Goal: Task Accomplishment & Management: Manage account settings

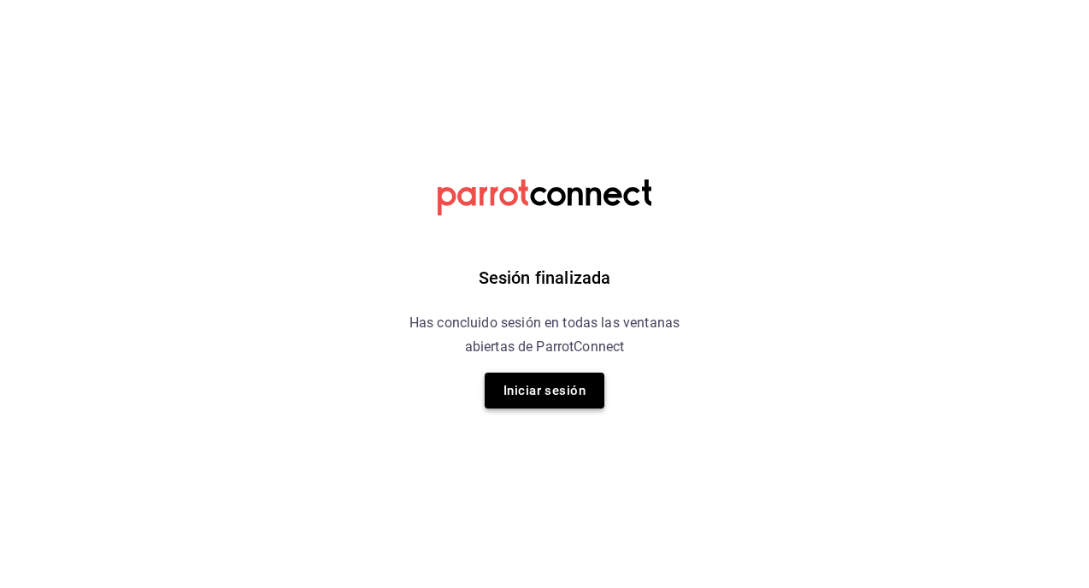
click at [552, 405] on button "Iniciar sesión" at bounding box center [545, 391] width 120 height 36
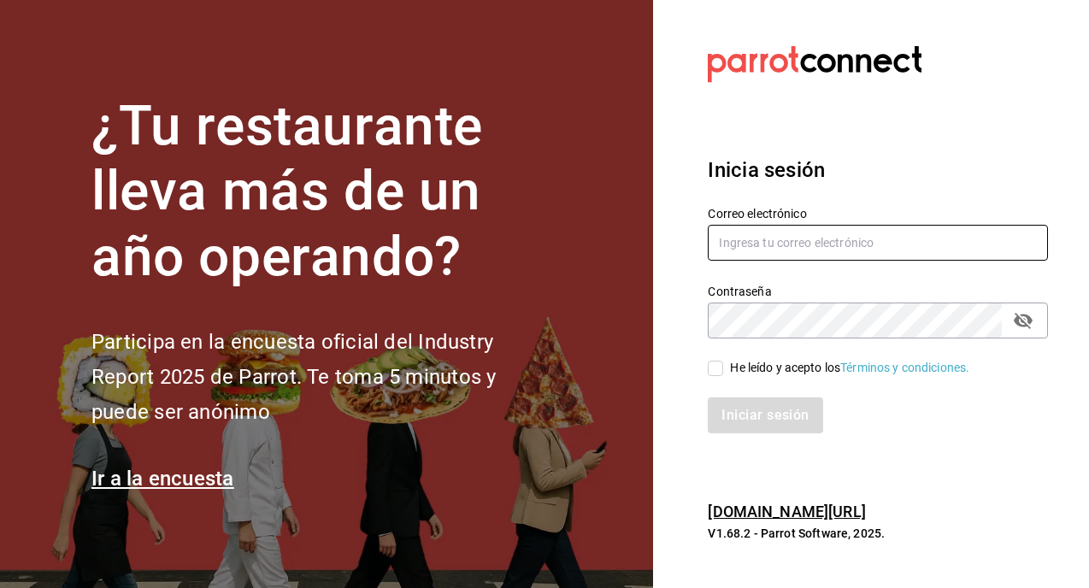
type input "[EMAIL_ADDRESS][DOMAIN_NAME]"
click at [717, 373] on input "He leído y acepto los Términos y condiciones." at bounding box center [715, 368] width 15 height 15
checkbox input "true"
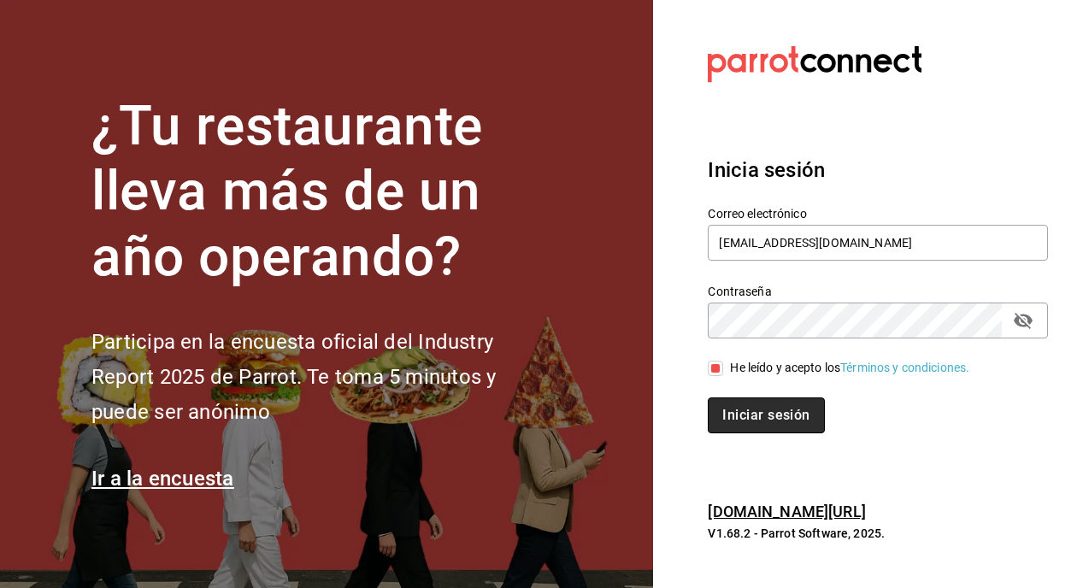
click at [742, 423] on button "Iniciar sesión" at bounding box center [766, 415] width 116 height 36
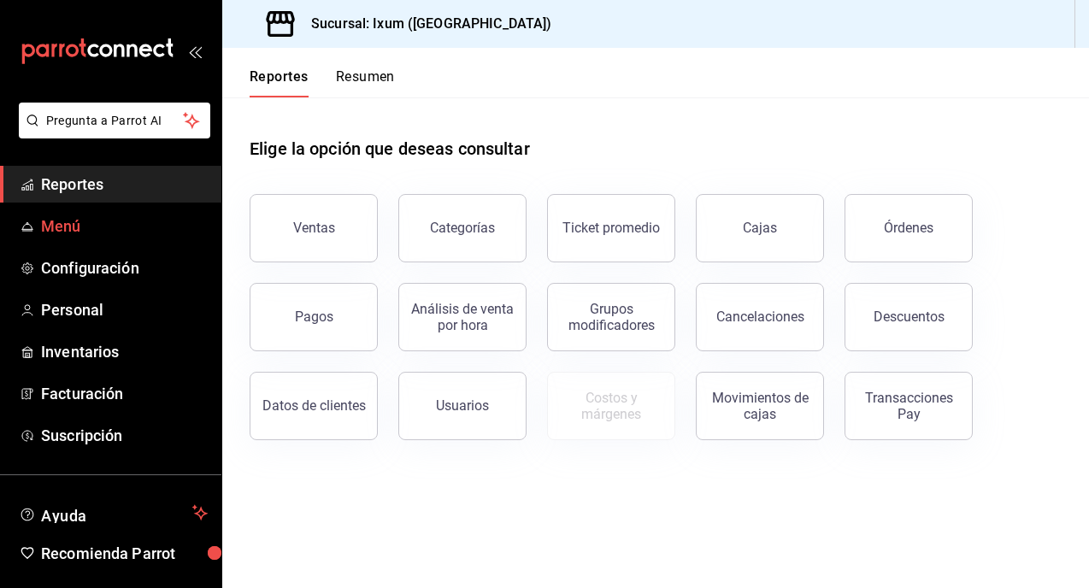
click at [55, 227] on span "Menú" at bounding box center [124, 226] width 167 height 23
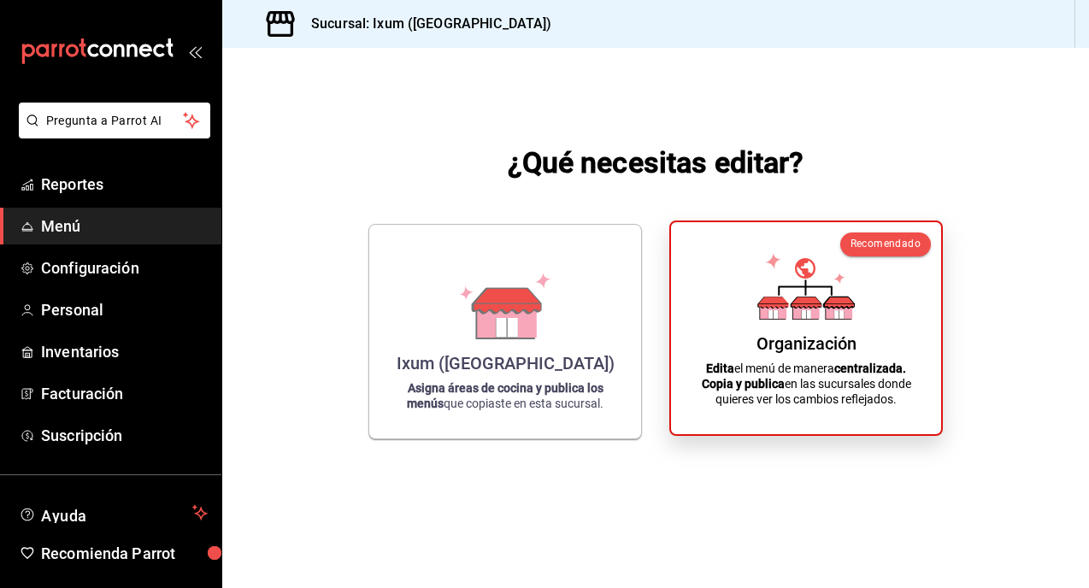
click at [791, 291] on icon at bounding box center [805, 286] width 97 height 67
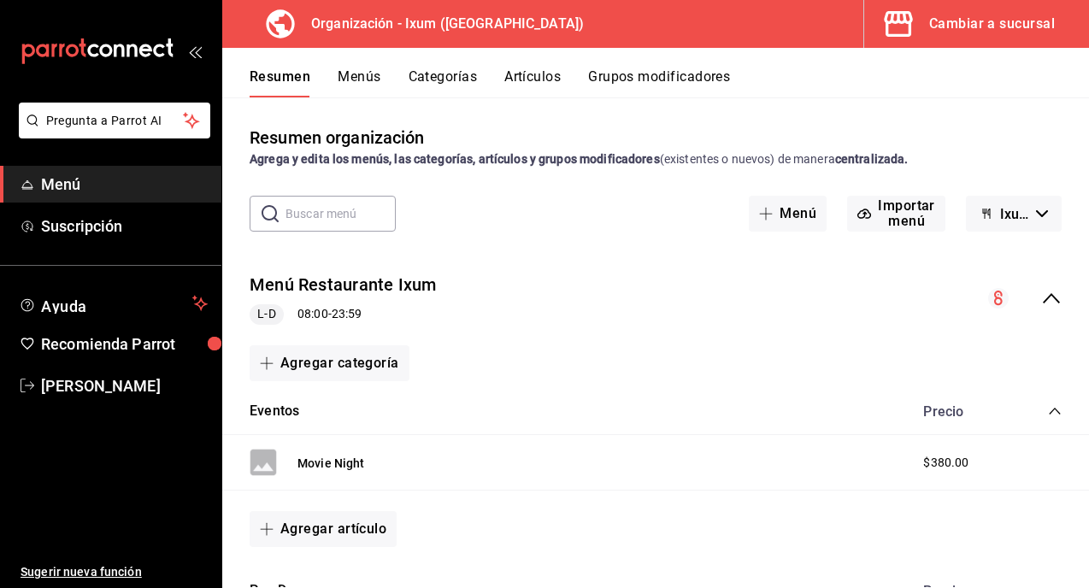
click at [356, 76] on button "Menús" at bounding box center [359, 82] width 43 height 29
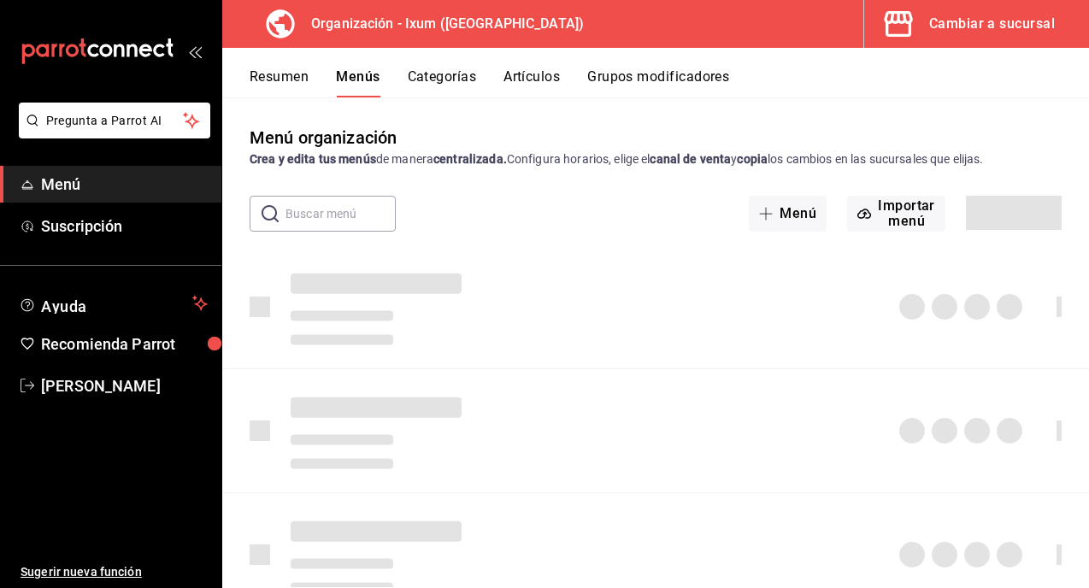
click at [290, 77] on button "Resumen" at bounding box center [279, 82] width 59 height 29
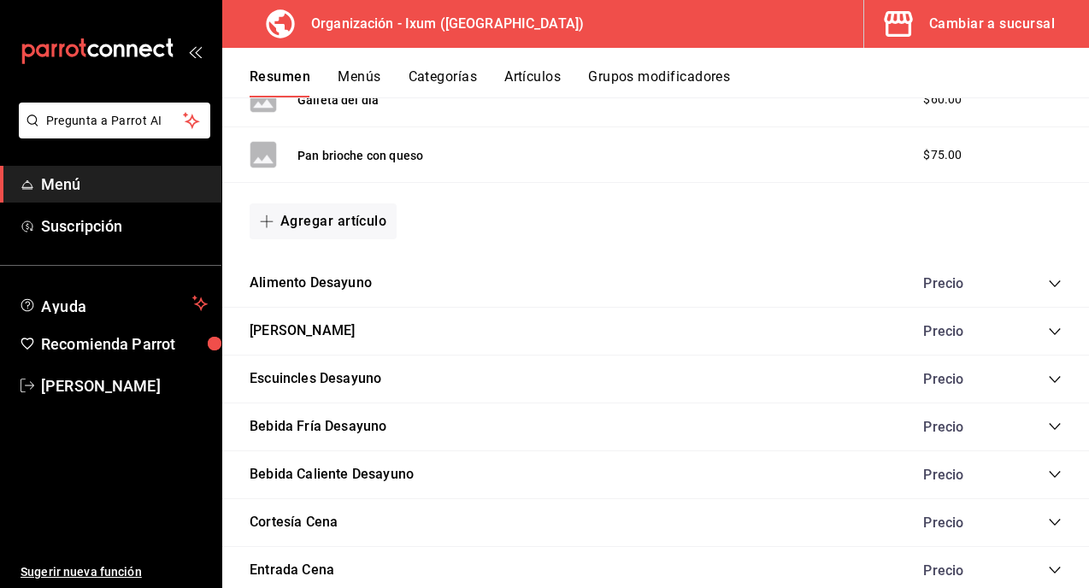
scroll to position [1037, 0]
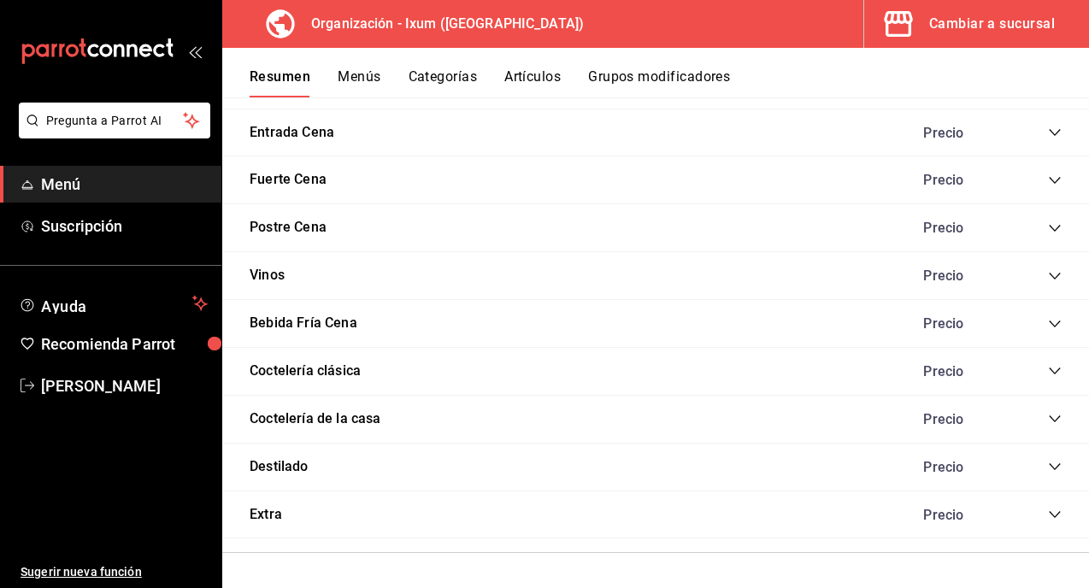
click at [1052, 460] on icon "collapse-category-row" at bounding box center [1055, 467] width 14 height 14
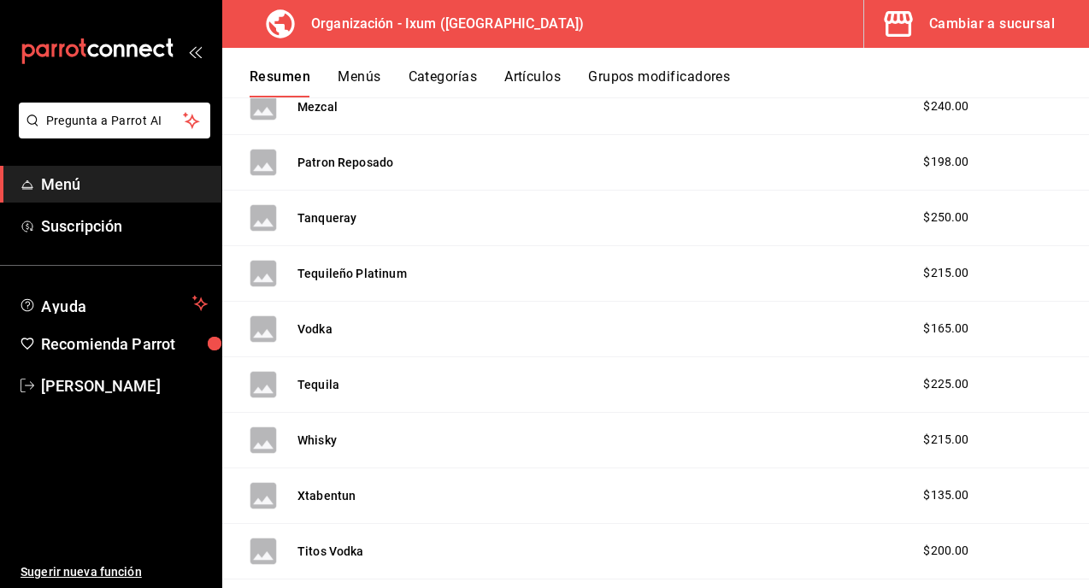
scroll to position [2947, 0]
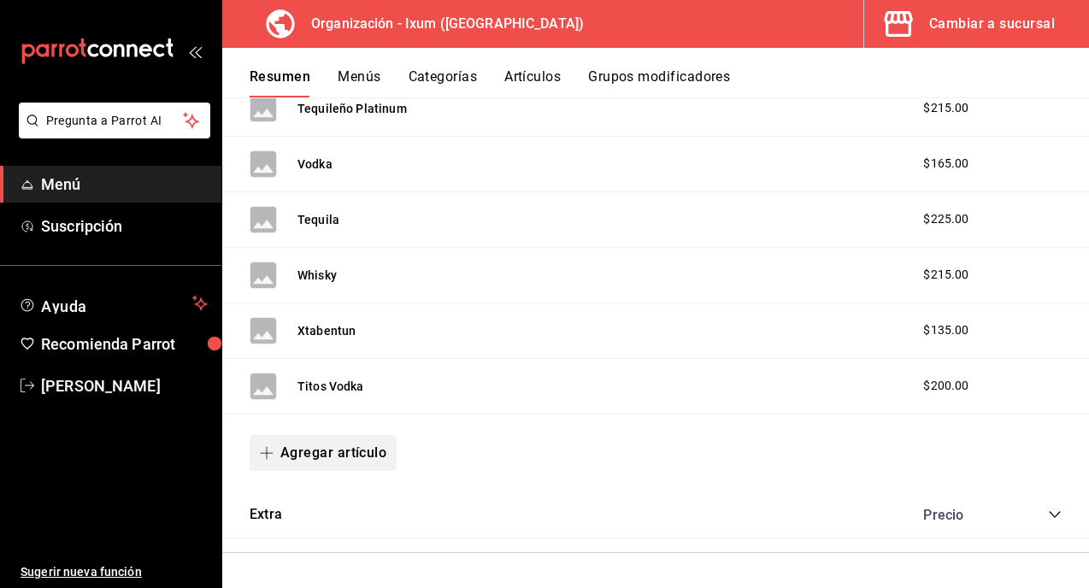
click at [338, 436] on button "Agregar artículo" at bounding box center [323, 453] width 147 height 36
click at [336, 534] on li "Artículo nuevo" at bounding box center [317, 540] width 134 height 42
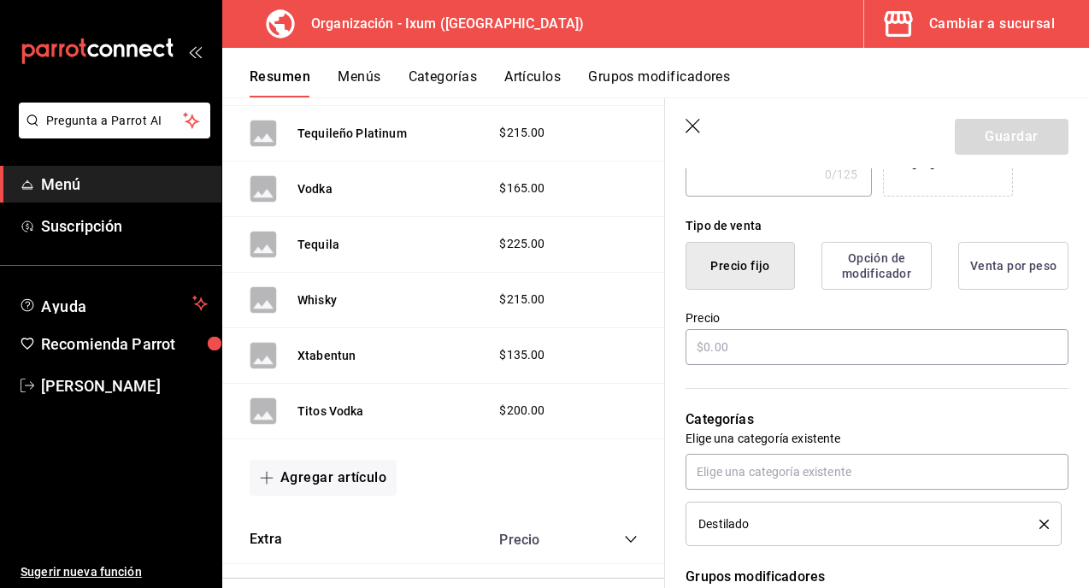
scroll to position [379, 0]
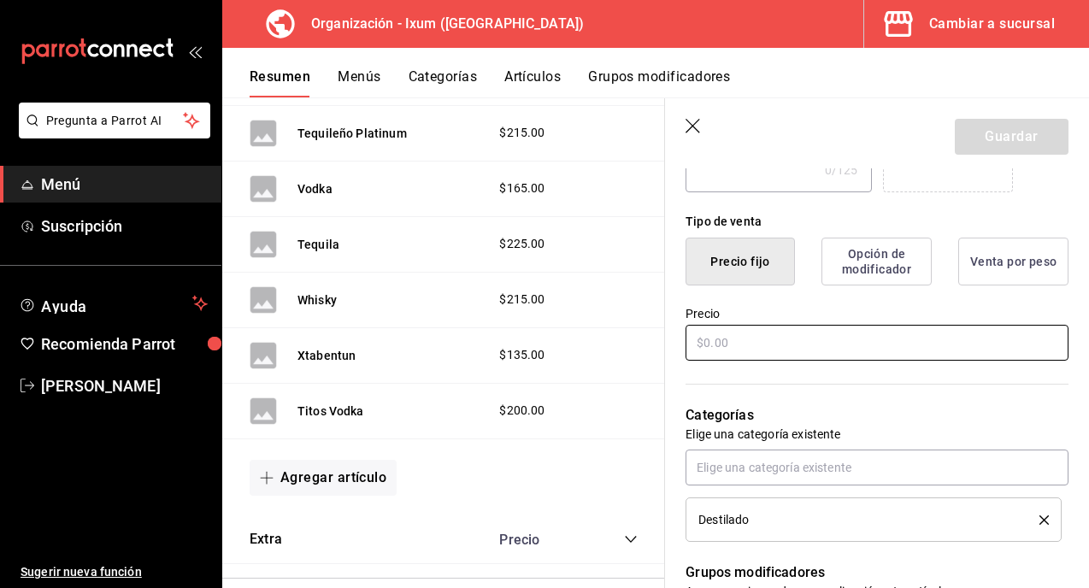
type input "Etiqueta negra"
click at [769, 343] on input "text" at bounding box center [876, 343] width 383 height 36
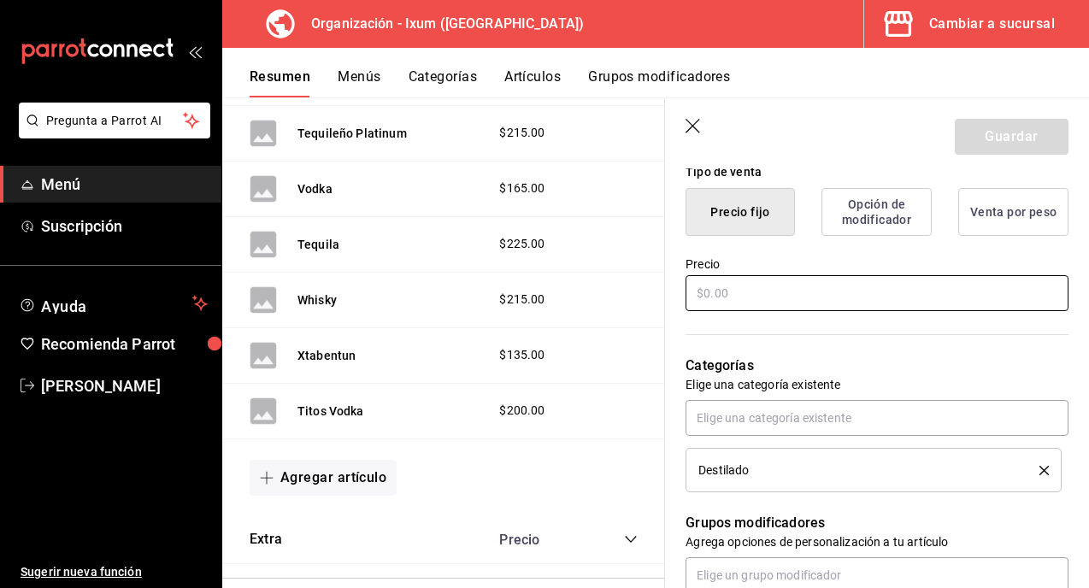
scroll to position [424, 0]
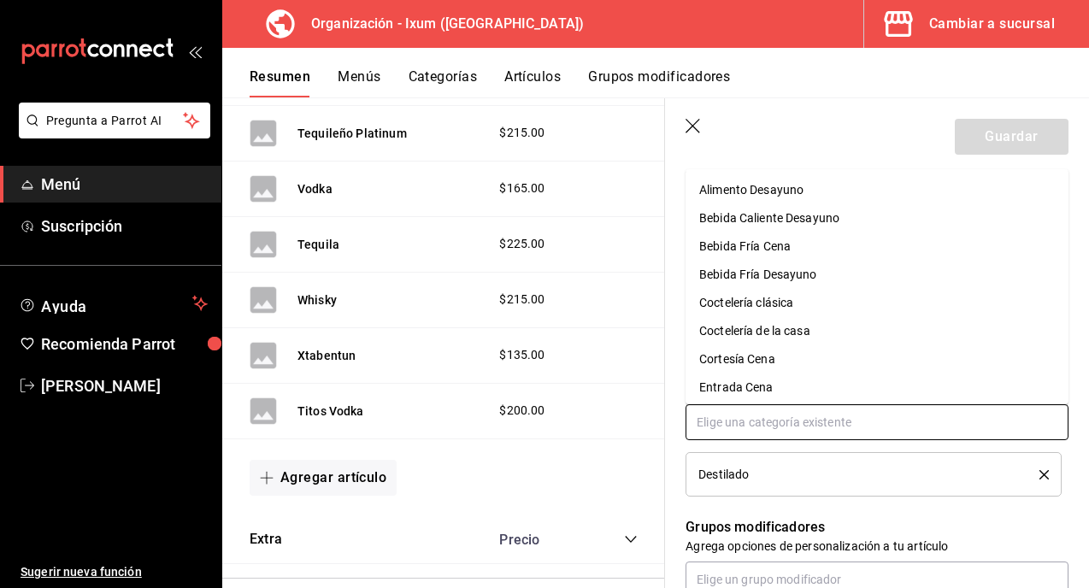
click at [798, 417] on input "text" at bounding box center [876, 422] width 383 height 36
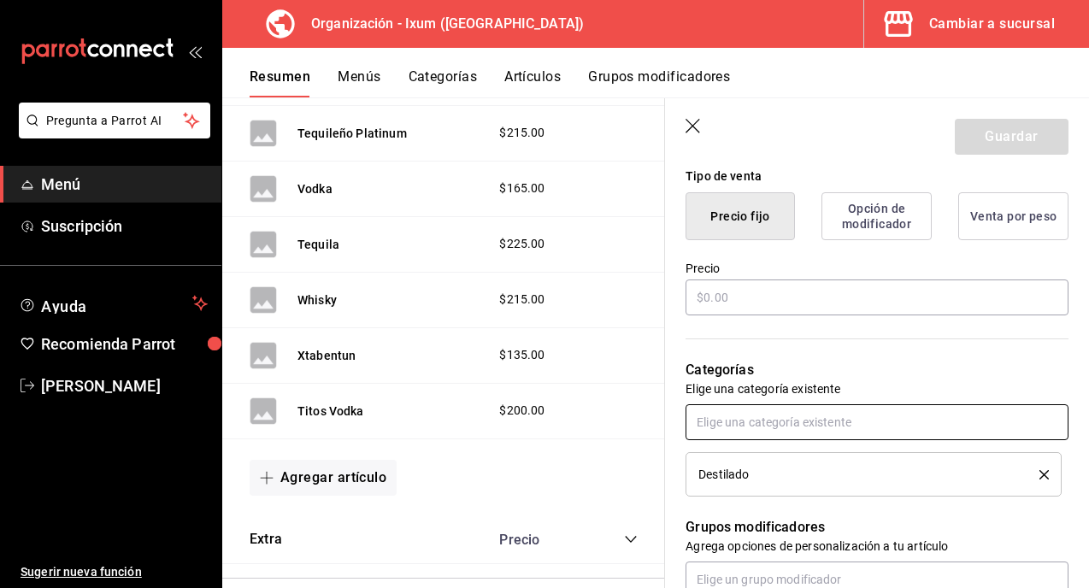
click at [798, 417] on input "text" at bounding box center [876, 422] width 383 height 36
click at [870, 194] on button "Opción de modificador" at bounding box center [876, 216] width 110 height 48
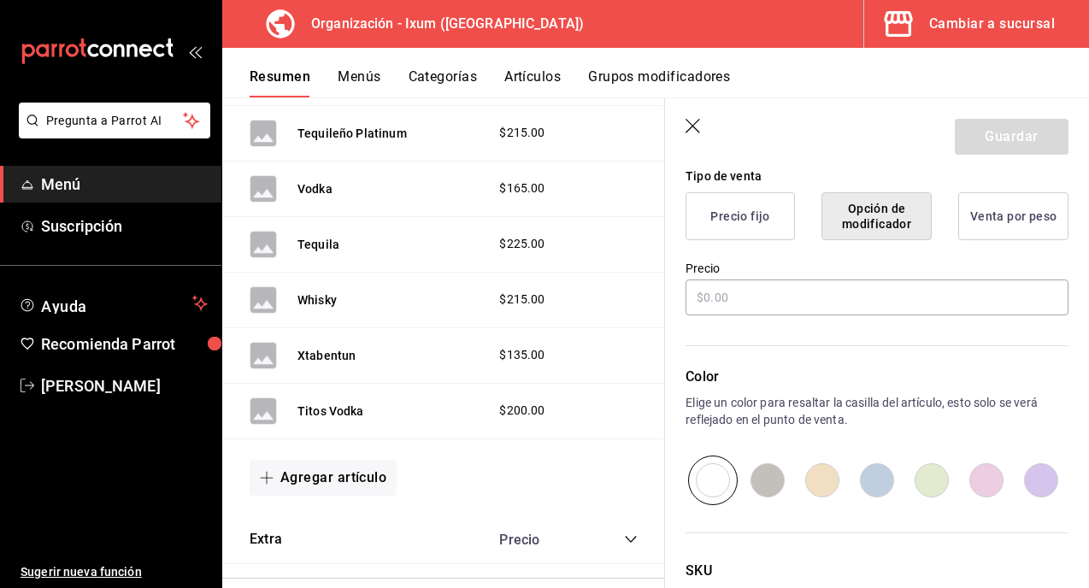
click at [871, 194] on button "Opción de modificador" at bounding box center [876, 216] width 110 height 48
click at [848, 197] on button "Opción de modificador" at bounding box center [876, 216] width 110 height 48
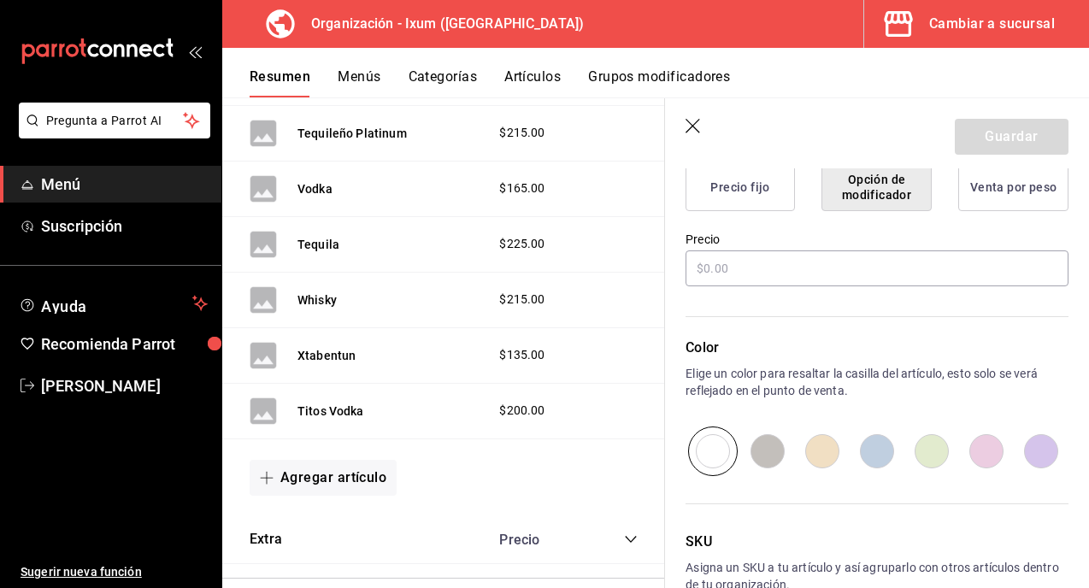
scroll to position [439, 0]
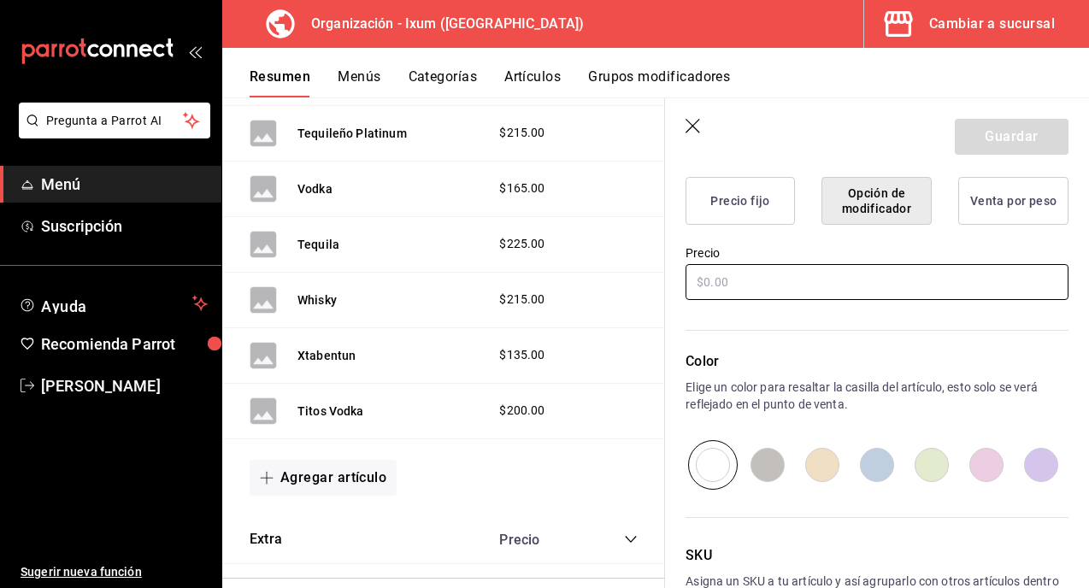
click at [762, 287] on input "text" at bounding box center [876, 282] width 383 height 36
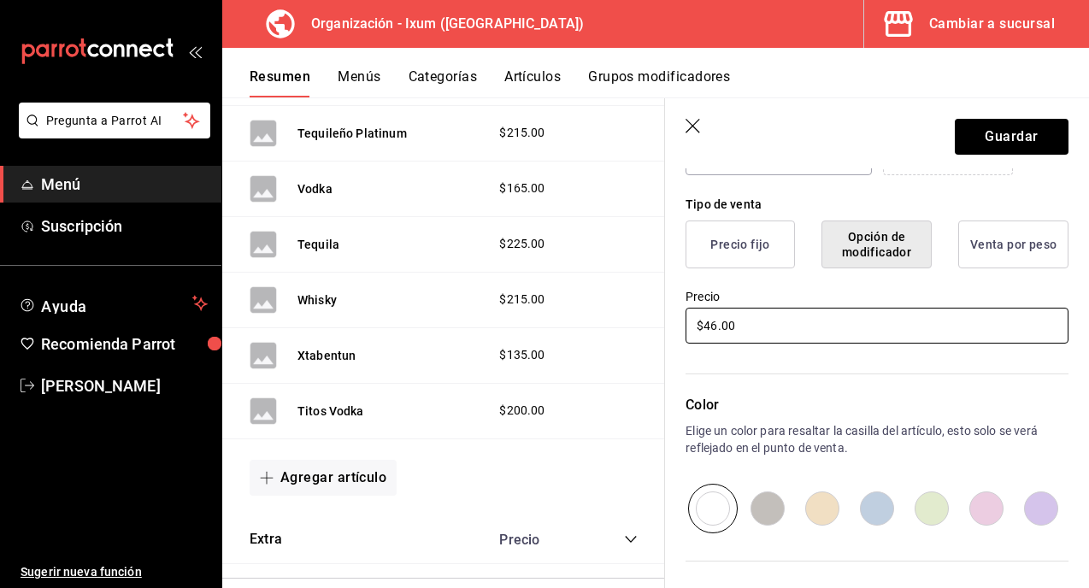
type input "$4.00"
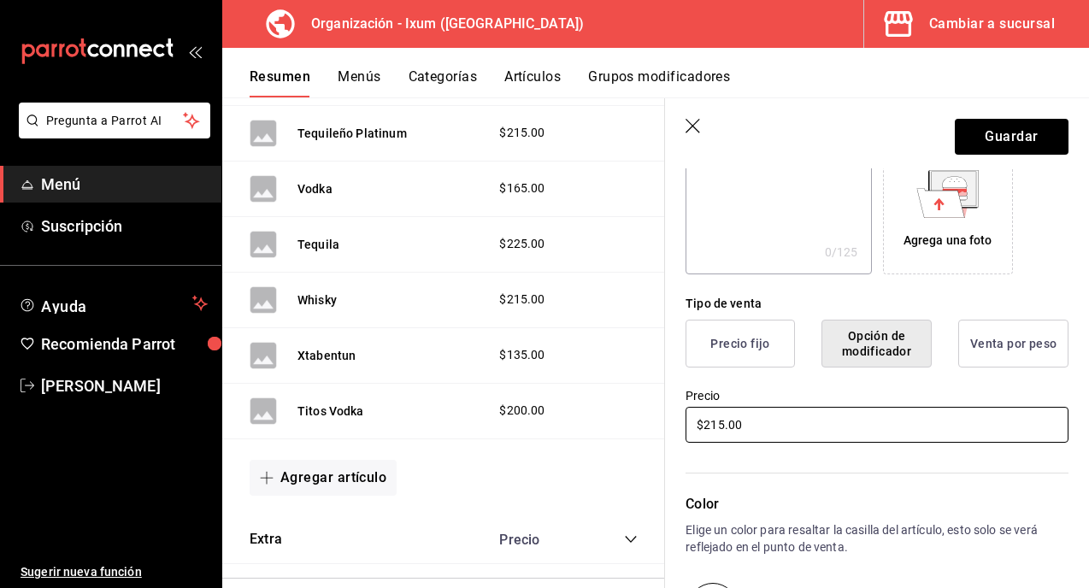
scroll to position [0, 0]
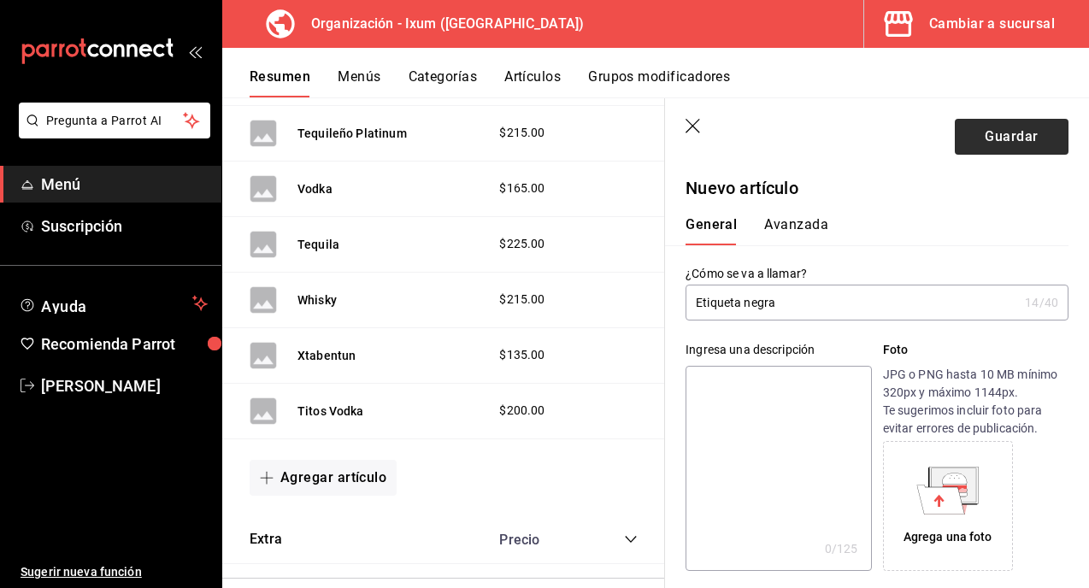
type input "$215.00"
click at [1033, 139] on button "Guardar" at bounding box center [1012, 137] width 114 height 36
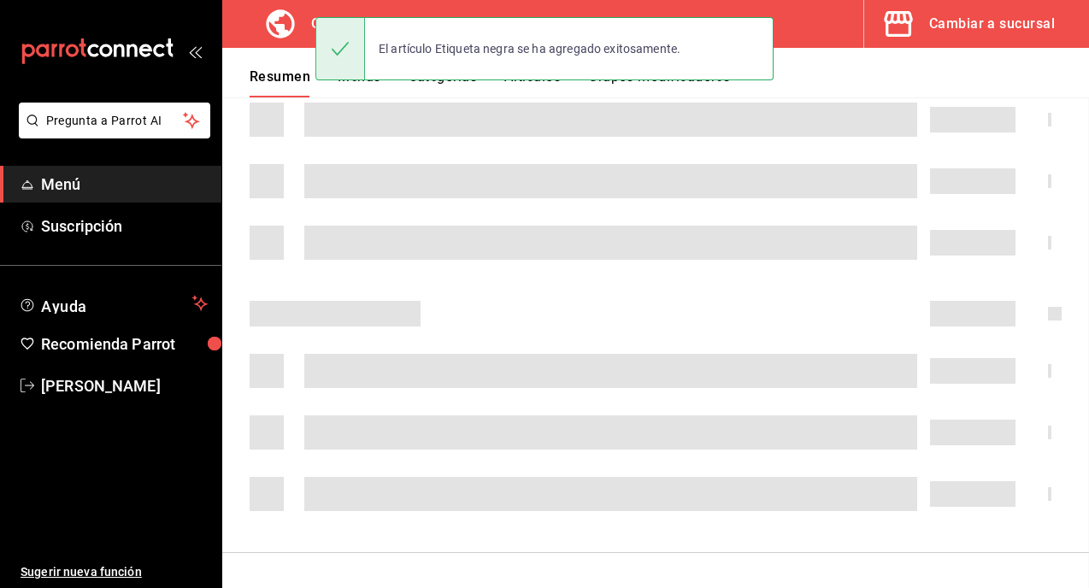
scroll to position [302, 0]
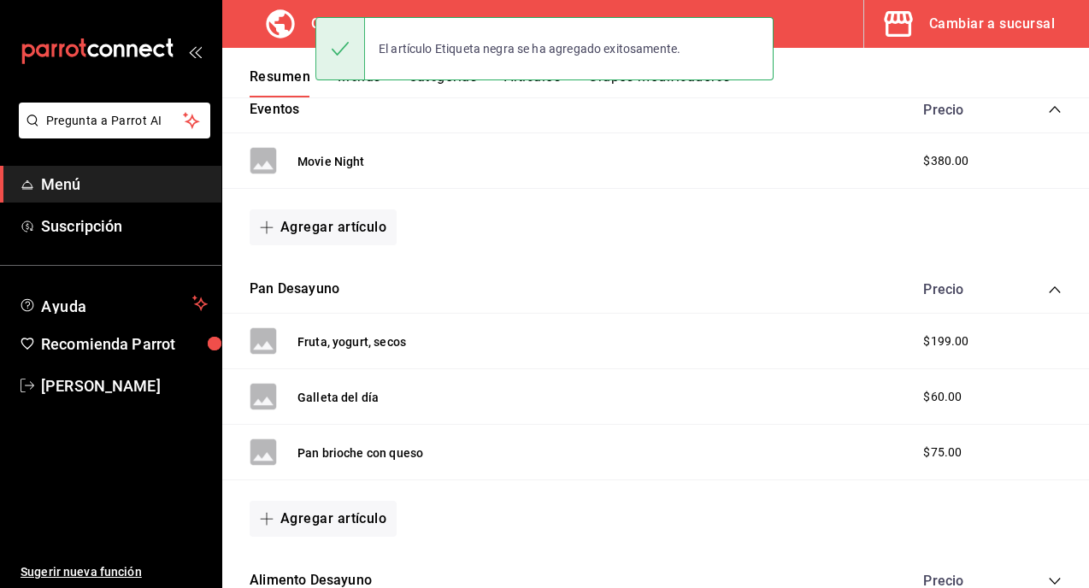
click at [378, 81] on div "El artículo Etiqueta negra se ha agregado exitosamente." at bounding box center [544, 49] width 458 height 74
click at [356, 89] on button "Menús" at bounding box center [359, 82] width 43 height 29
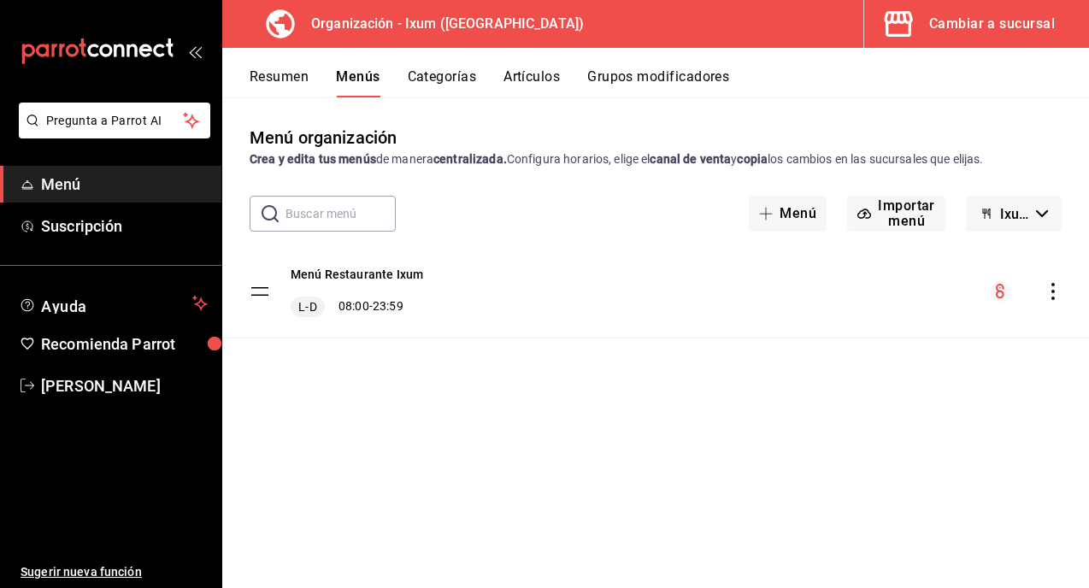
click at [1053, 293] on icon "actions" at bounding box center [1052, 291] width 17 height 17
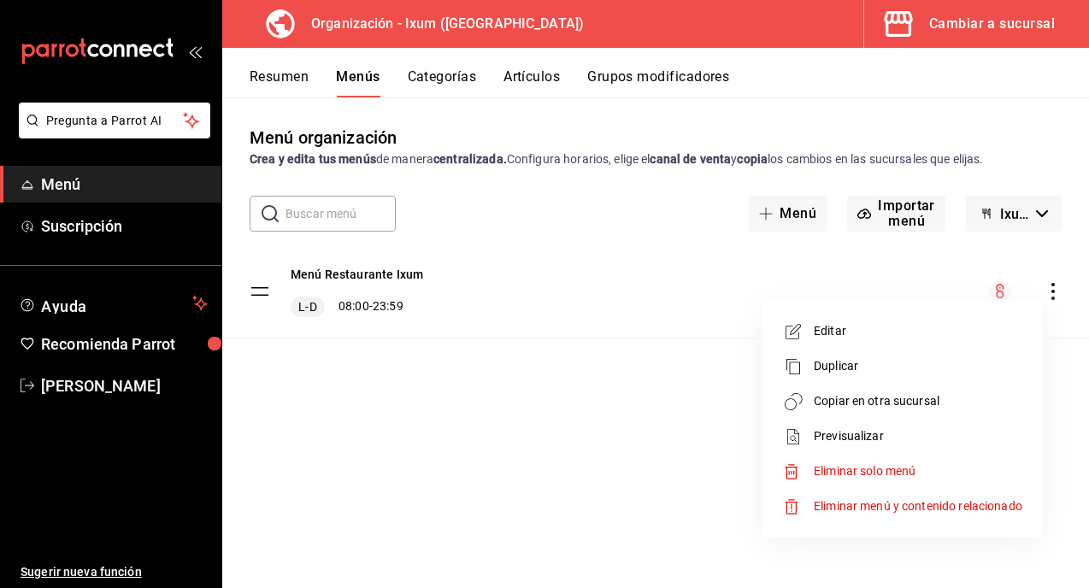
click at [887, 408] on span "Copiar en otra sucursal" at bounding box center [918, 401] width 209 height 18
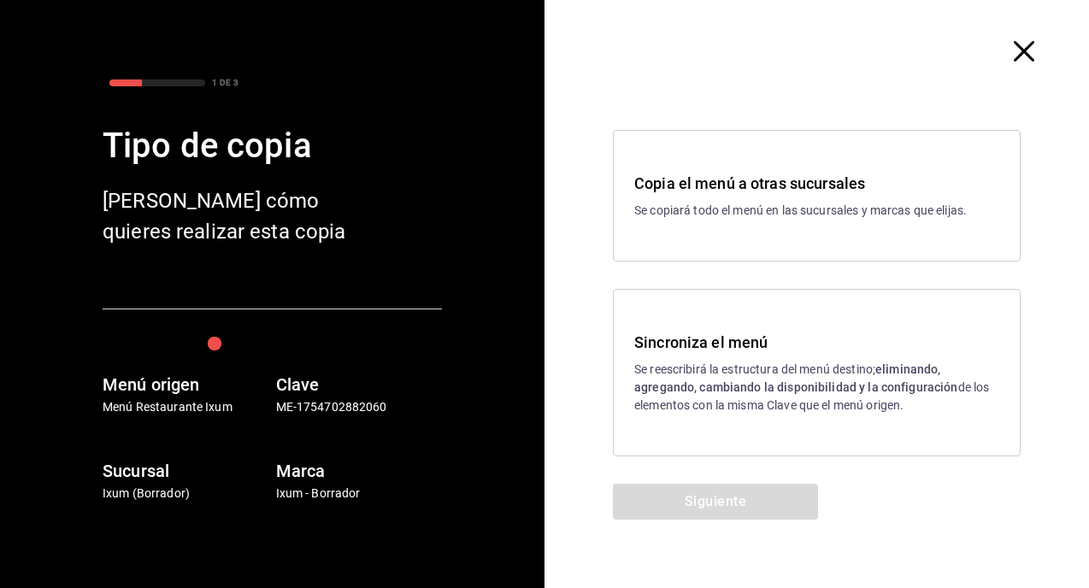
click at [770, 372] on p "Se reescribirá la estructura del menú destino; eliminando, agregando, cambiando…" at bounding box center [816, 388] width 365 height 54
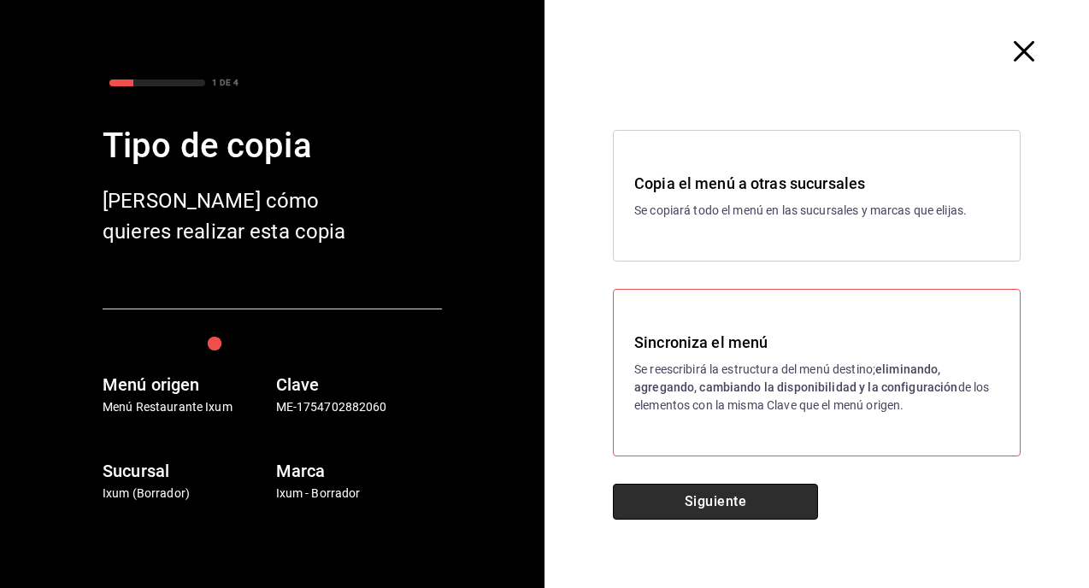
click at [733, 484] on button "Siguiente" at bounding box center [715, 502] width 205 height 36
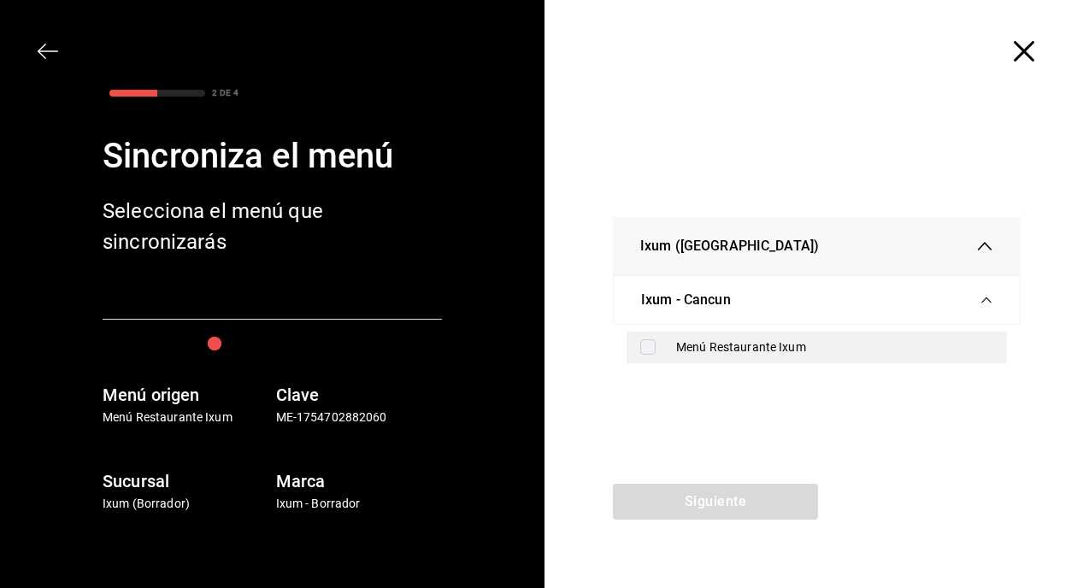
click at [649, 344] on input "checkbox" at bounding box center [647, 346] width 15 height 15
checkbox input "true"
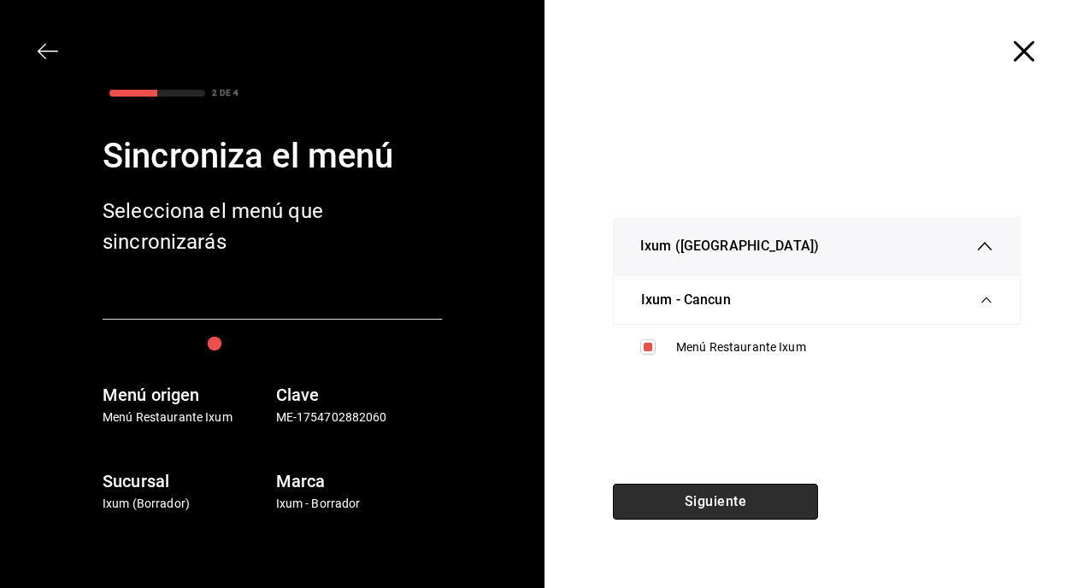
click at [674, 490] on button "Siguiente" at bounding box center [715, 502] width 205 height 36
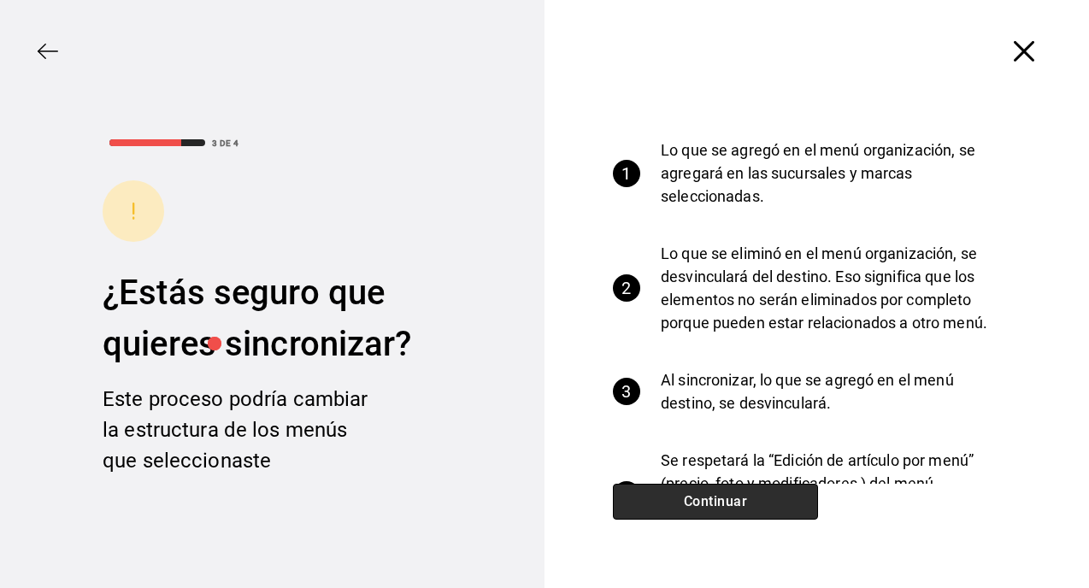
click at [697, 500] on button "Continuar" at bounding box center [715, 502] width 205 height 36
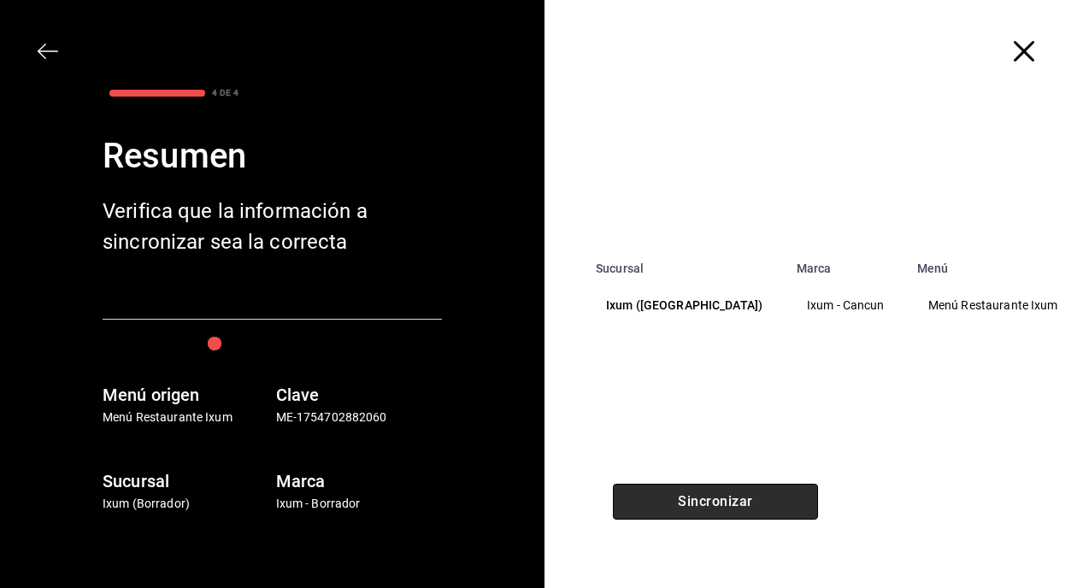
click at [696, 500] on button "Sincronizar" at bounding box center [715, 502] width 205 height 36
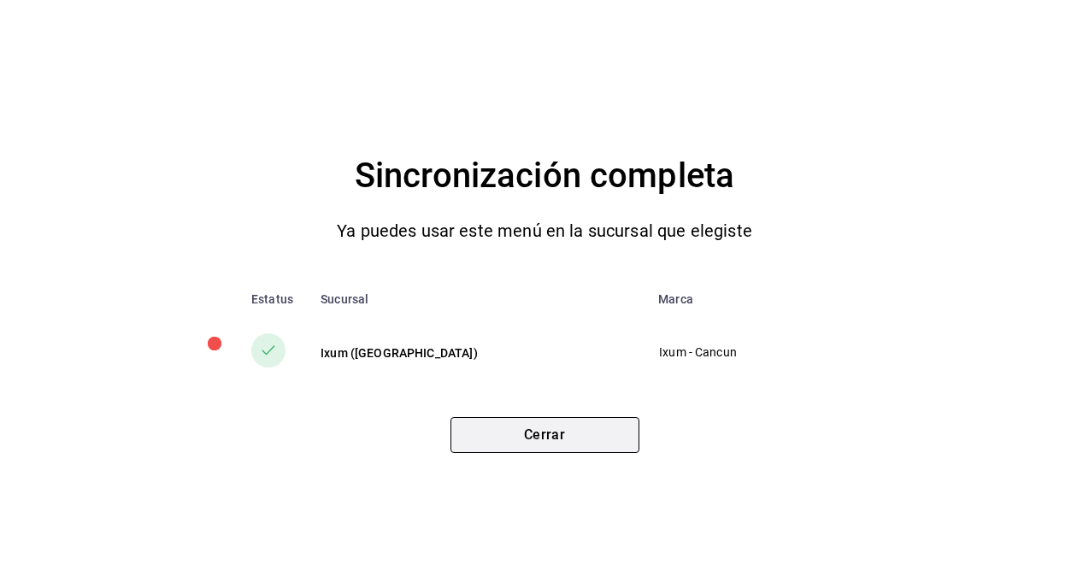
click at [493, 421] on button "Cerrar" at bounding box center [544, 435] width 189 height 36
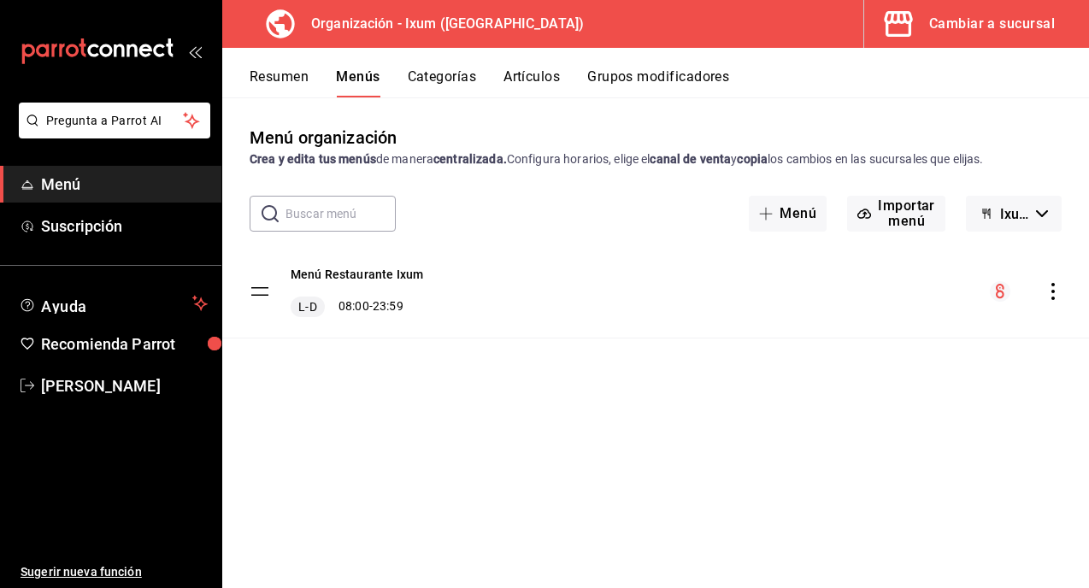
click at [69, 182] on span "Menú" at bounding box center [124, 184] width 167 height 23
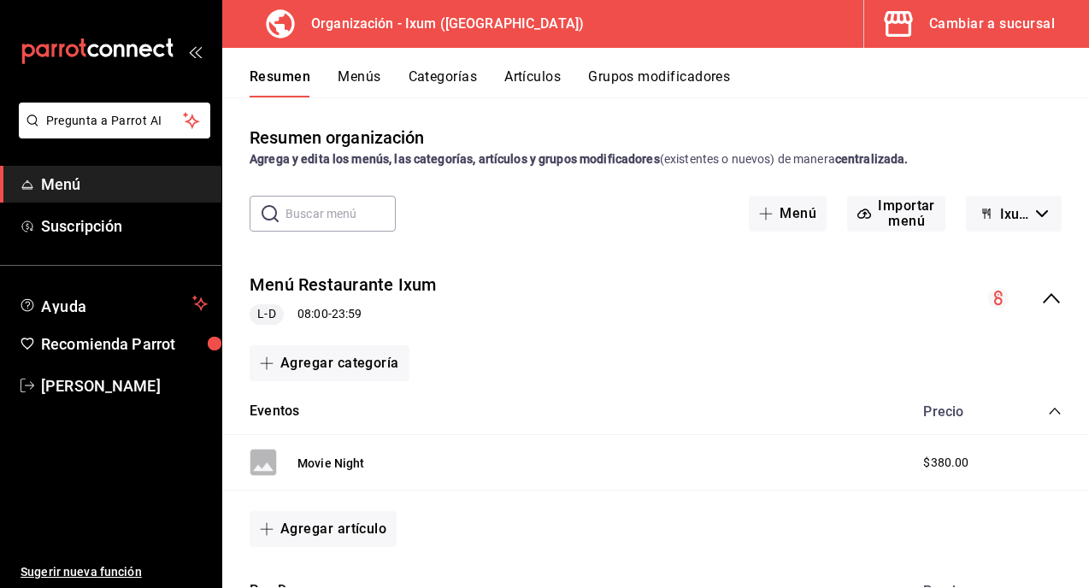
click at [356, 68] on button "Menús" at bounding box center [359, 82] width 43 height 29
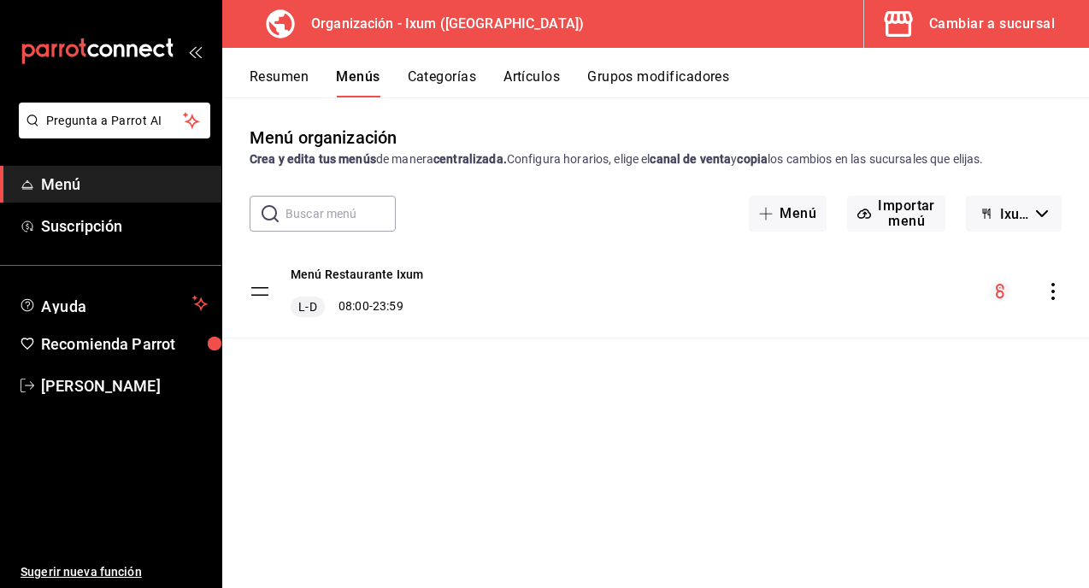
click at [279, 75] on button "Resumen" at bounding box center [279, 82] width 59 height 29
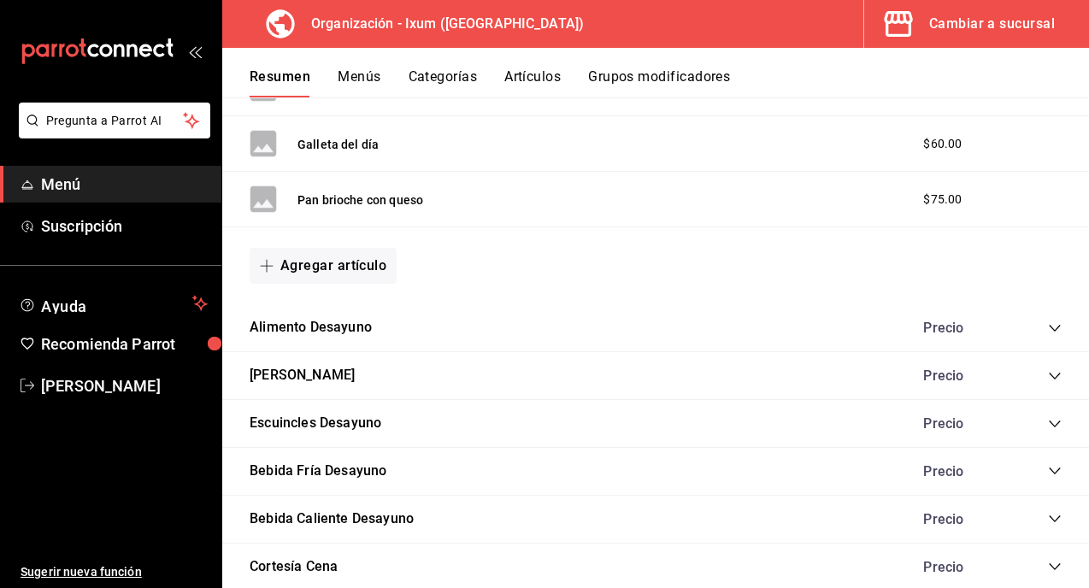
scroll to position [1037, 0]
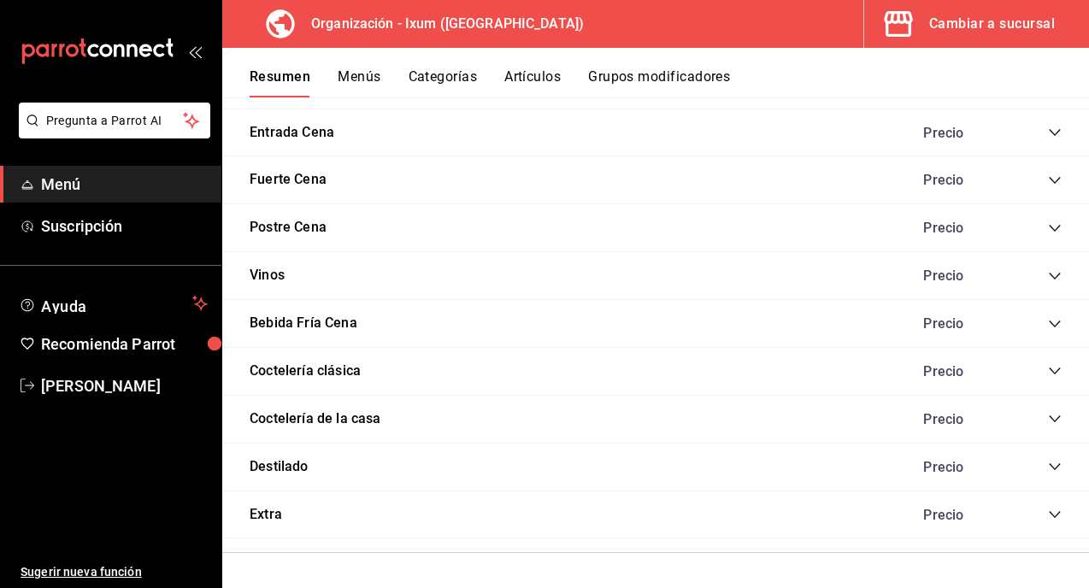
click at [1056, 276] on icon "collapse-category-row" at bounding box center [1055, 276] width 14 height 14
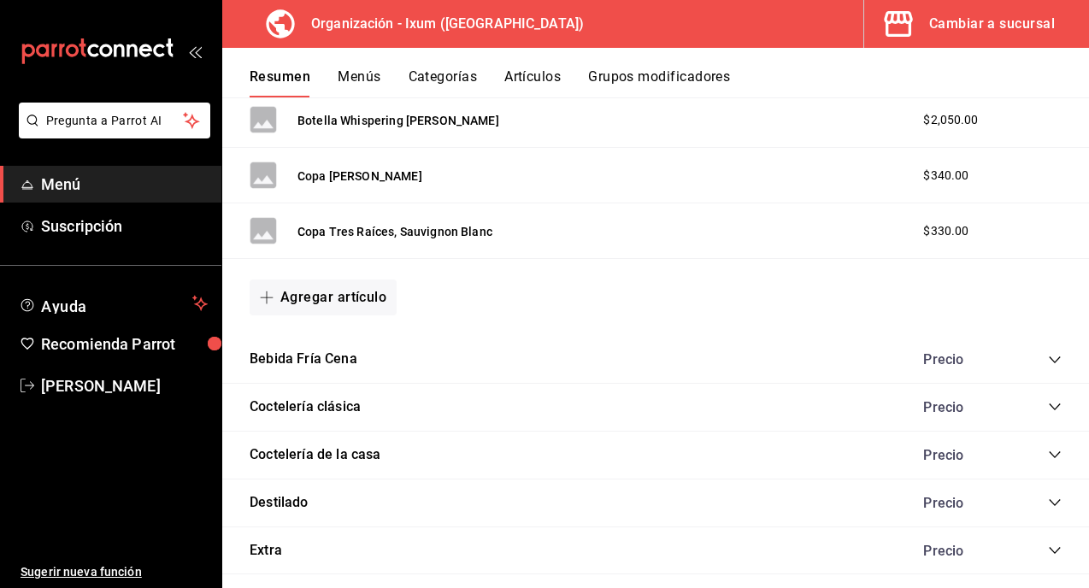
scroll to position [1447, 0]
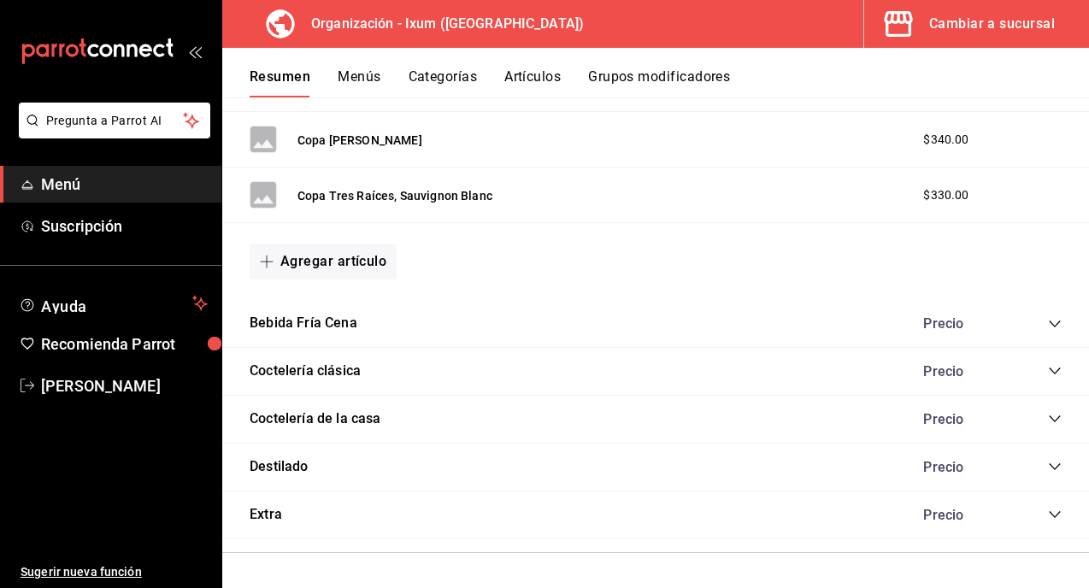
click at [327, 259] on button "Agregar artículo" at bounding box center [323, 262] width 147 height 36
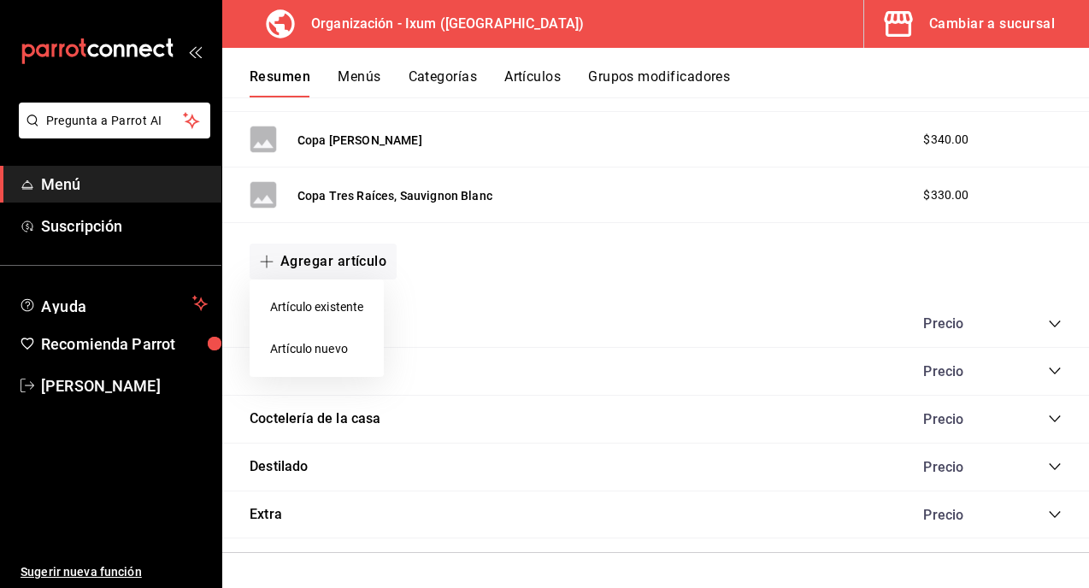
click at [332, 339] on li "Artículo nuevo" at bounding box center [317, 349] width 134 height 42
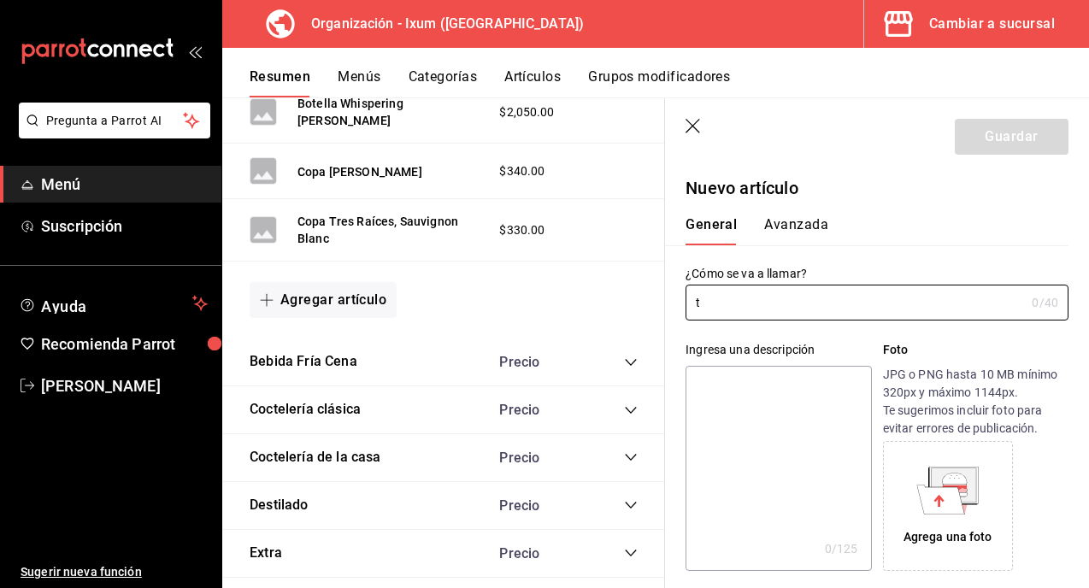
type input "AR-1755399767337"
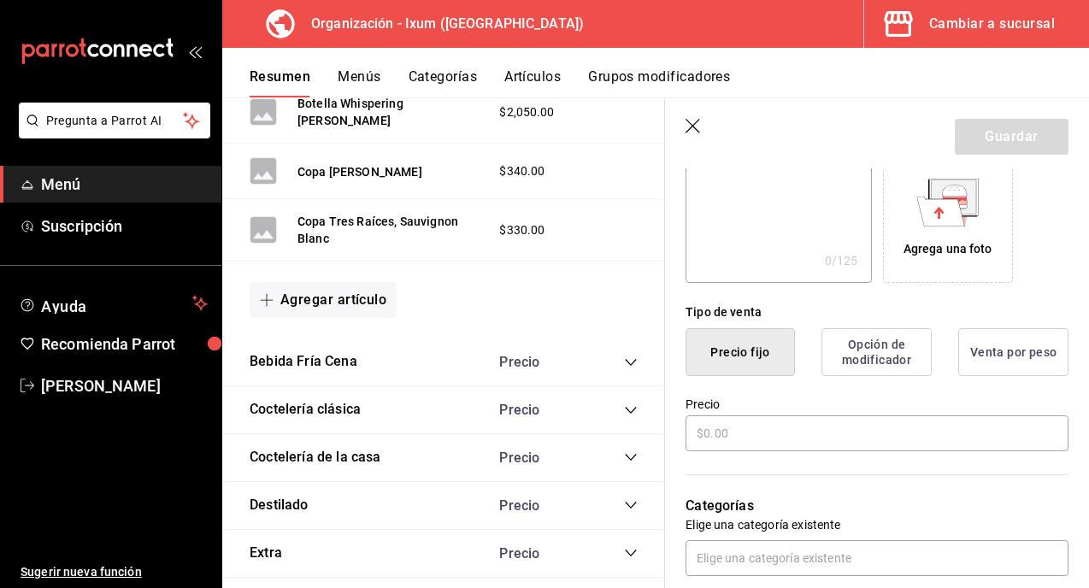
scroll to position [315, 0]
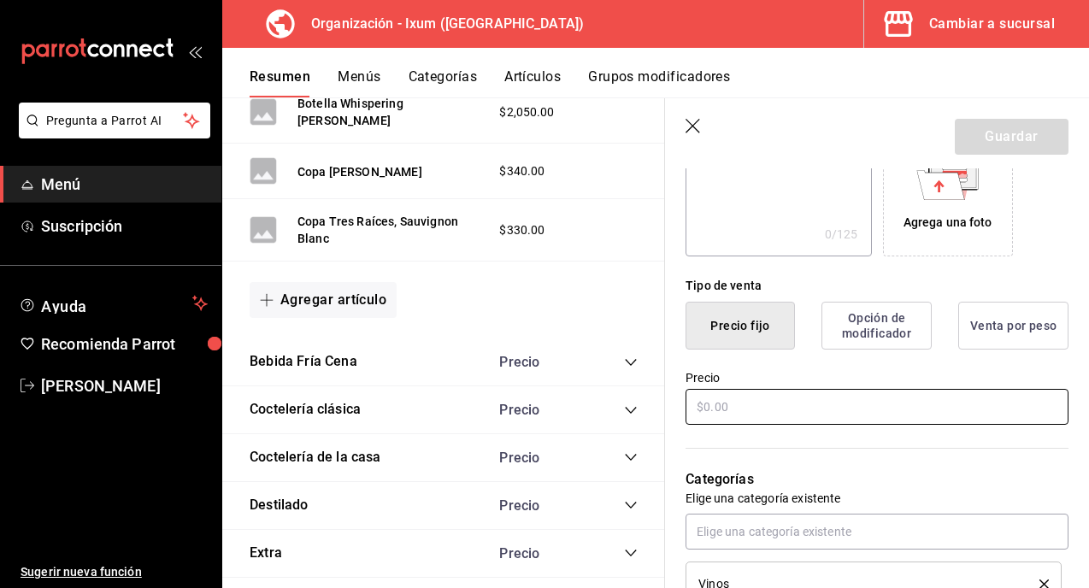
type input "Botella 3V"
click at [703, 409] on input "text" at bounding box center [876, 407] width 383 height 36
type input "$1500.00"
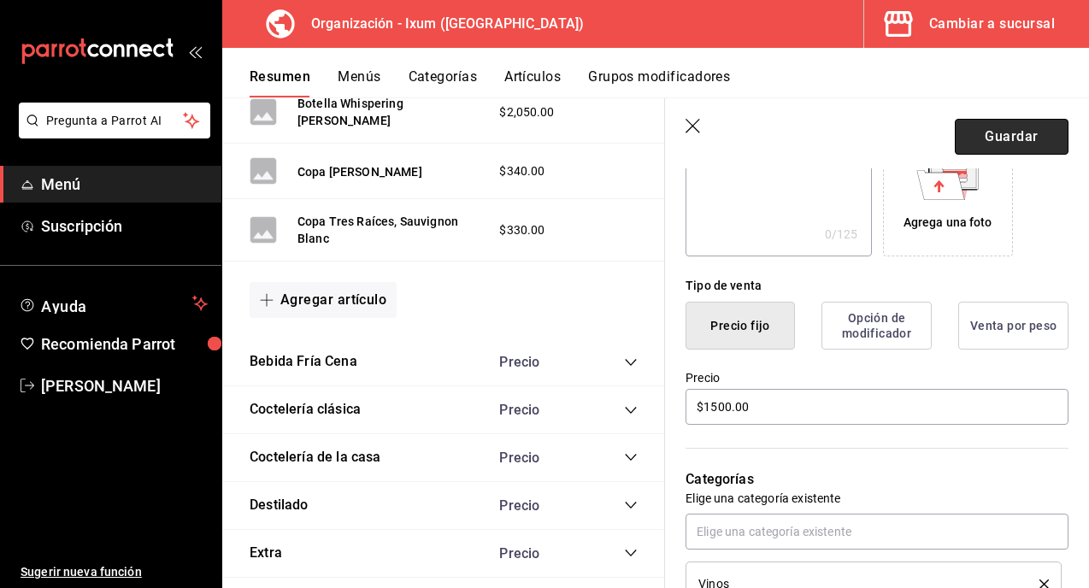
click at [1003, 135] on button "Guardar" at bounding box center [1012, 137] width 114 height 36
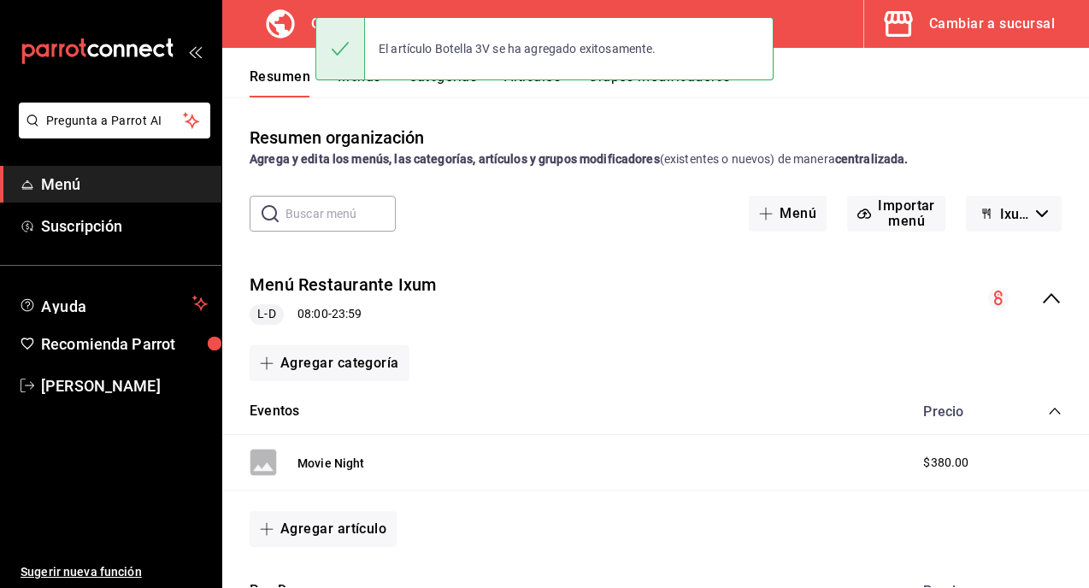
click at [363, 85] on div "El artículo Botella 3V se ha agregado exitosamente." at bounding box center [544, 49] width 458 height 74
click at [360, 89] on button "Menús" at bounding box center [359, 82] width 43 height 29
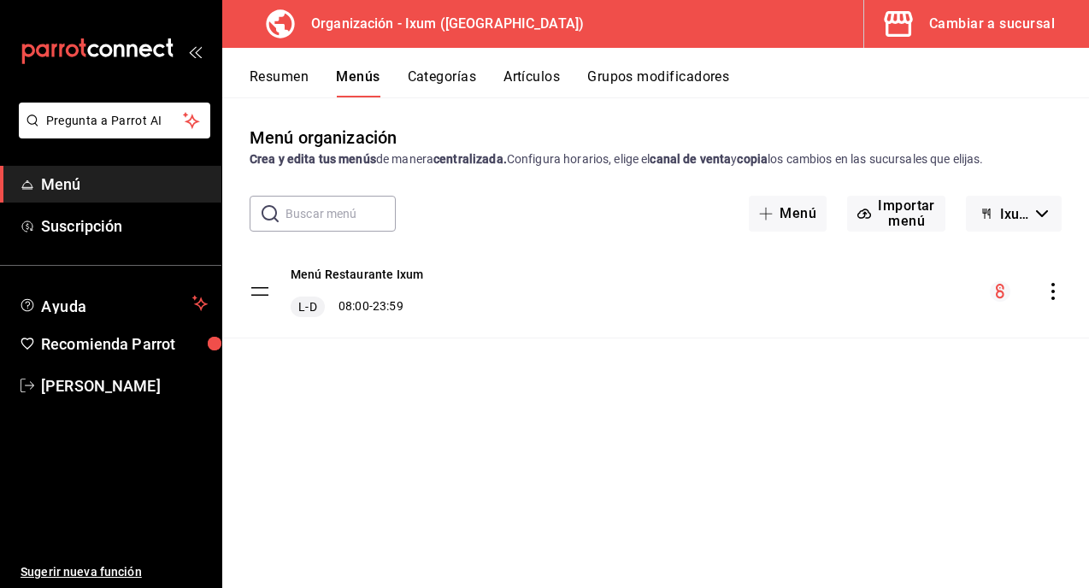
click at [1044, 285] on icon "actions" at bounding box center [1052, 291] width 17 height 17
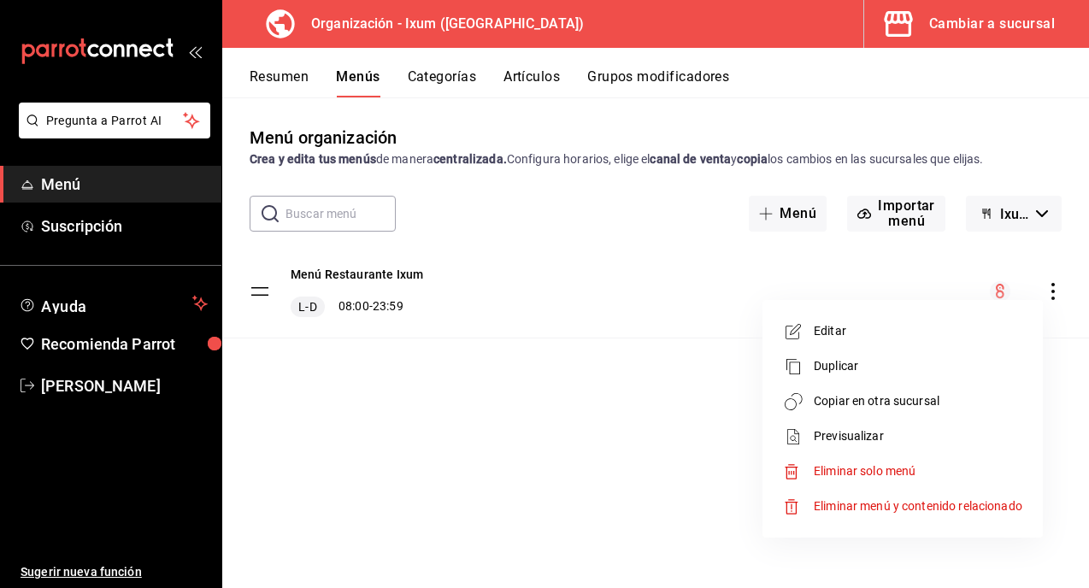
click at [868, 403] on span "Copiar en otra sucursal" at bounding box center [918, 401] width 209 height 18
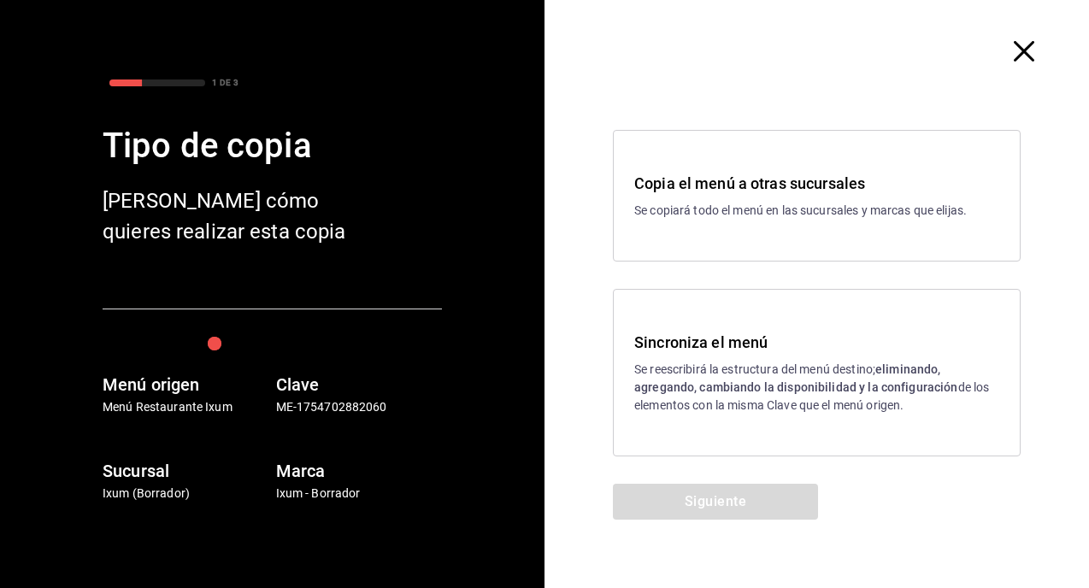
click at [721, 379] on p "Se reescribirá la estructura del menú destino; eliminando, agregando, cambiando…" at bounding box center [816, 388] width 365 height 54
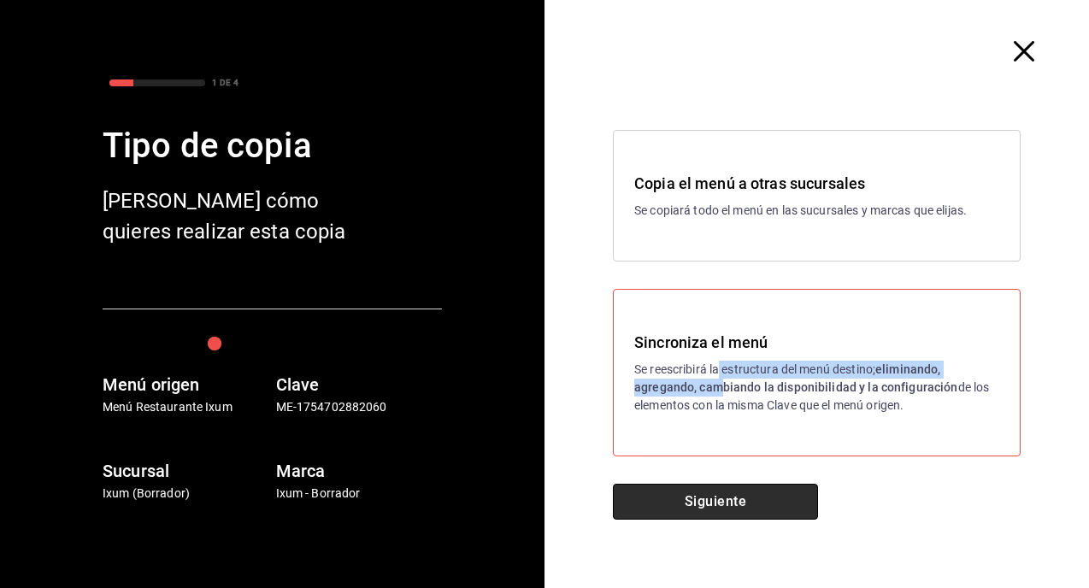
click at [691, 485] on button "Siguiente" at bounding box center [715, 502] width 205 height 36
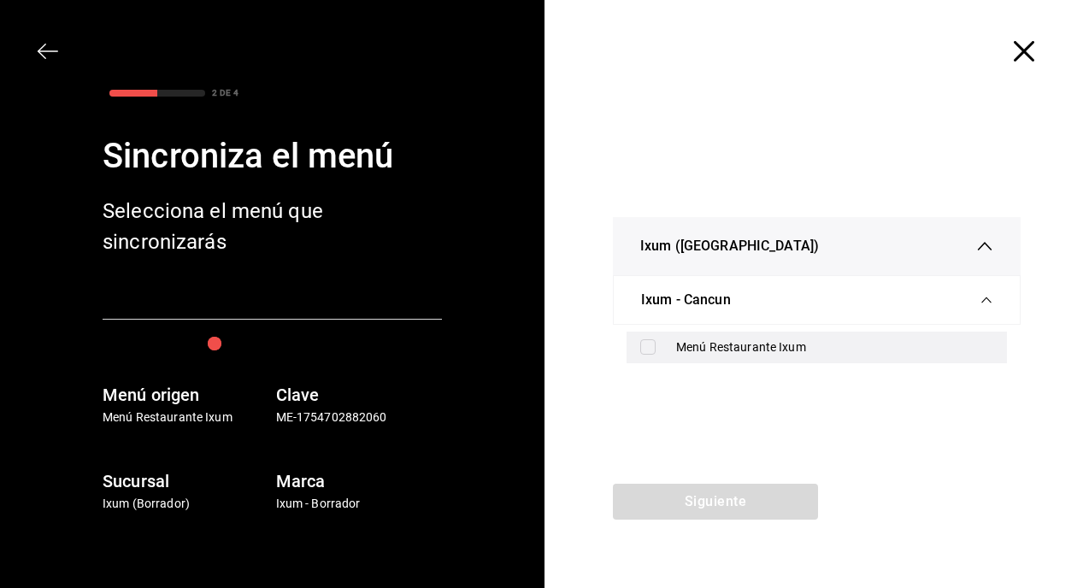
click at [685, 343] on div "Menú Restaurante Ixum" at bounding box center [834, 347] width 317 height 18
checkbox input "true"
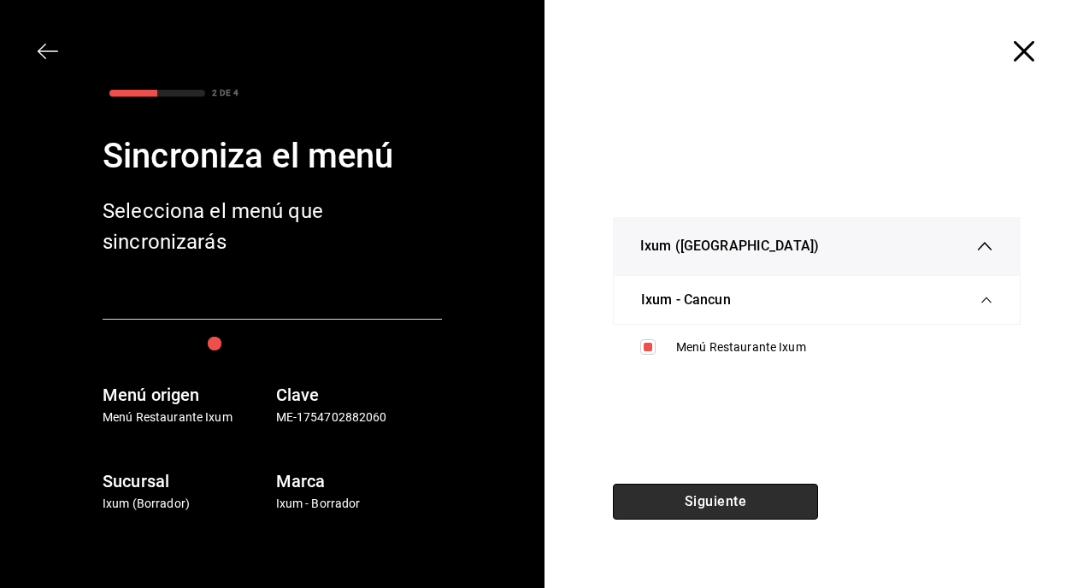
click at [685, 506] on button "Siguiente" at bounding box center [715, 502] width 205 height 36
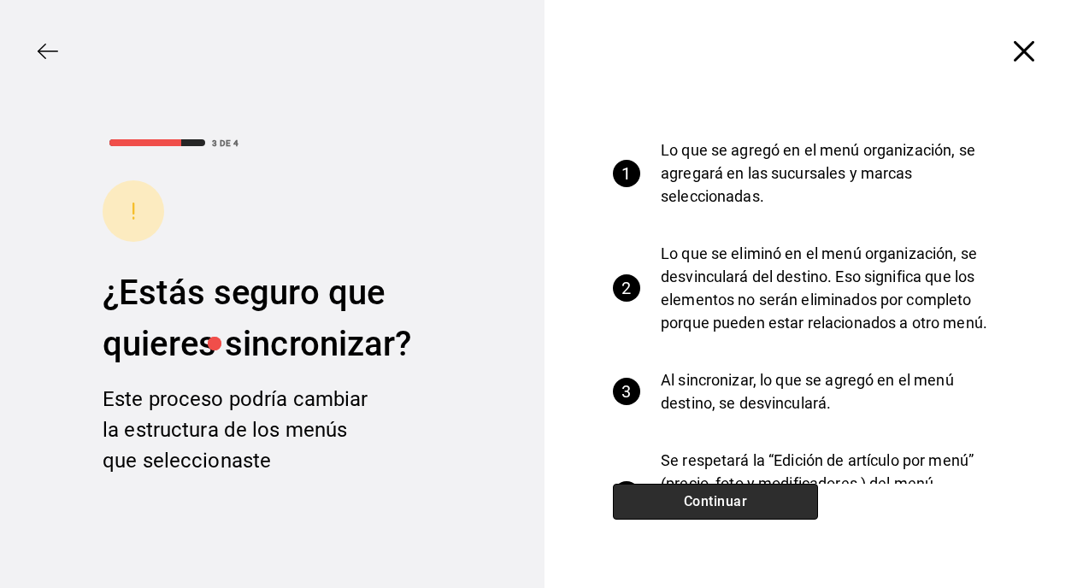
click at [697, 502] on button "Continuar" at bounding box center [715, 502] width 205 height 36
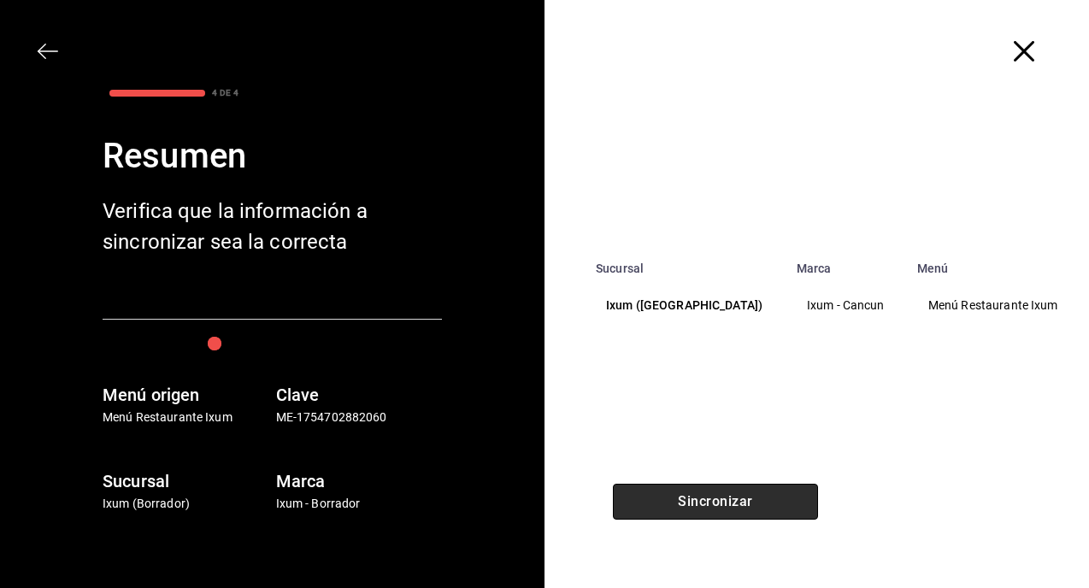
click at [697, 502] on button "Sincronizar" at bounding box center [715, 502] width 205 height 36
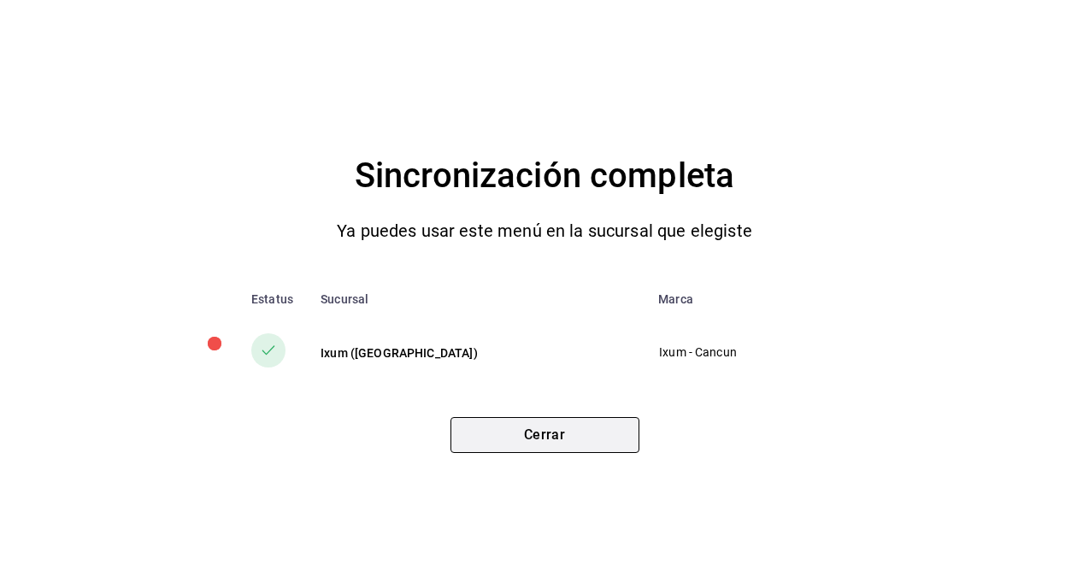
click at [560, 437] on button "Cerrar" at bounding box center [544, 435] width 189 height 36
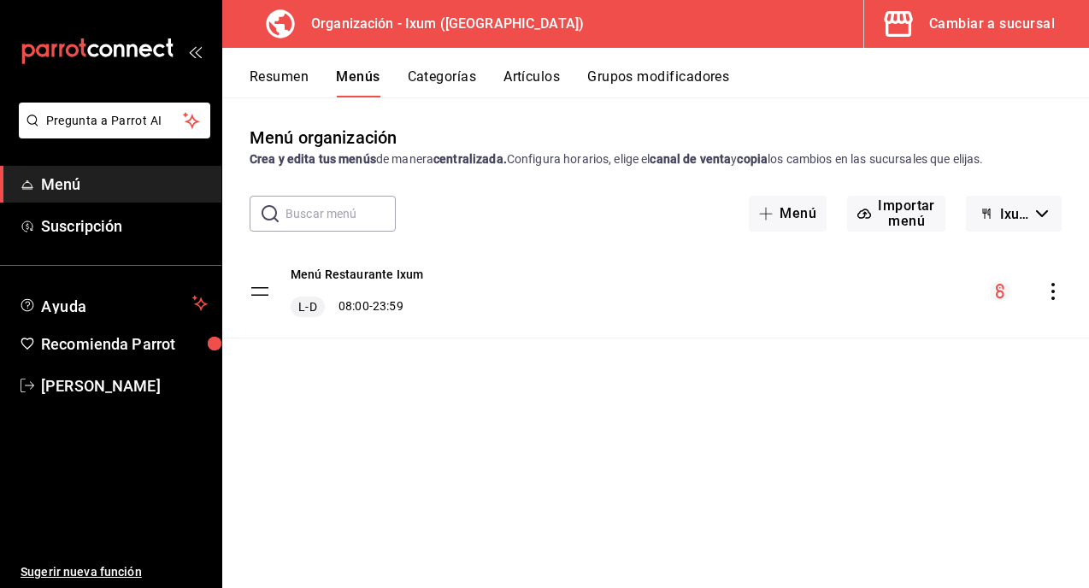
click at [307, 87] on button "Resumen" at bounding box center [279, 82] width 59 height 29
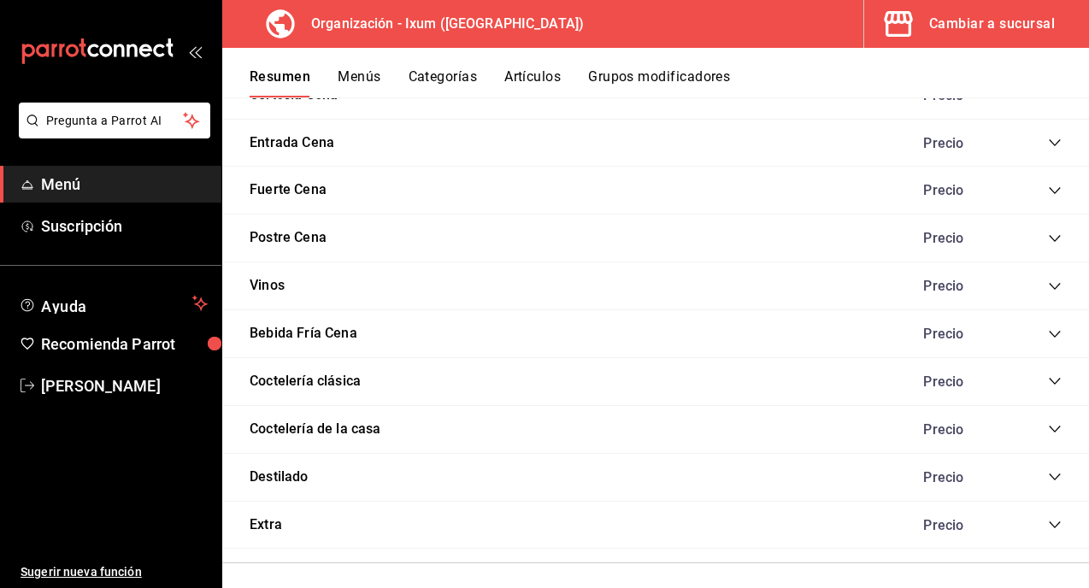
scroll to position [1037, 0]
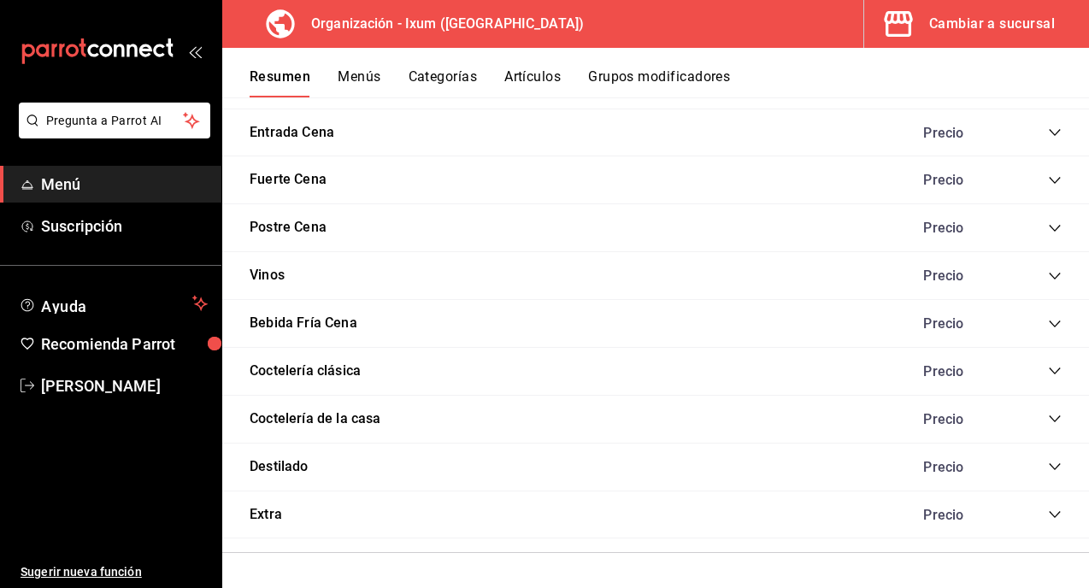
click at [1057, 465] on icon "collapse-category-row" at bounding box center [1054, 466] width 11 height 7
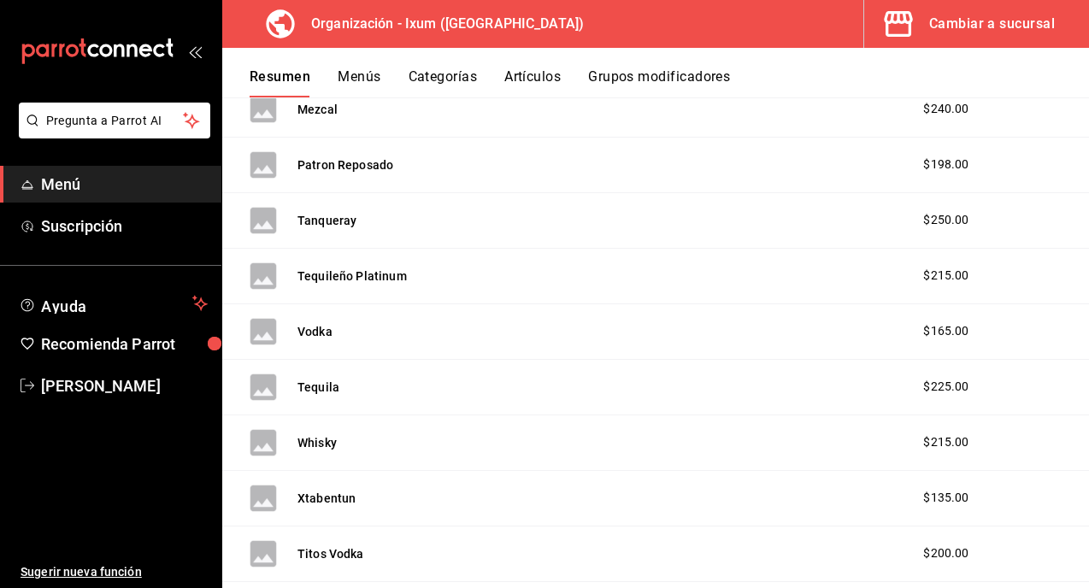
scroll to position [2947, 0]
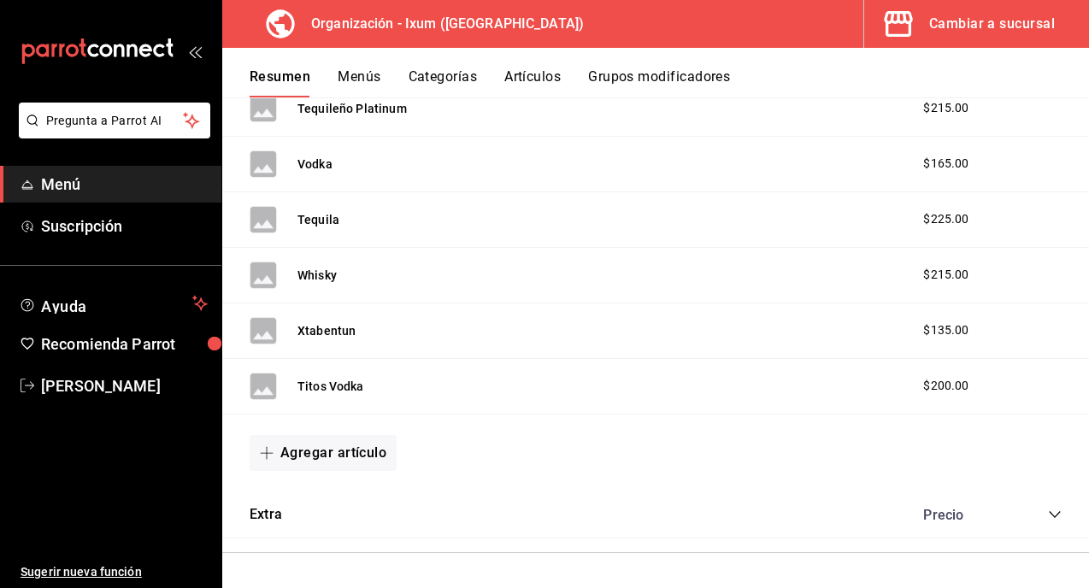
click at [352, 463] on button "Agregar artículo" at bounding box center [323, 453] width 147 height 36
click at [297, 539] on li "Artículo nuevo" at bounding box center [317, 540] width 134 height 42
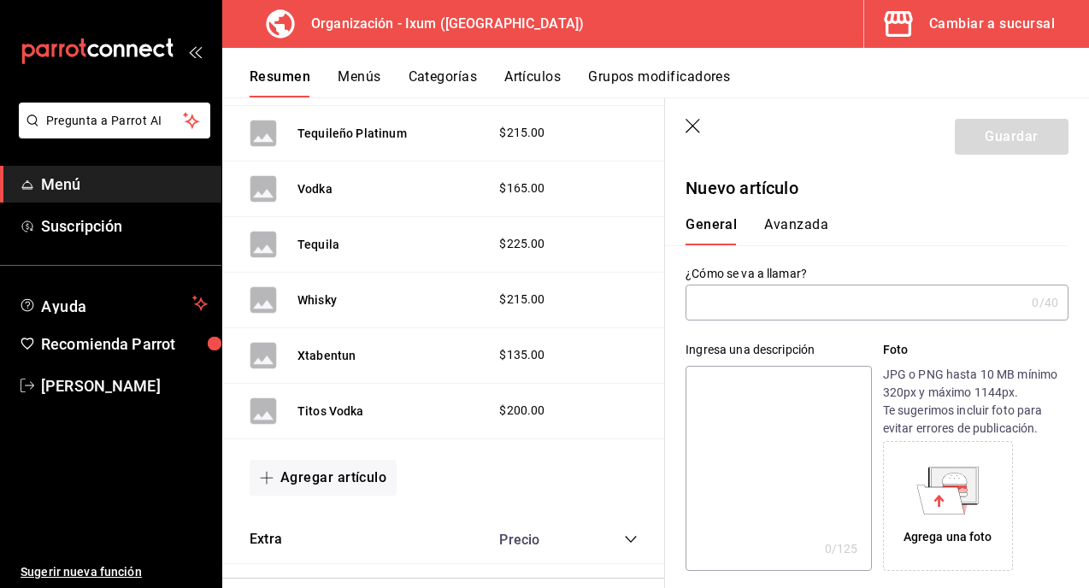
click at [751, 309] on input "text" at bounding box center [854, 302] width 339 height 34
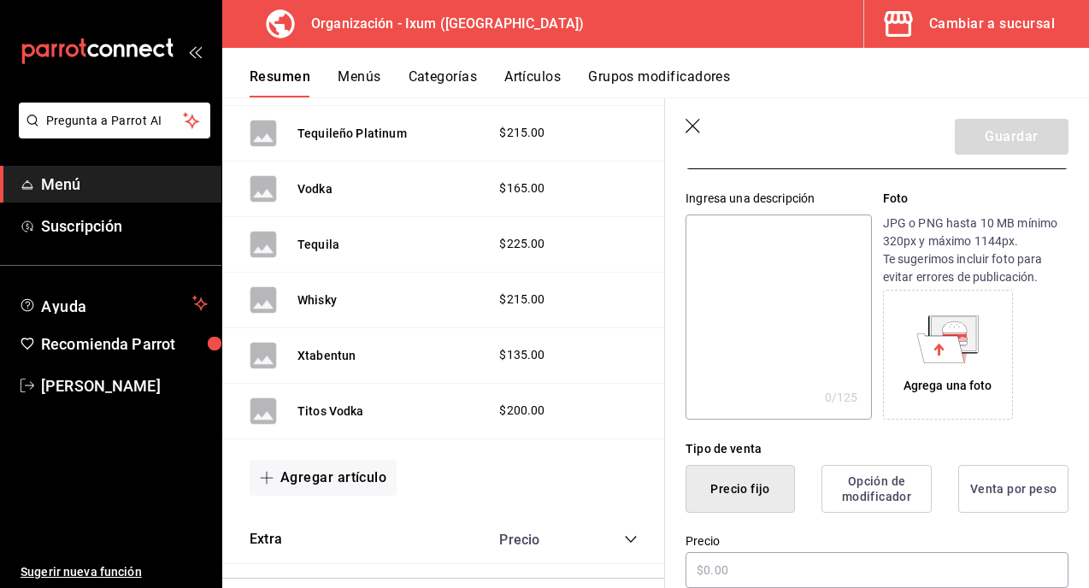
scroll to position [170, 0]
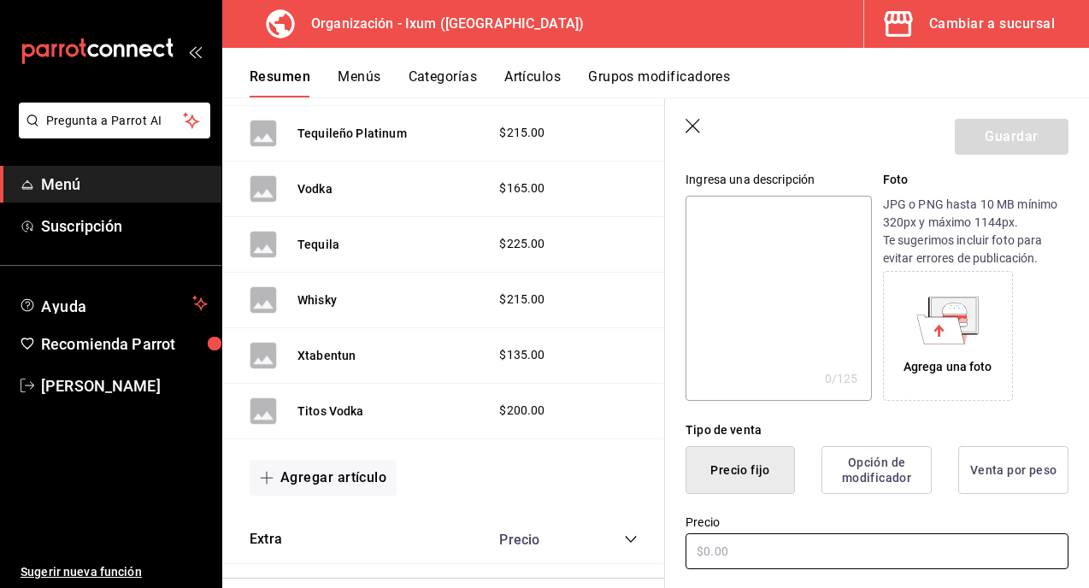
type input "Etiqueta Negra"
click at [726, 549] on input "text" at bounding box center [876, 551] width 383 height 36
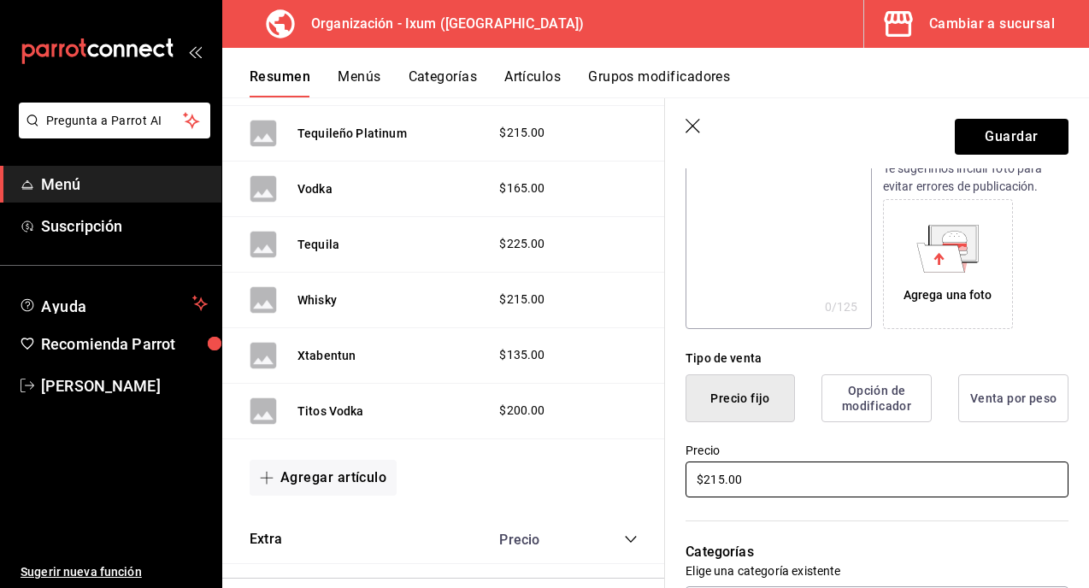
scroll to position [295, 0]
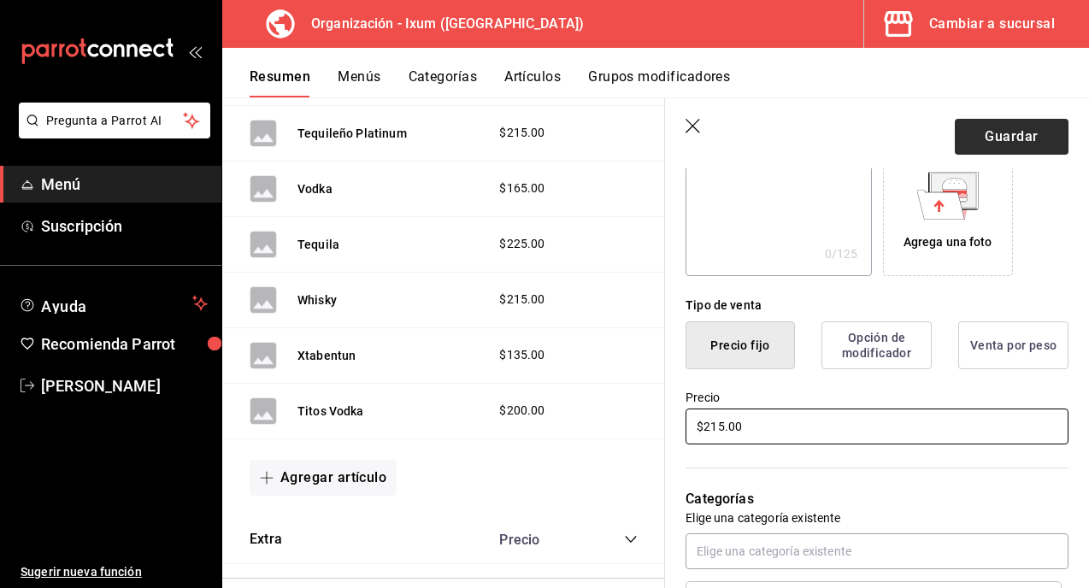
type input "$215.00"
click at [1001, 146] on button "Guardar" at bounding box center [1012, 137] width 114 height 36
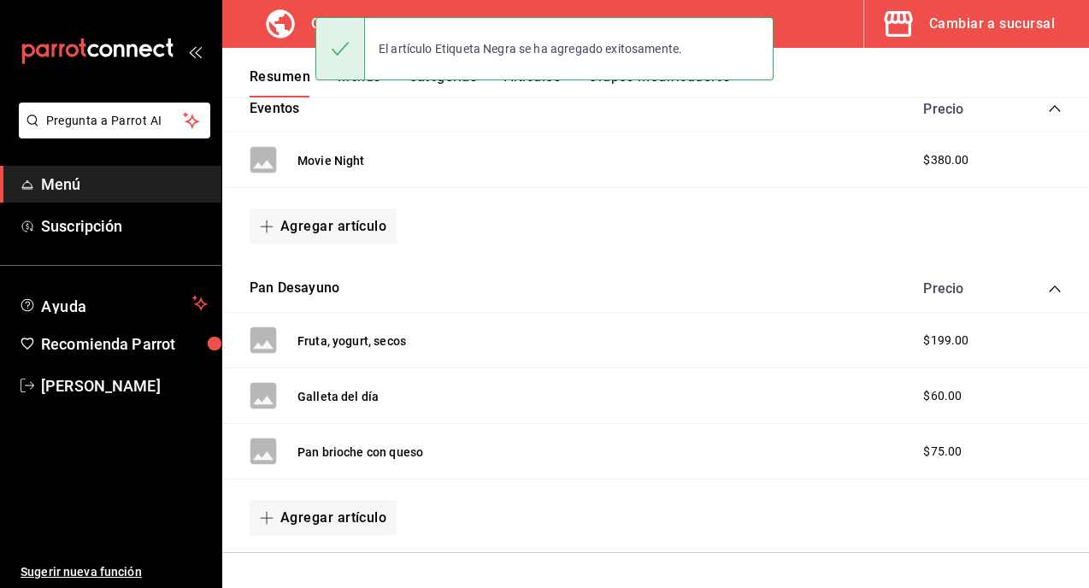
scroll to position [302, 0]
click at [361, 85] on div "El artículo Etiqueta Negra se ha agregado exitosamente." at bounding box center [544, 49] width 458 height 74
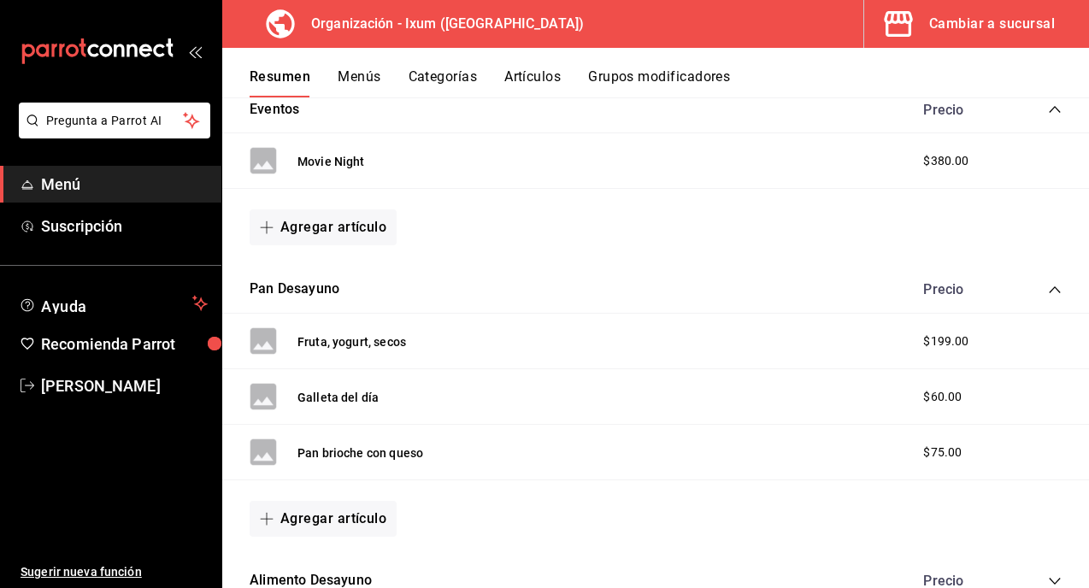
click at [367, 79] on button "Menús" at bounding box center [359, 82] width 43 height 29
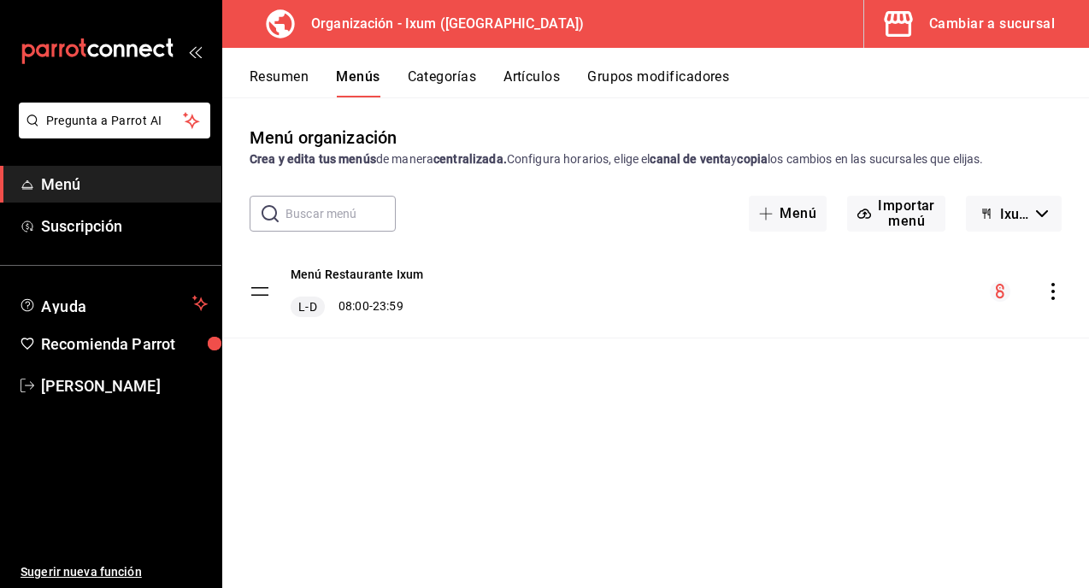
click at [1056, 296] on icon "actions" at bounding box center [1052, 291] width 17 height 17
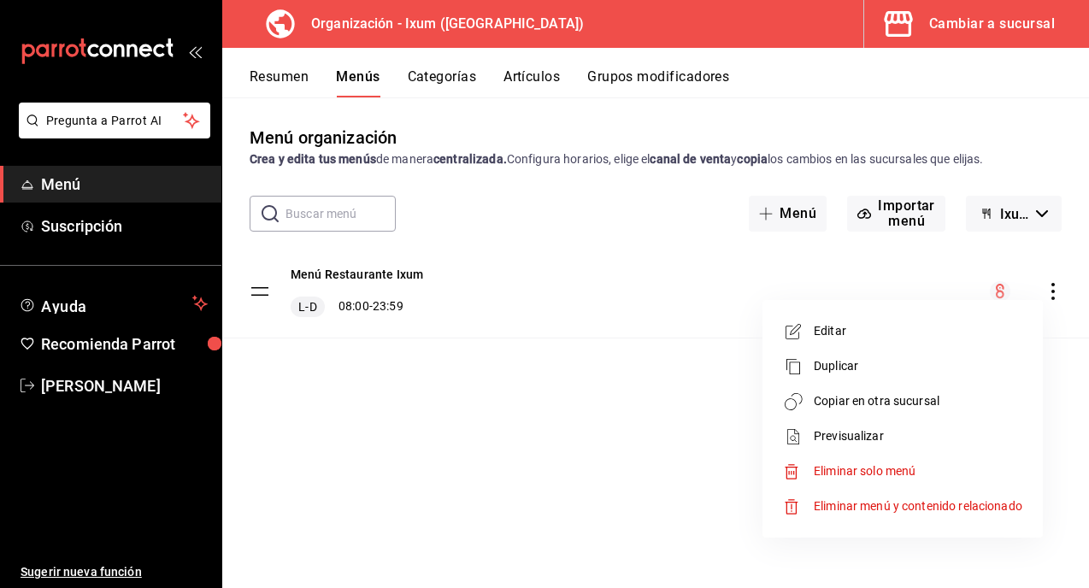
click at [881, 399] on span "Copiar en otra sucursal" at bounding box center [918, 401] width 209 height 18
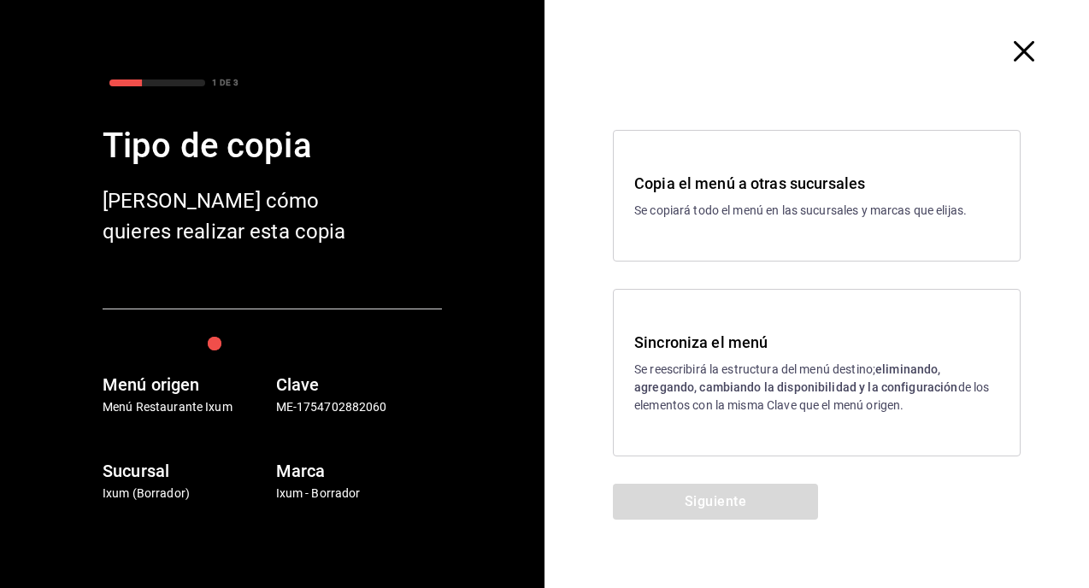
click at [756, 394] on p "Se reescribirá la estructura del menú destino; eliminando, agregando, cambiando…" at bounding box center [816, 388] width 365 height 54
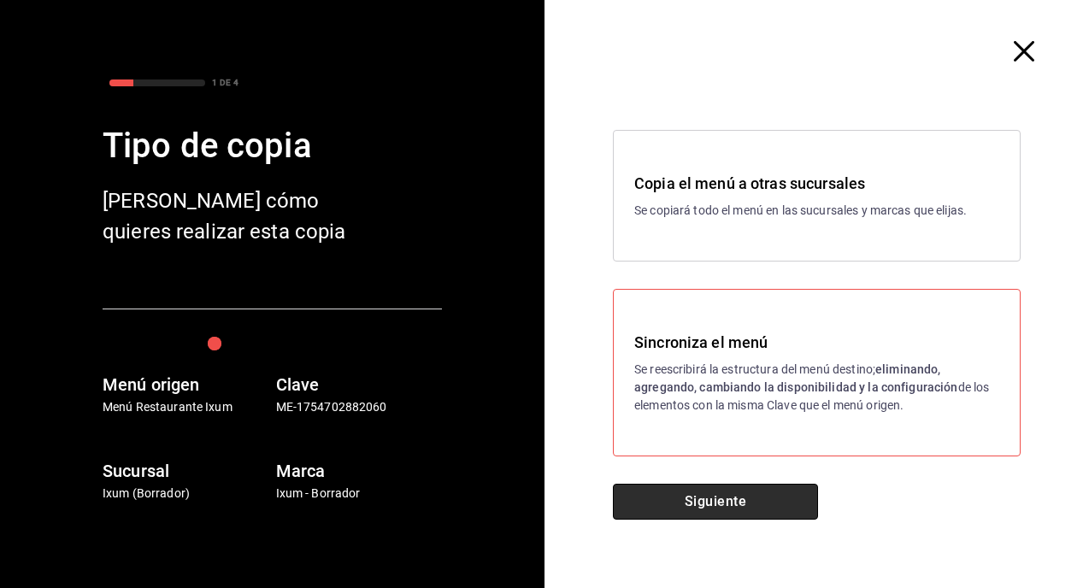
click at [693, 506] on button "Siguiente" at bounding box center [715, 502] width 205 height 36
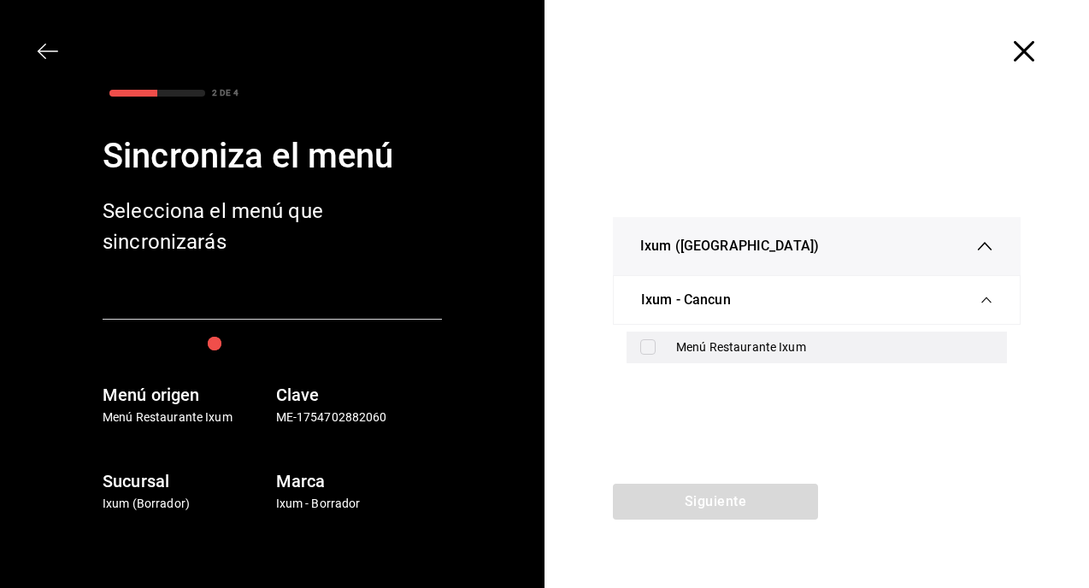
click at [681, 354] on div "Menú Restaurante Ixum" at bounding box center [834, 347] width 317 height 18
checkbox input "true"
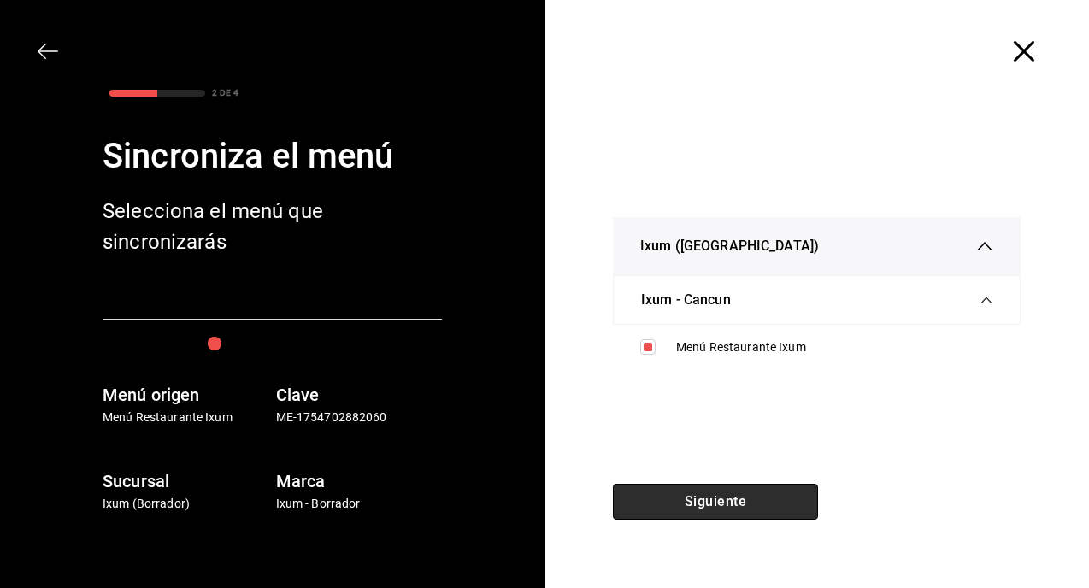
click at [662, 486] on button "Siguiente" at bounding box center [715, 502] width 205 height 36
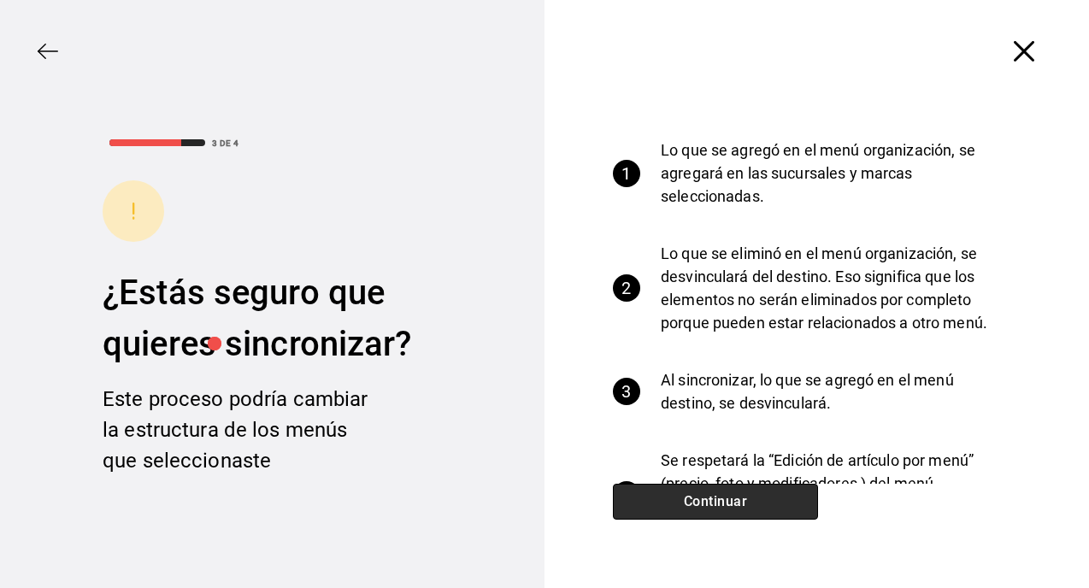
click at [704, 497] on button "Continuar" at bounding box center [715, 502] width 205 height 36
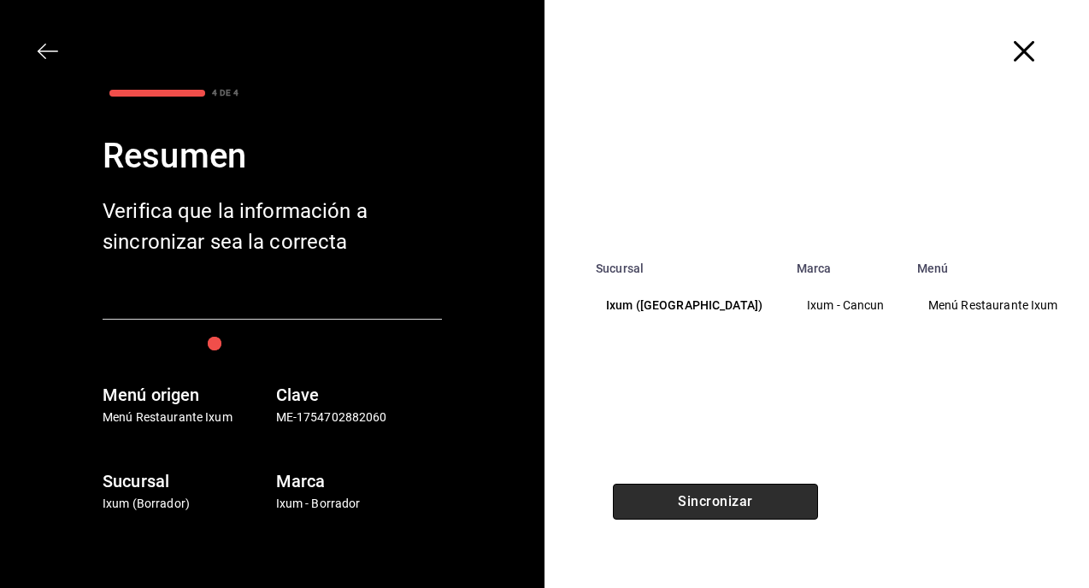
click at [704, 497] on button "Sincronizar" at bounding box center [715, 502] width 205 height 36
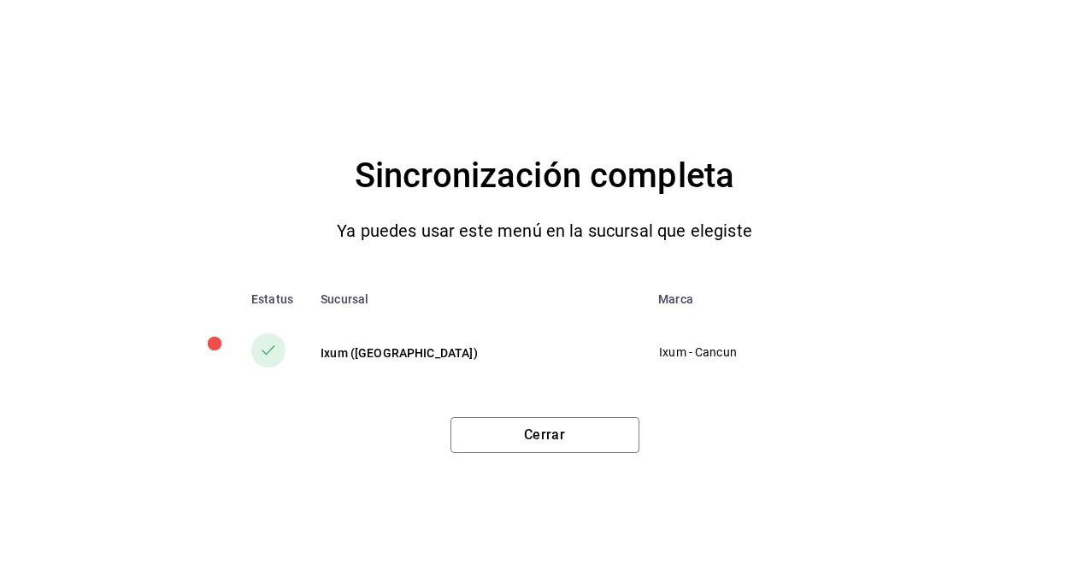
click at [609, 455] on div "Sincronización completa Ya puedes usar este menú en la sucursal que elegiste Es…" at bounding box center [544, 294] width 1089 height 588
click at [609, 444] on button "Cerrar" at bounding box center [544, 435] width 189 height 36
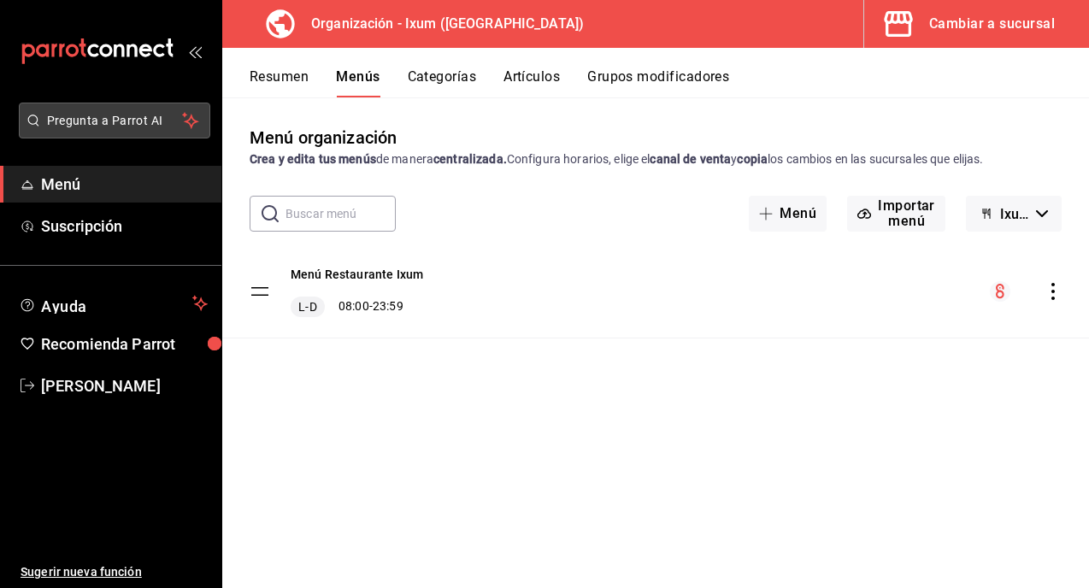
click at [81, 121] on span "Pregunta a Parrot AI" at bounding box center [115, 121] width 136 height 18
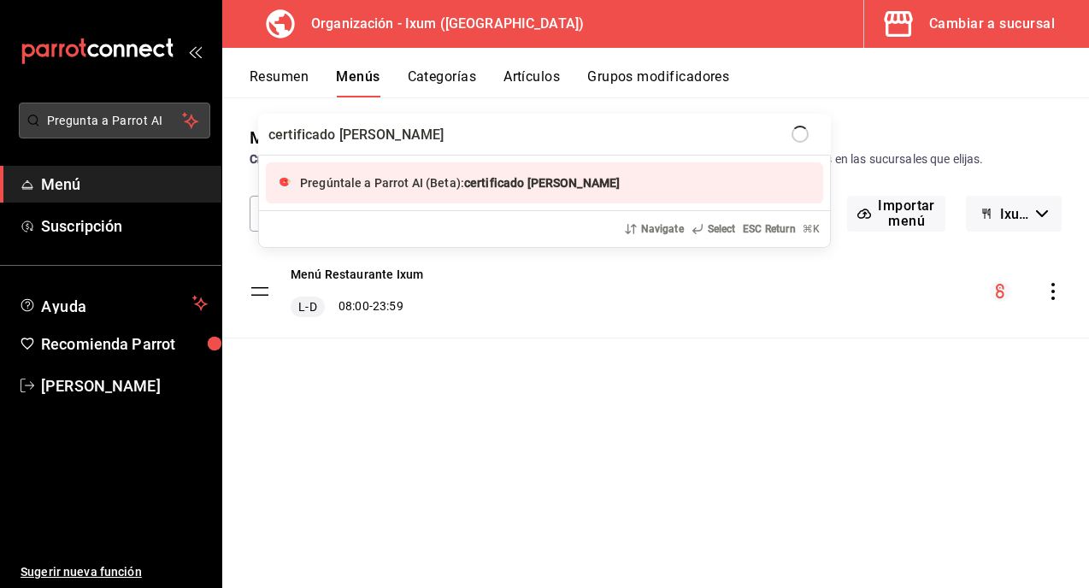
type input "certificado de regalo"
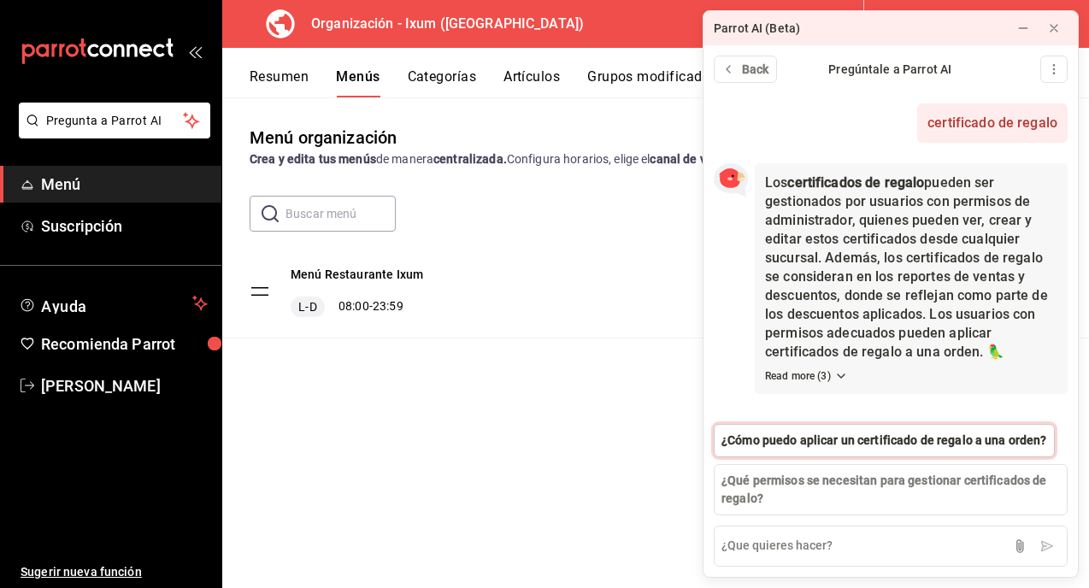
click at [831, 432] on span "¿Cómo puedo aplicar un certificado de regalo a una orden?" at bounding box center [884, 441] width 326 height 18
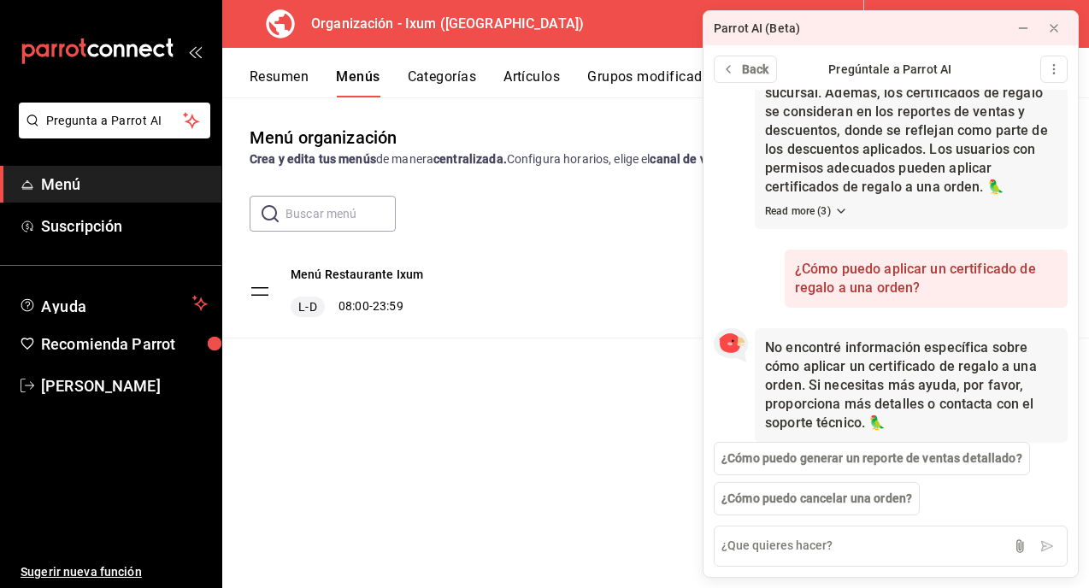
scroll to position [182, 0]
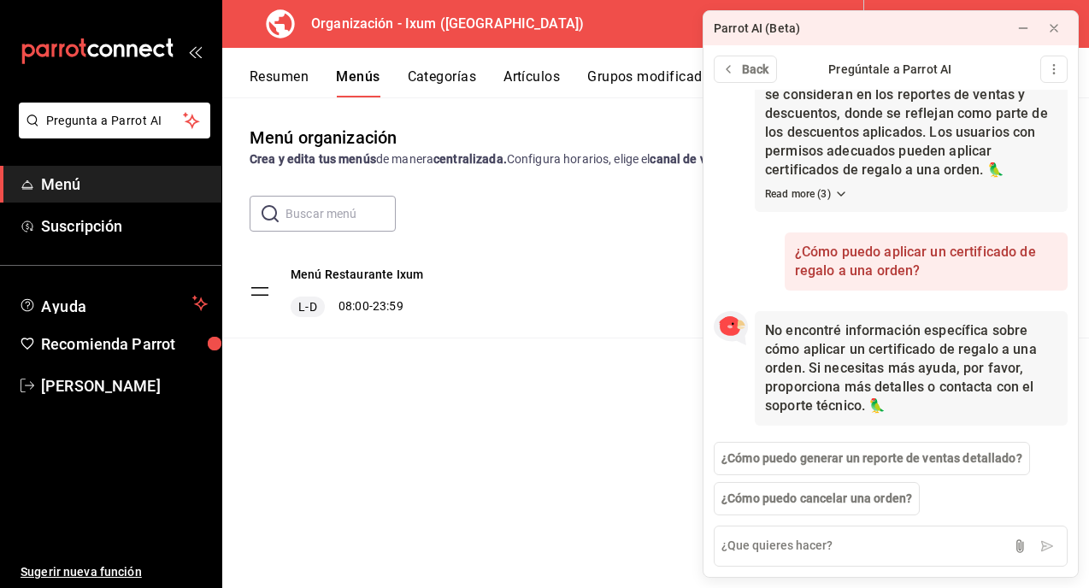
click at [286, 77] on button "Resumen" at bounding box center [279, 82] width 59 height 29
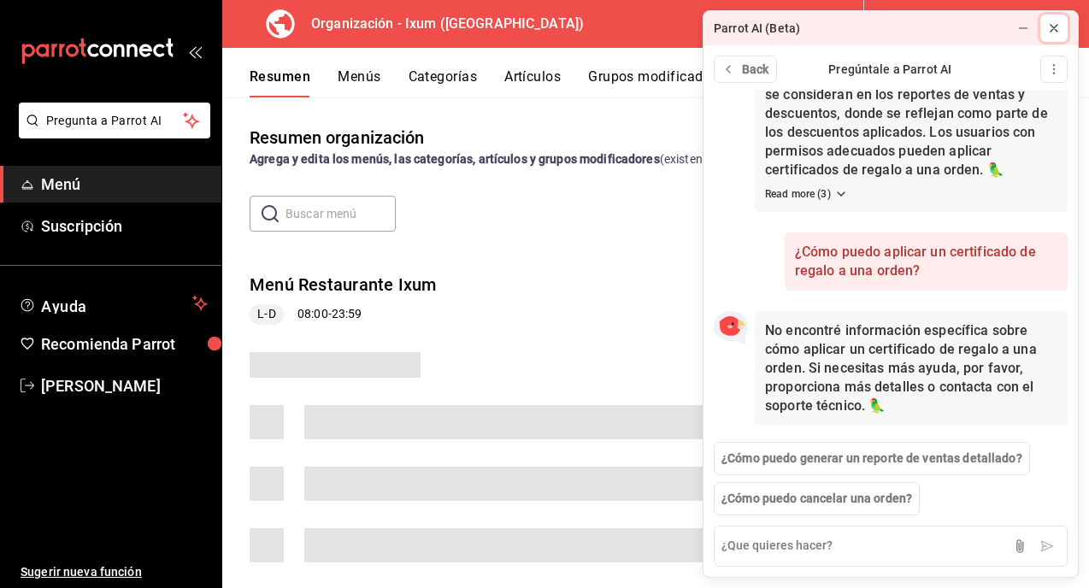
click at [1061, 23] on button at bounding box center [1053, 28] width 27 height 27
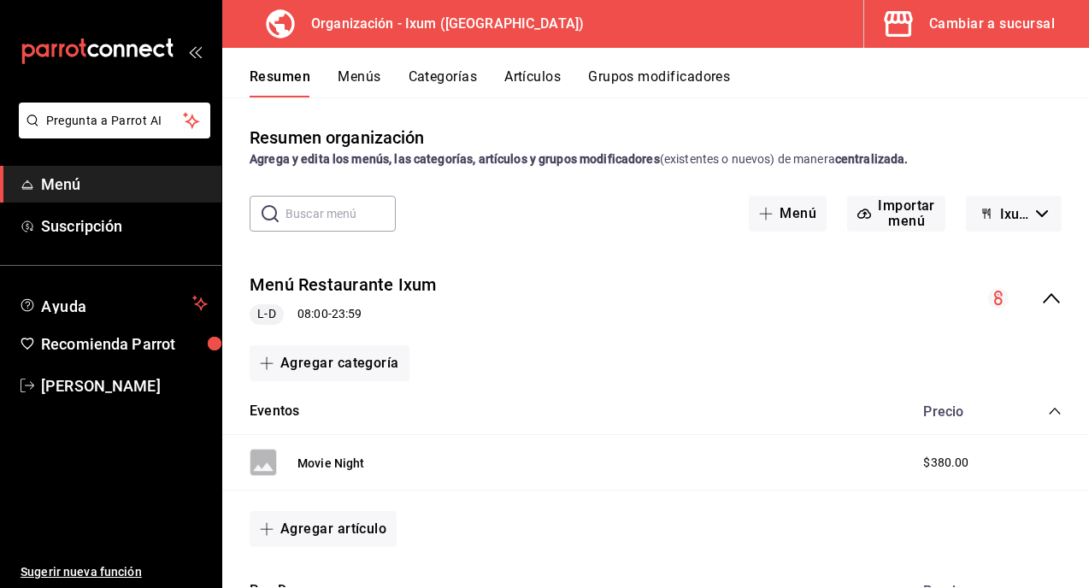
click at [1018, 16] on div "Cambiar a sucursal" at bounding box center [992, 24] width 126 height 24
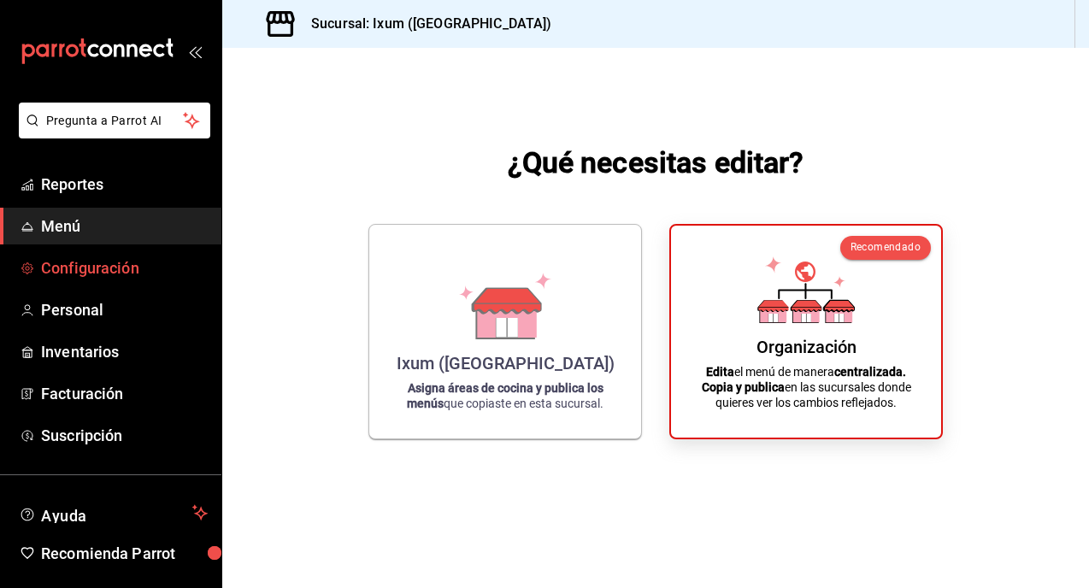
click at [138, 275] on span "Configuración" at bounding box center [124, 267] width 167 height 23
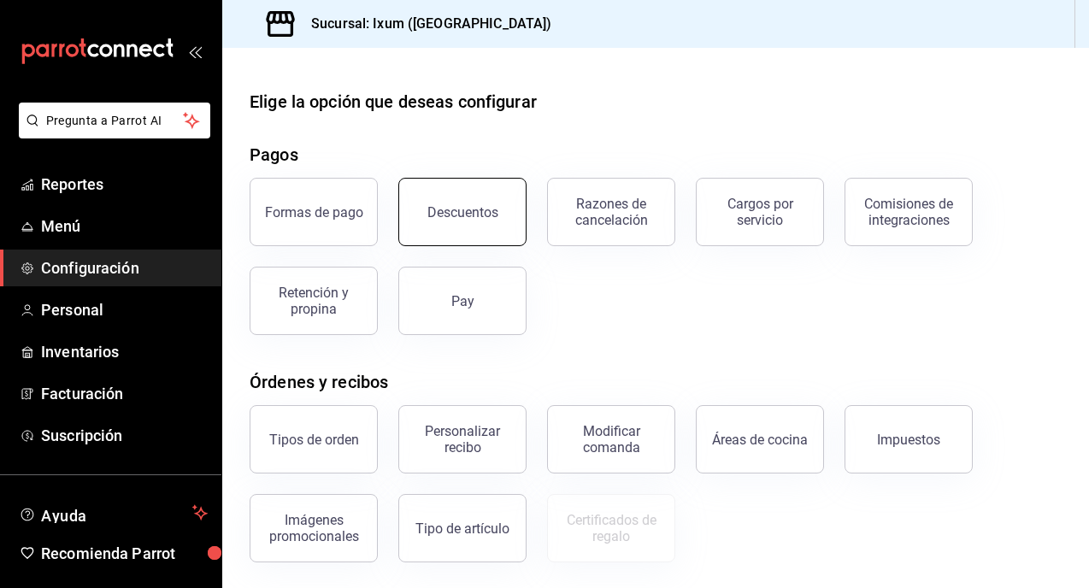
click at [490, 225] on button "Descuentos" at bounding box center [462, 212] width 128 height 68
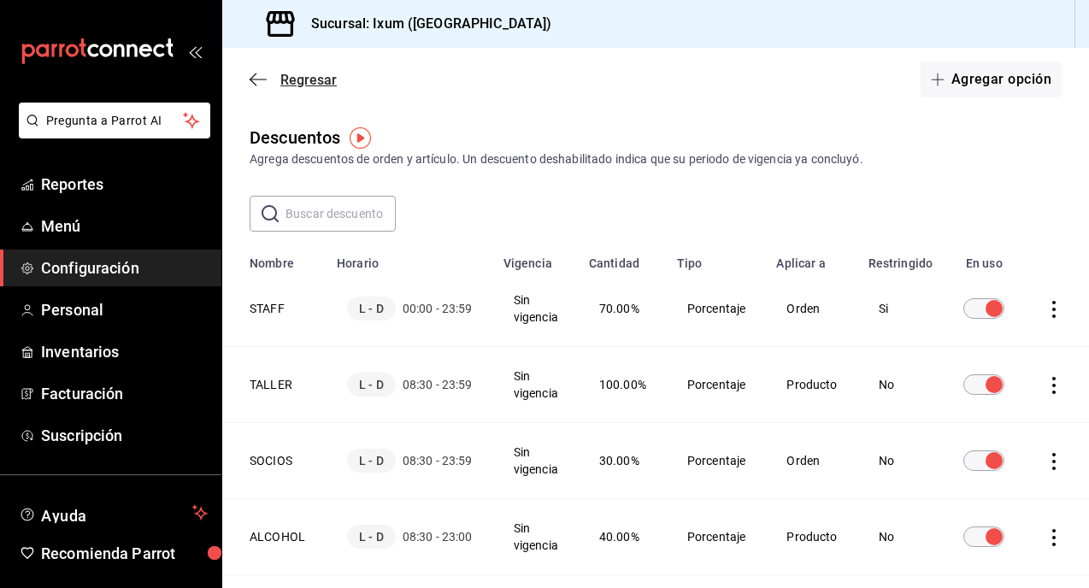
click at [262, 83] on icon "button" at bounding box center [258, 79] width 17 height 15
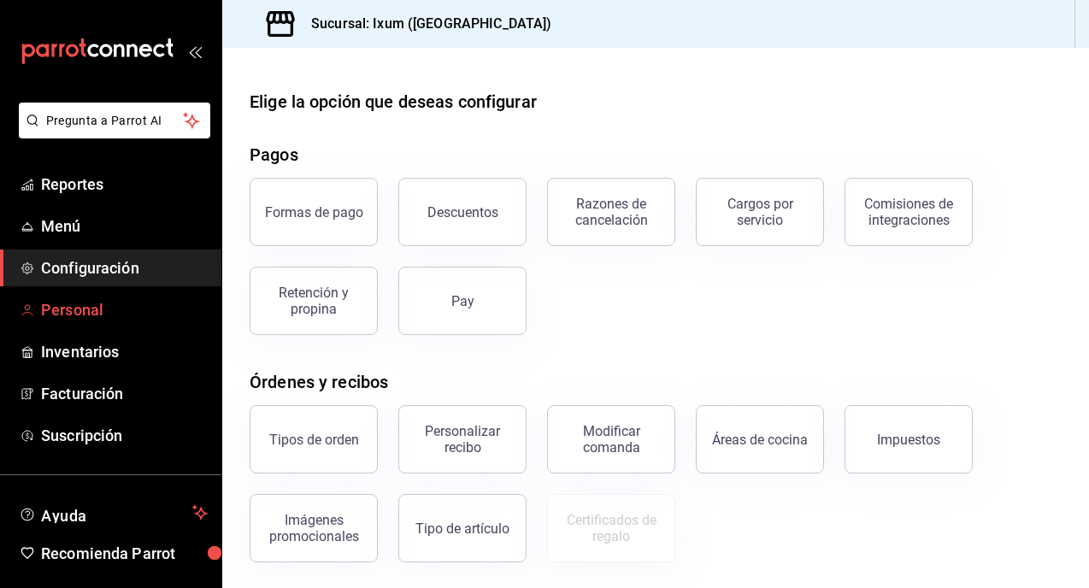
click at [131, 303] on span "Personal" at bounding box center [124, 309] width 167 height 23
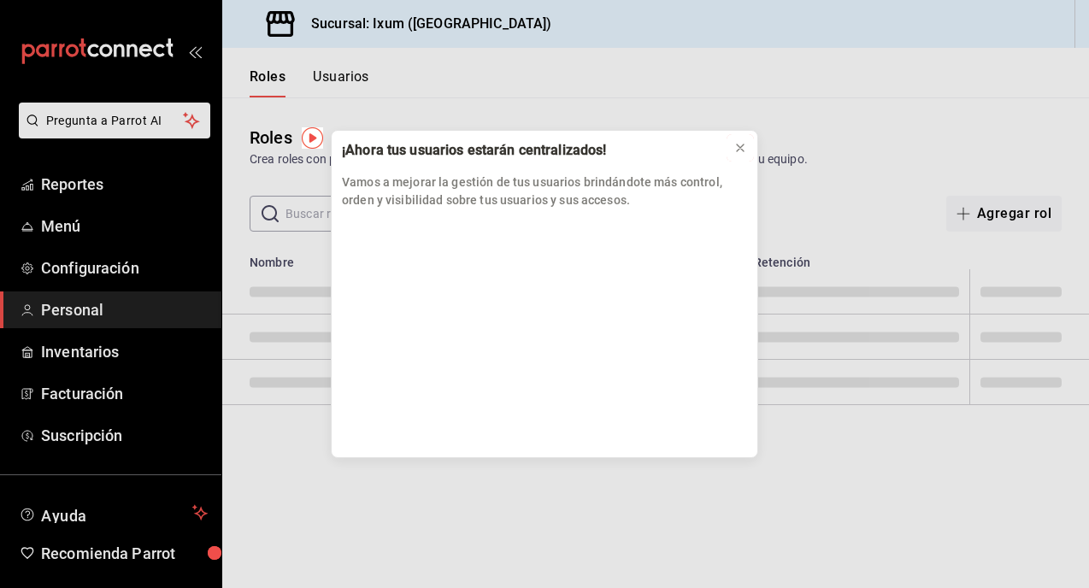
click at [735, 151] on icon at bounding box center [740, 148] width 14 height 14
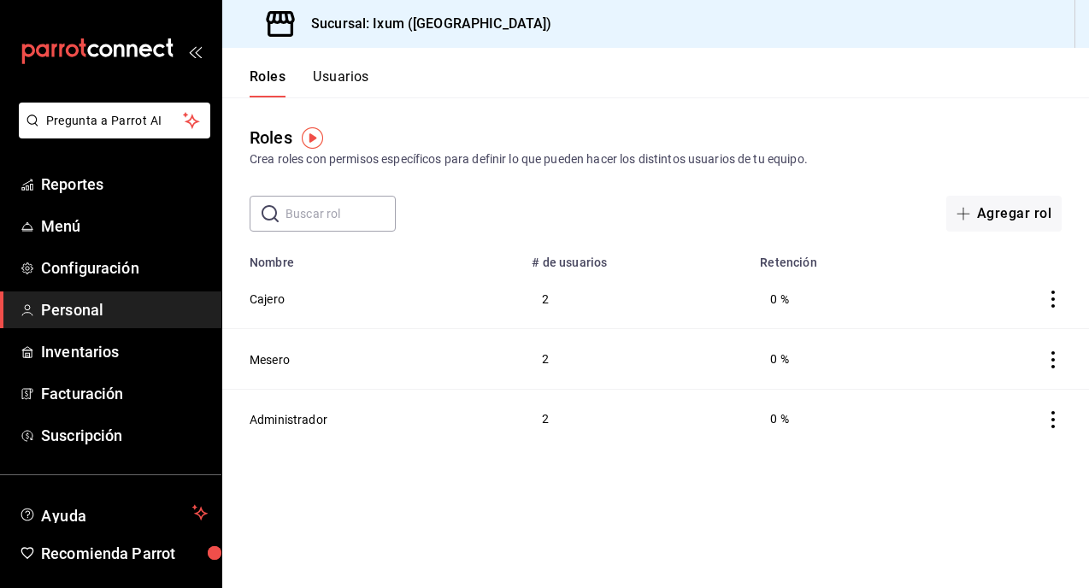
click at [343, 83] on button "Usuarios" at bounding box center [341, 82] width 56 height 29
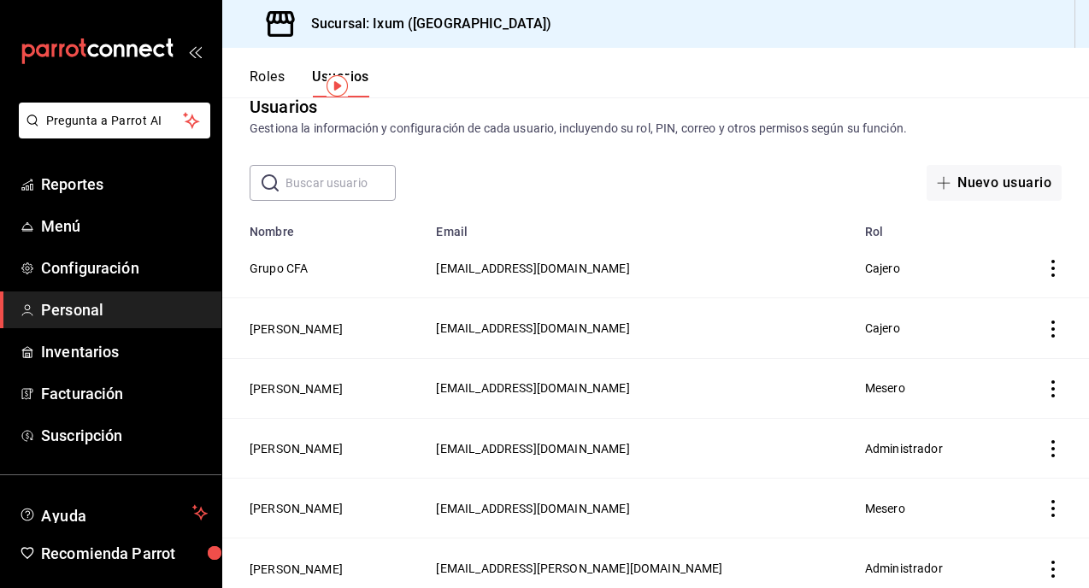
scroll to position [52, 0]
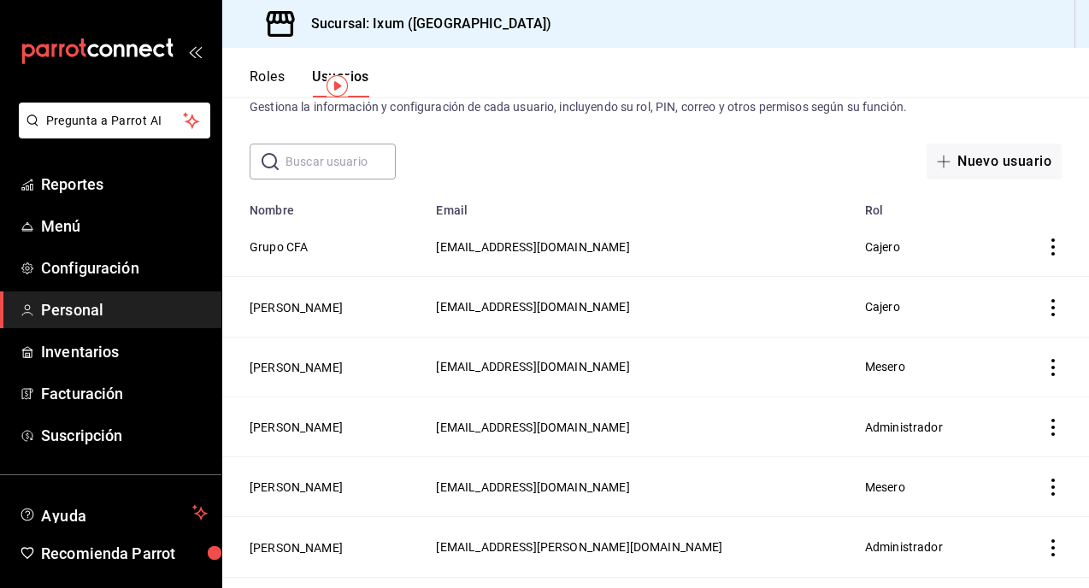
click at [304, 476] on td "Cesar Augusto Perez" at bounding box center [323, 487] width 203 height 60
click at [300, 488] on button "Cesar Augusto Perez" at bounding box center [296, 487] width 93 height 17
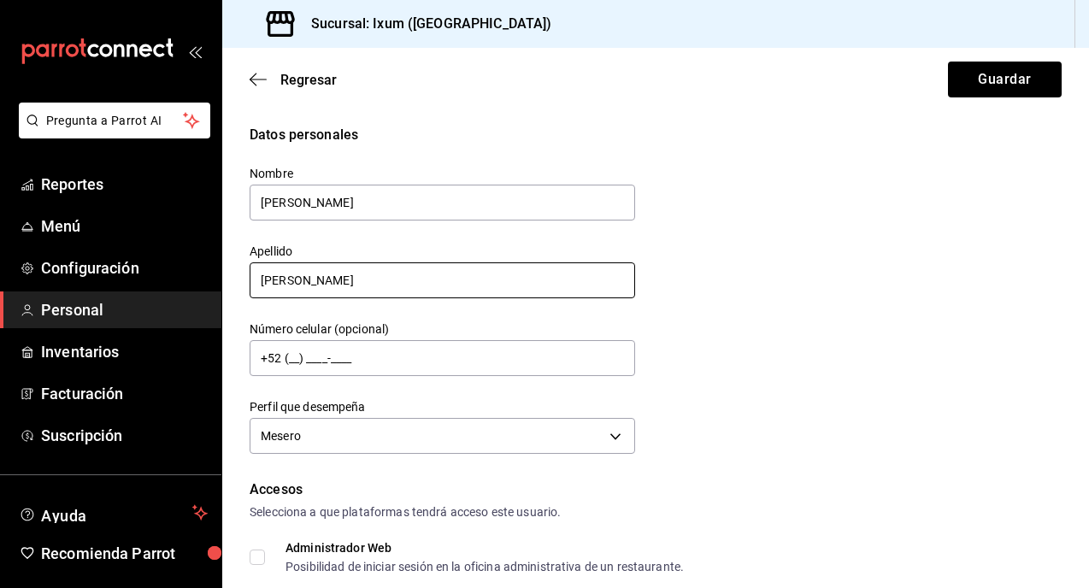
type input "Cesar"
click at [344, 289] on input "Perez" at bounding box center [442, 280] width 385 height 36
click at [984, 79] on button "Guardar" at bounding box center [1005, 80] width 114 height 36
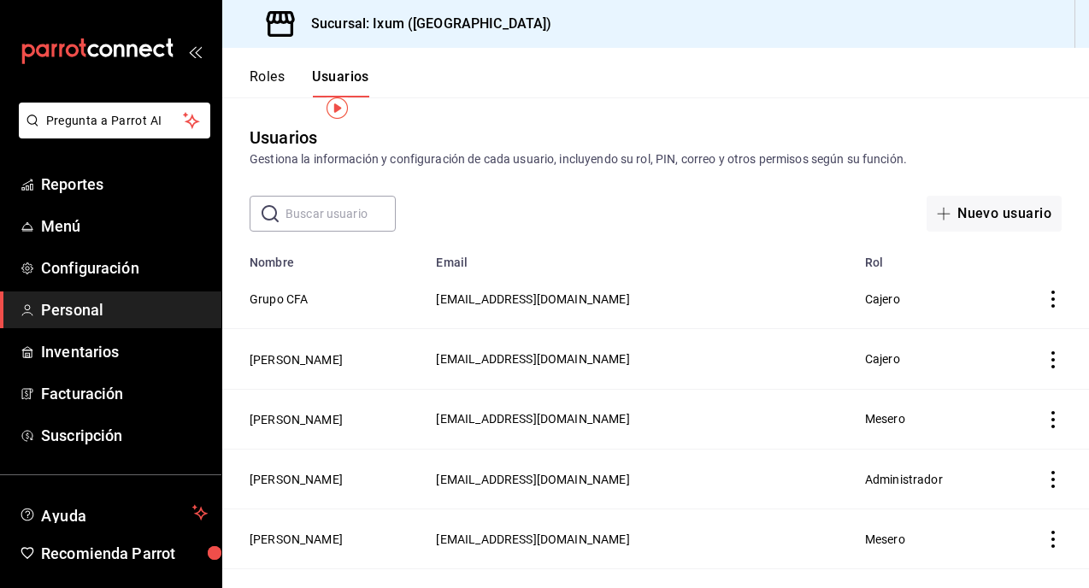
scroll to position [33, 0]
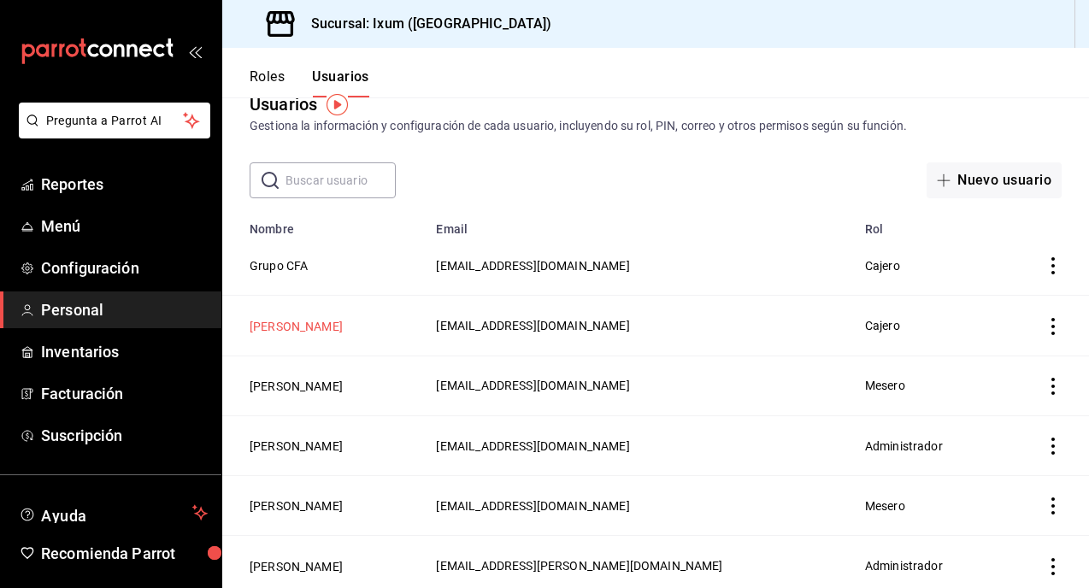
click at [343, 324] on button "Adiany Rodriguez Melendi" at bounding box center [296, 326] width 93 height 17
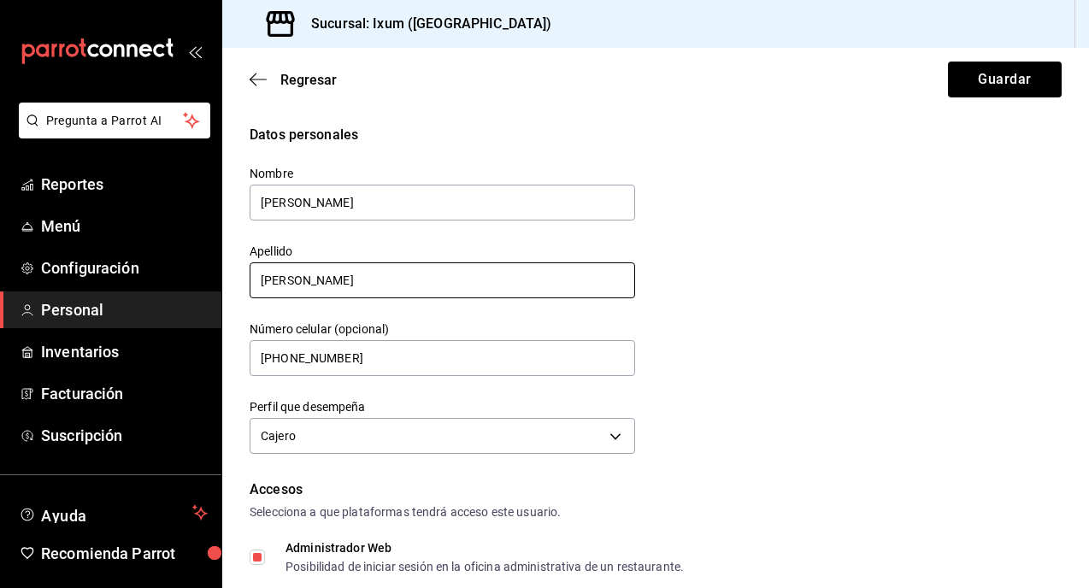
click at [403, 281] on input "Rodriguez Melendi" at bounding box center [442, 280] width 385 height 36
click at [259, 84] on icon "button" at bounding box center [258, 79] width 17 height 15
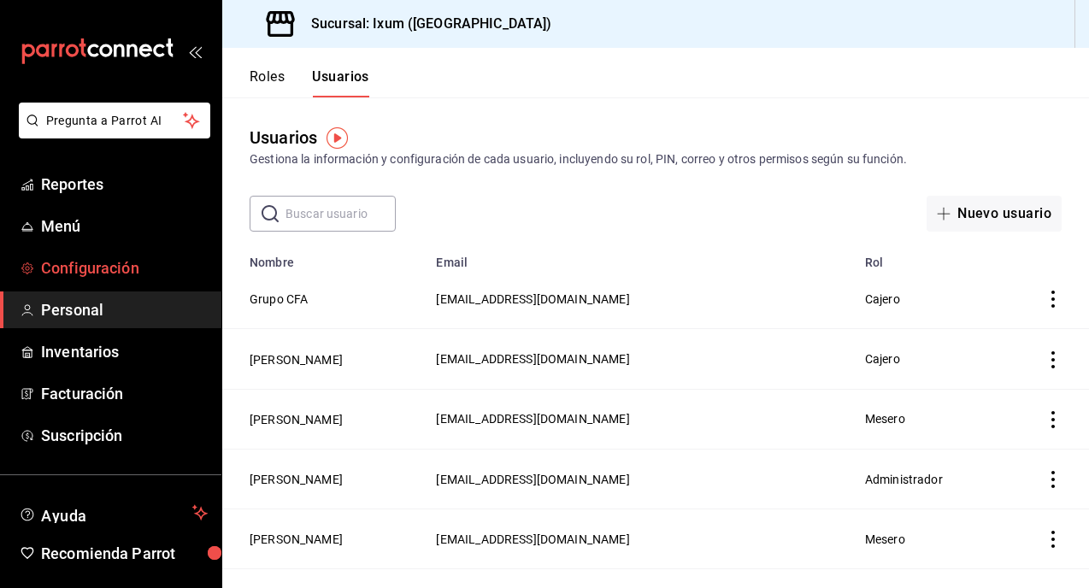
click at [143, 263] on span "Configuración" at bounding box center [124, 267] width 167 height 23
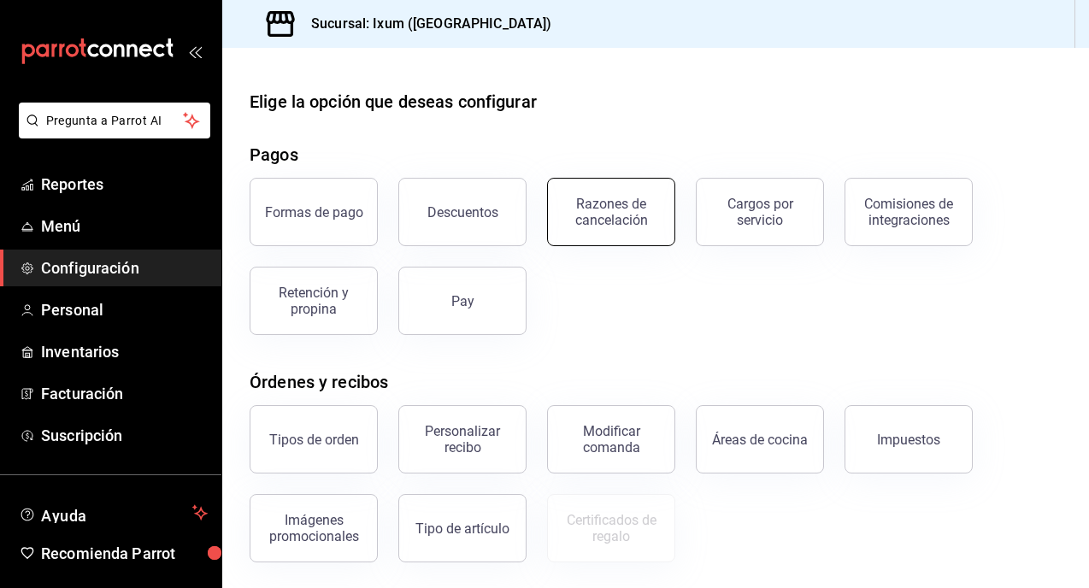
click at [642, 232] on button "Razones de cancelación" at bounding box center [611, 212] width 128 height 68
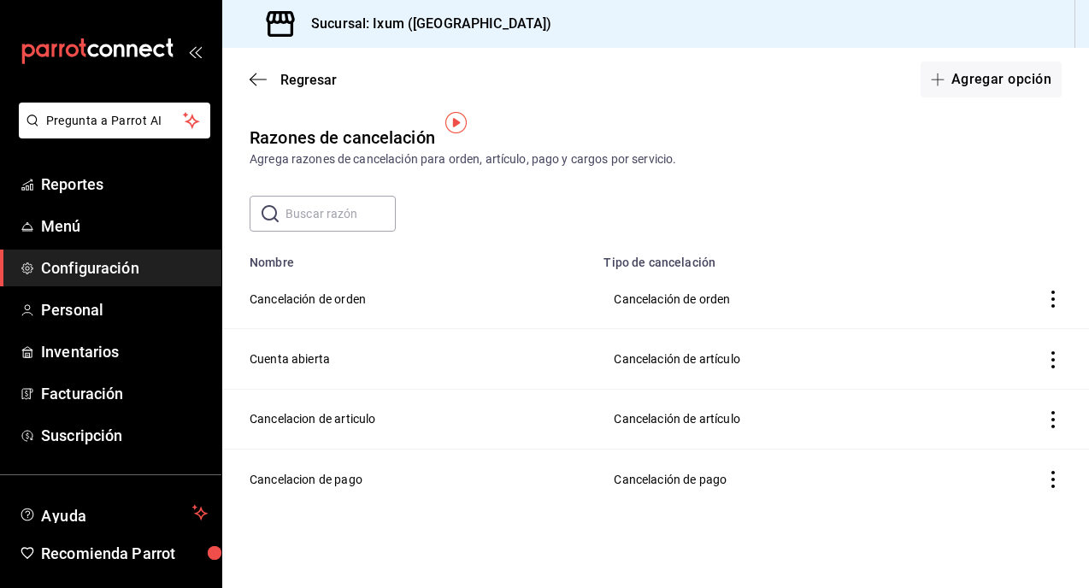
scroll to position [15, 0]
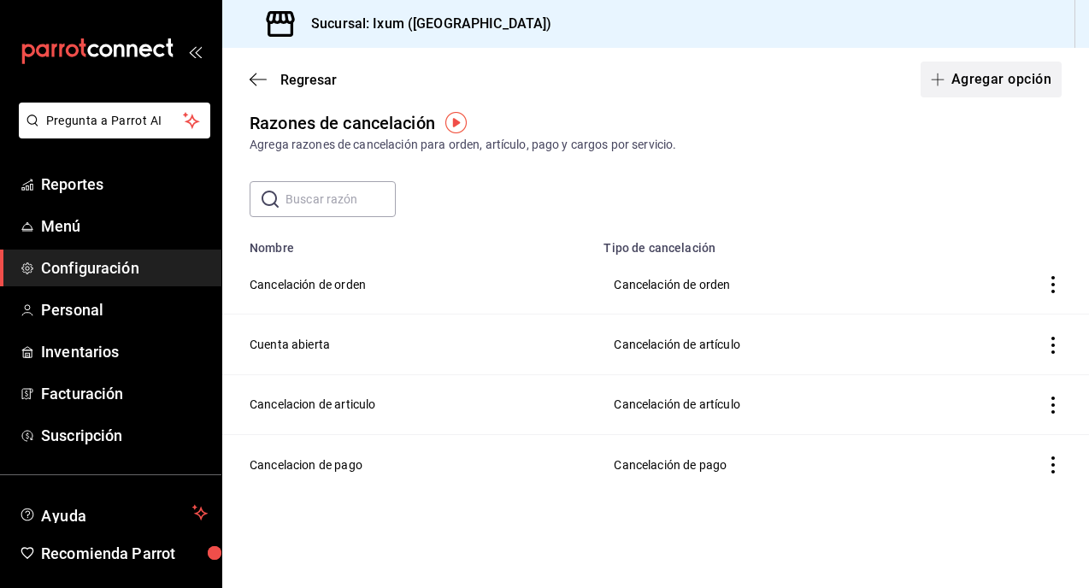
click at [1012, 76] on button "Agregar opción" at bounding box center [991, 80] width 141 height 36
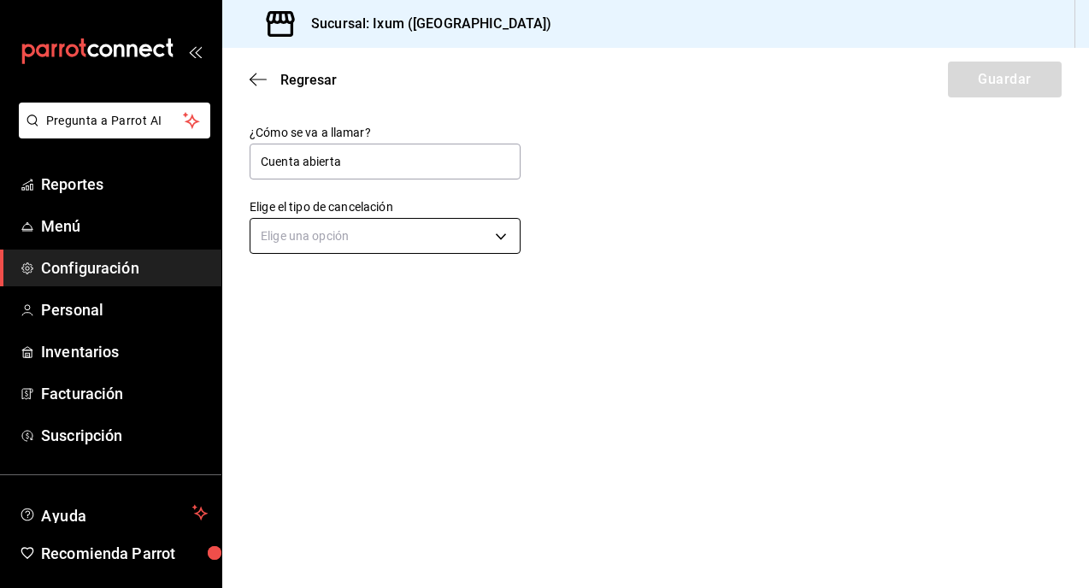
type input "Cuenta abierta"
click at [487, 228] on body "Pregunta a Parrot AI Reportes Menú Configuración Personal Inventarios Facturaci…" at bounding box center [544, 294] width 1089 height 588
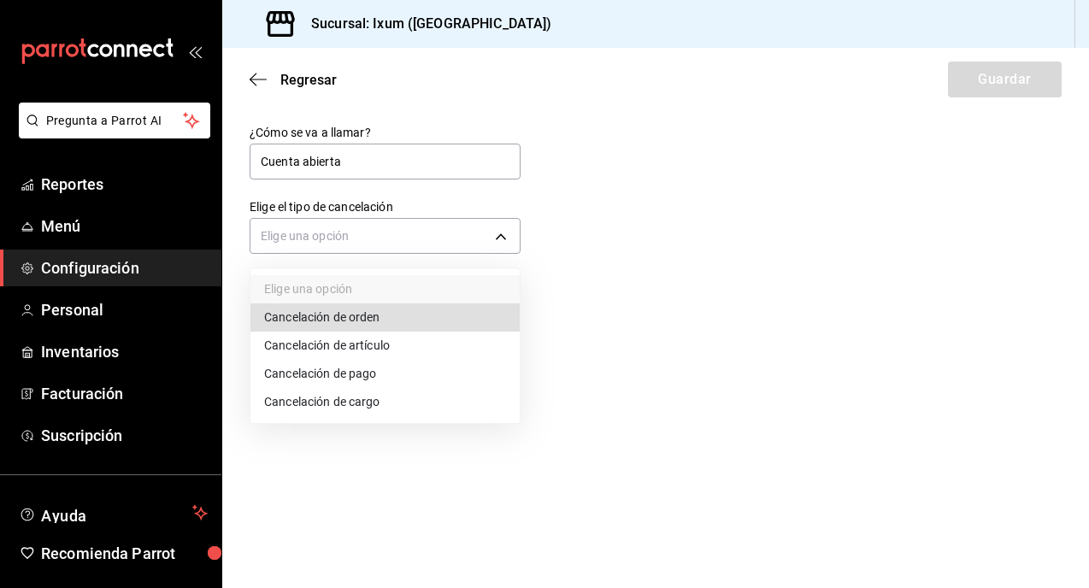
click at [434, 323] on li "Cancelación de orden" at bounding box center [384, 317] width 269 height 28
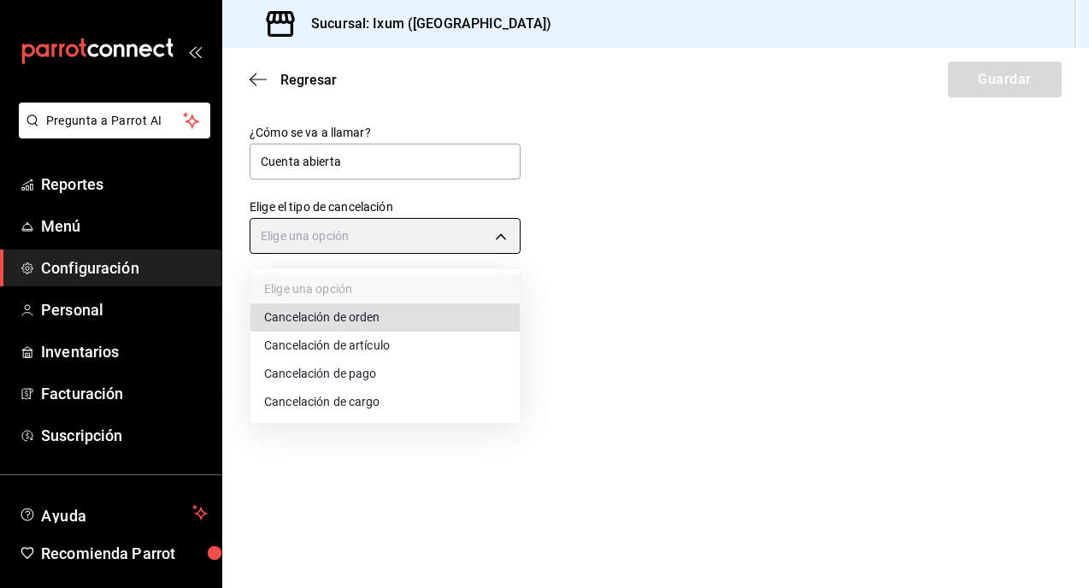
type input "ORDER"
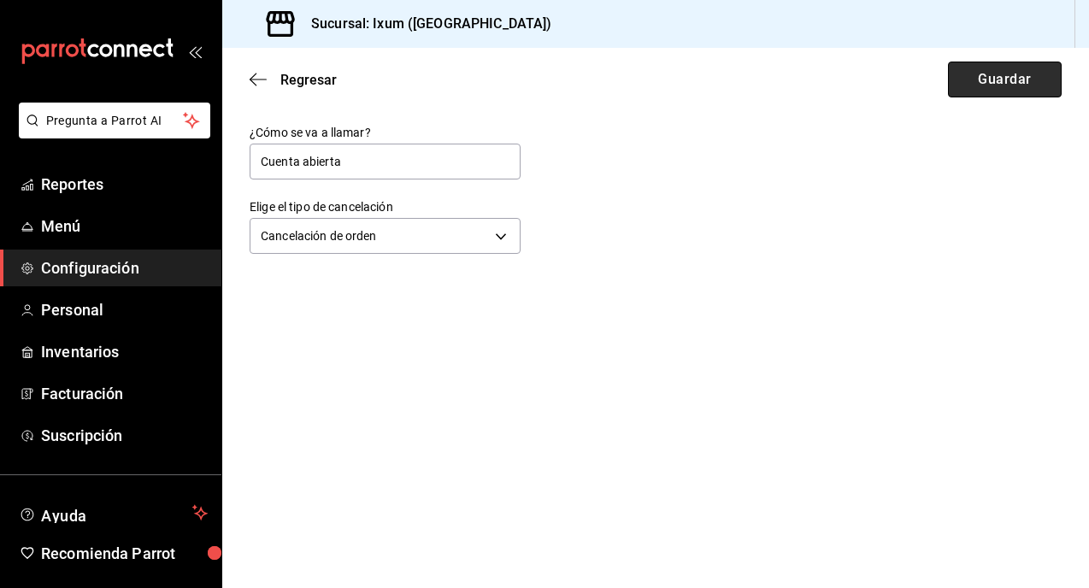
click at [991, 75] on button "Guardar" at bounding box center [1005, 80] width 114 height 36
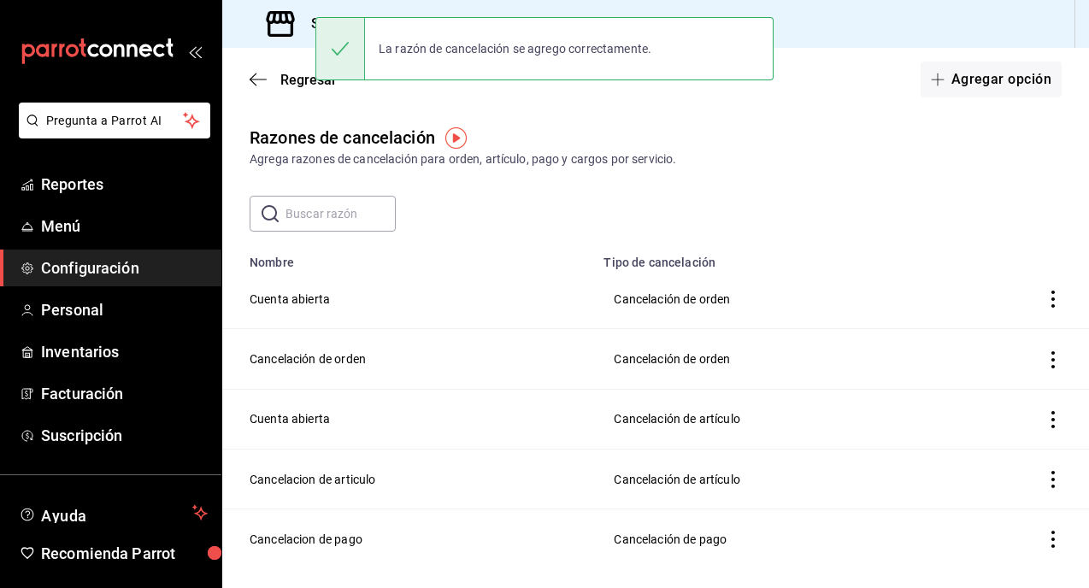
click at [254, 90] on div "Regresar Agregar opción" at bounding box center [655, 79] width 867 height 63
click at [256, 74] on icon "button" at bounding box center [253, 80] width 7 height 13
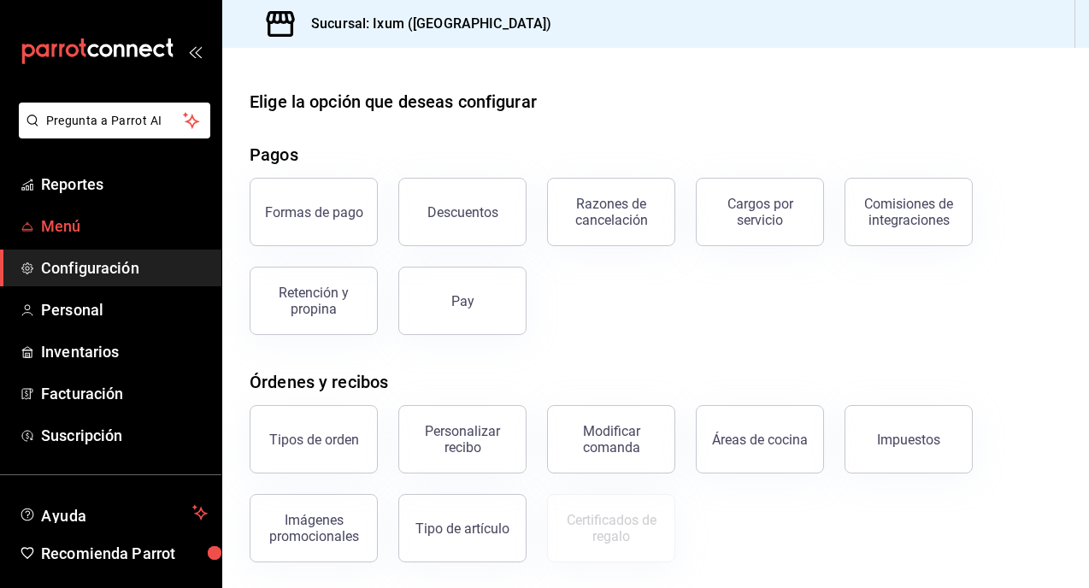
click at [107, 219] on span "Menú" at bounding box center [124, 226] width 167 height 23
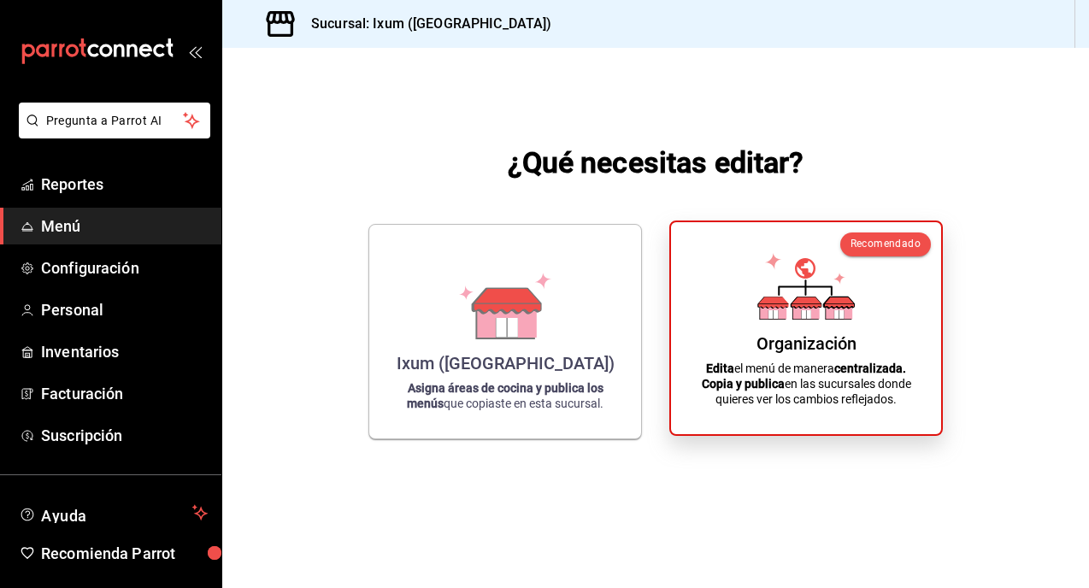
click at [804, 327] on div "Organización Edita el menú de manera centralizada. Copia y publica en las sucur…" at bounding box center [805, 328] width 229 height 185
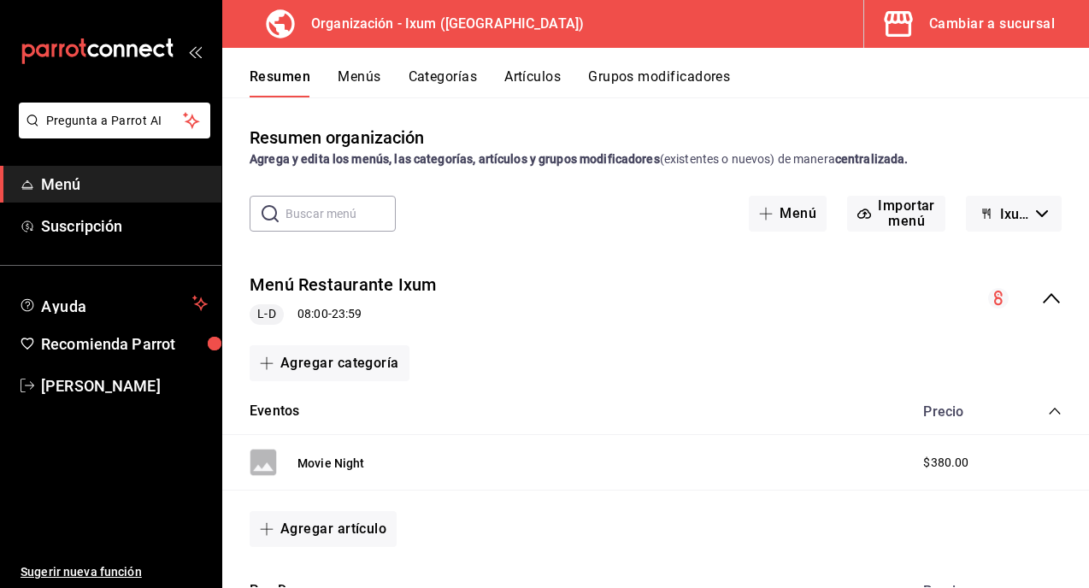
click at [965, 43] on button "Cambiar a sucursal" at bounding box center [969, 24] width 211 height 48
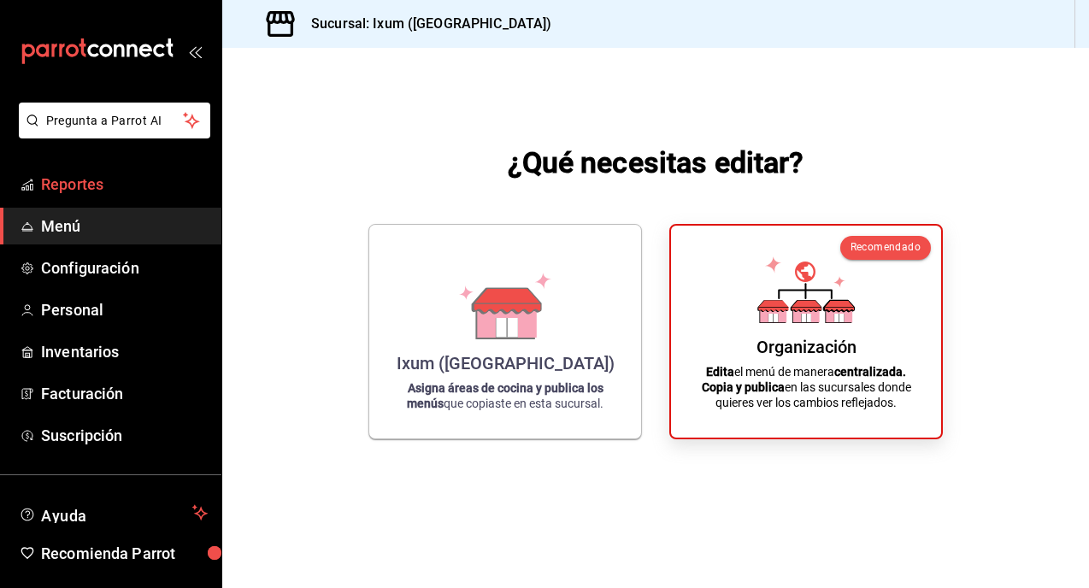
click at [111, 178] on span "Reportes" at bounding box center [124, 184] width 167 height 23
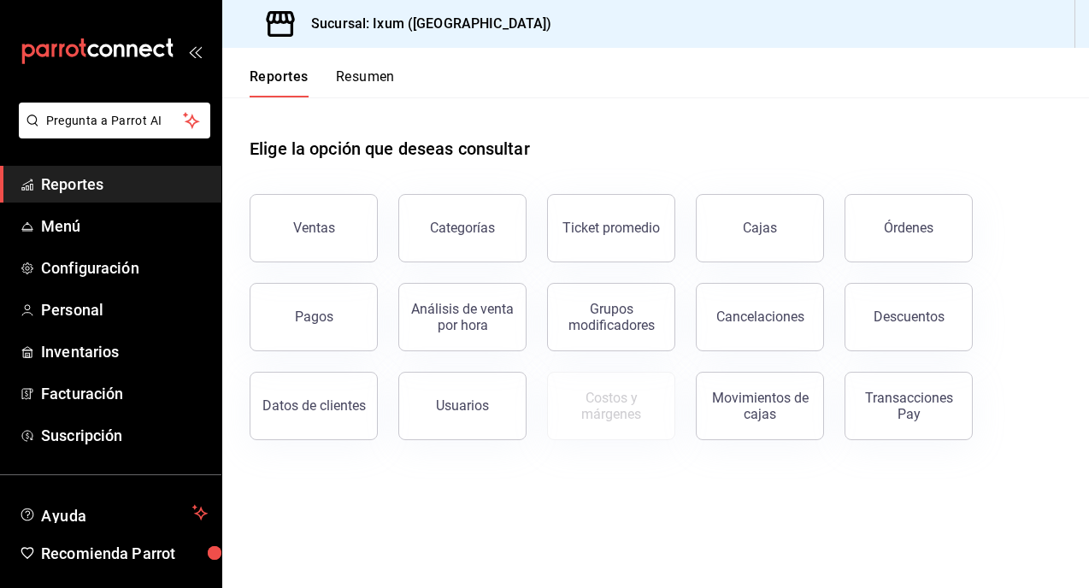
click at [354, 219] on button "Ventas" at bounding box center [314, 228] width 128 height 68
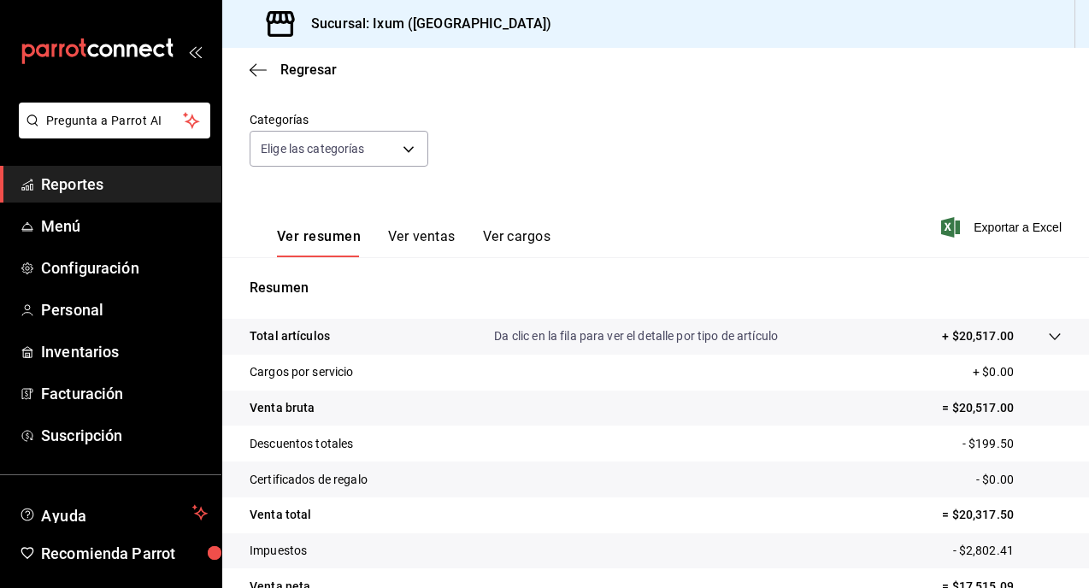
scroll to position [231, 0]
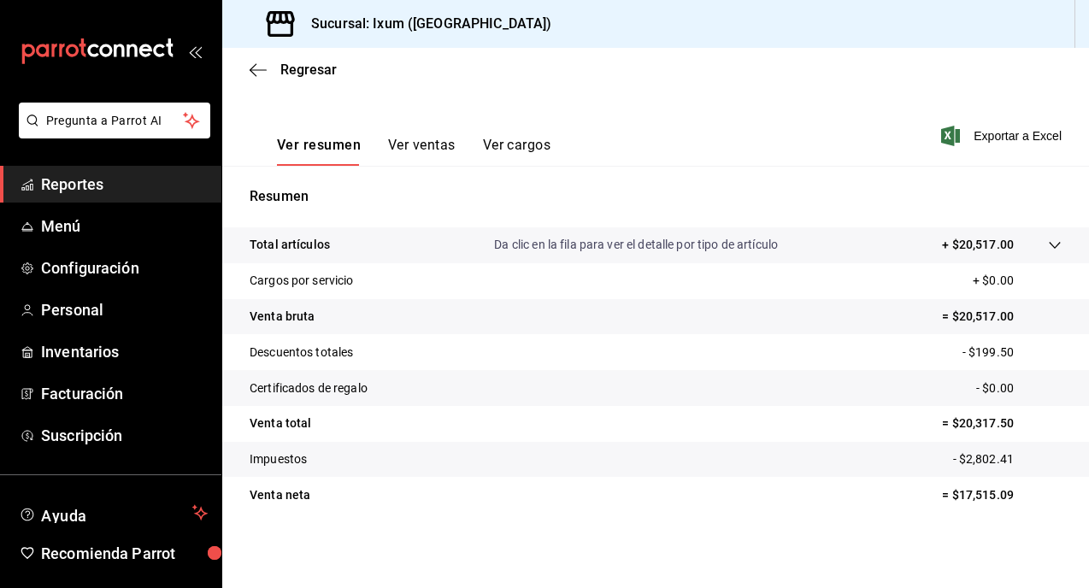
click at [435, 153] on button "Ver ventas" at bounding box center [422, 151] width 68 height 29
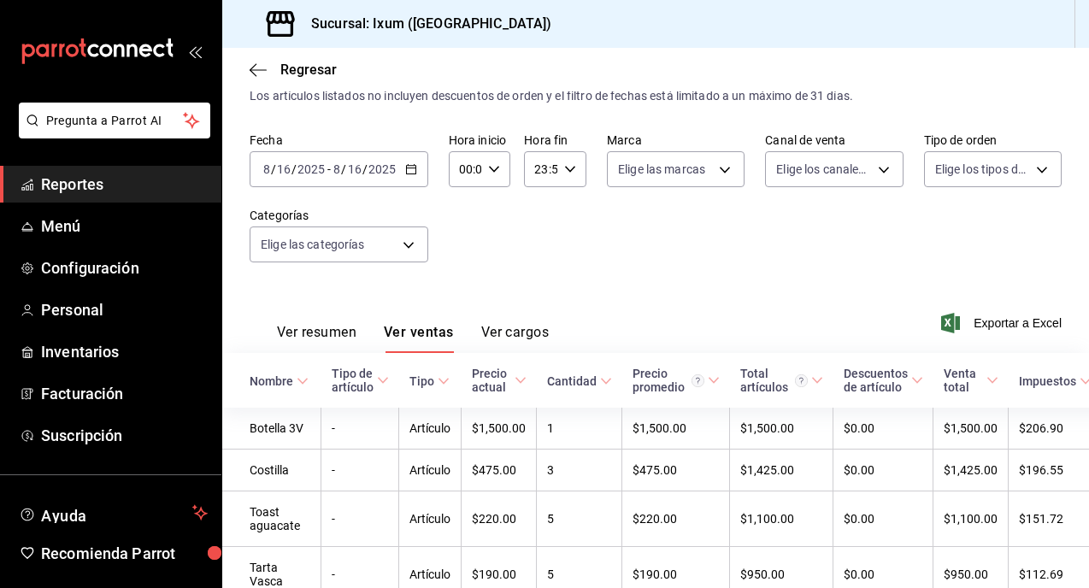
scroll to position [231, 0]
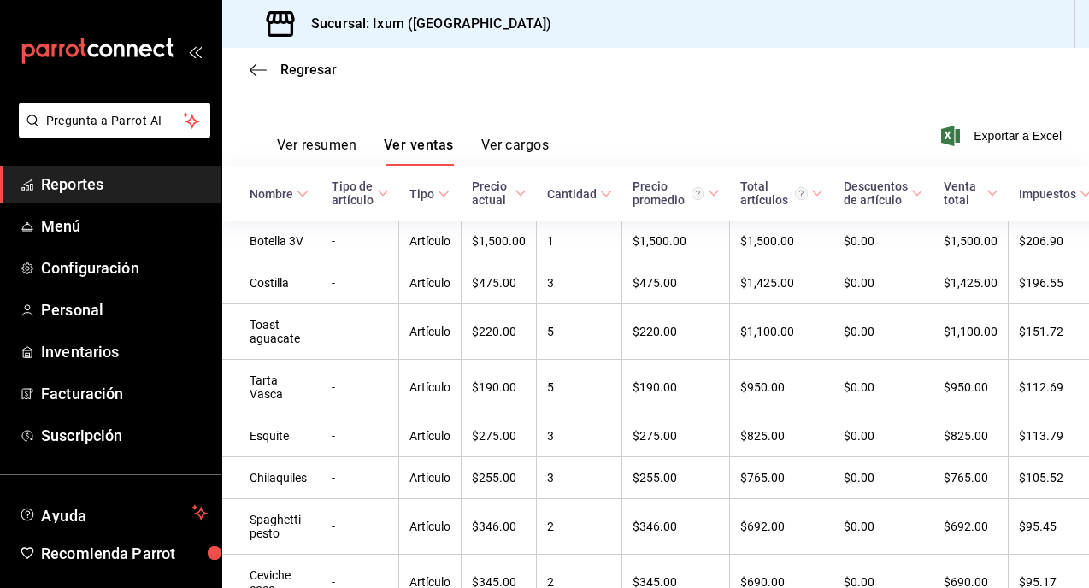
click at [335, 140] on button "Ver resumen" at bounding box center [316, 151] width 79 height 29
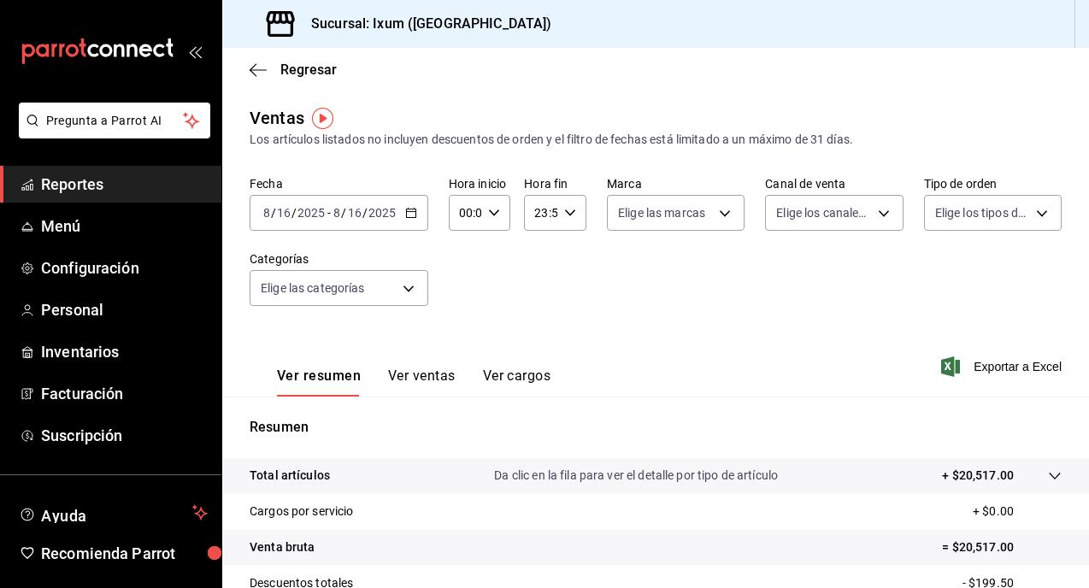
click at [137, 182] on span "Reportes" at bounding box center [124, 184] width 167 height 23
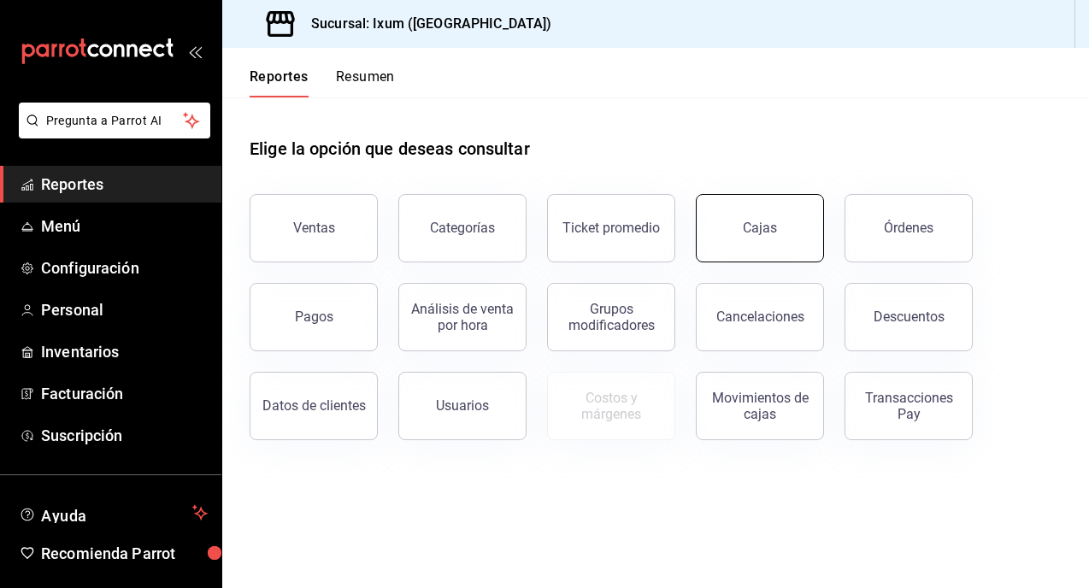
click at [750, 202] on button "Cajas" at bounding box center [760, 228] width 128 height 68
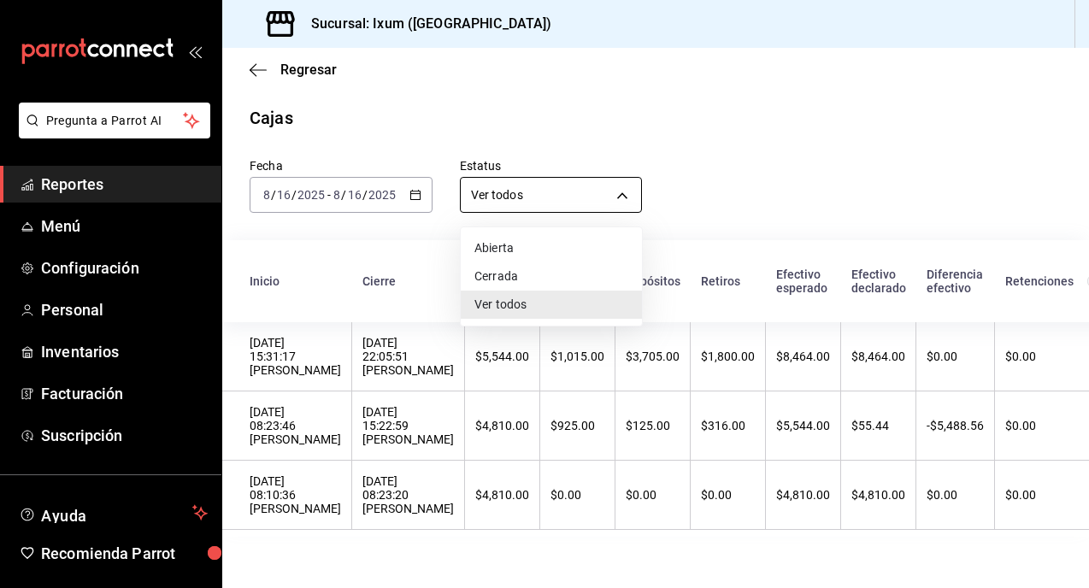
click at [623, 195] on body "Pregunta a Parrot AI Reportes Menú Configuración Personal Inventarios Facturaci…" at bounding box center [544, 294] width 1089 height 588
click at [551, 275] on li "Cerrada" at bounding box center [551, 276] width 181 height 28
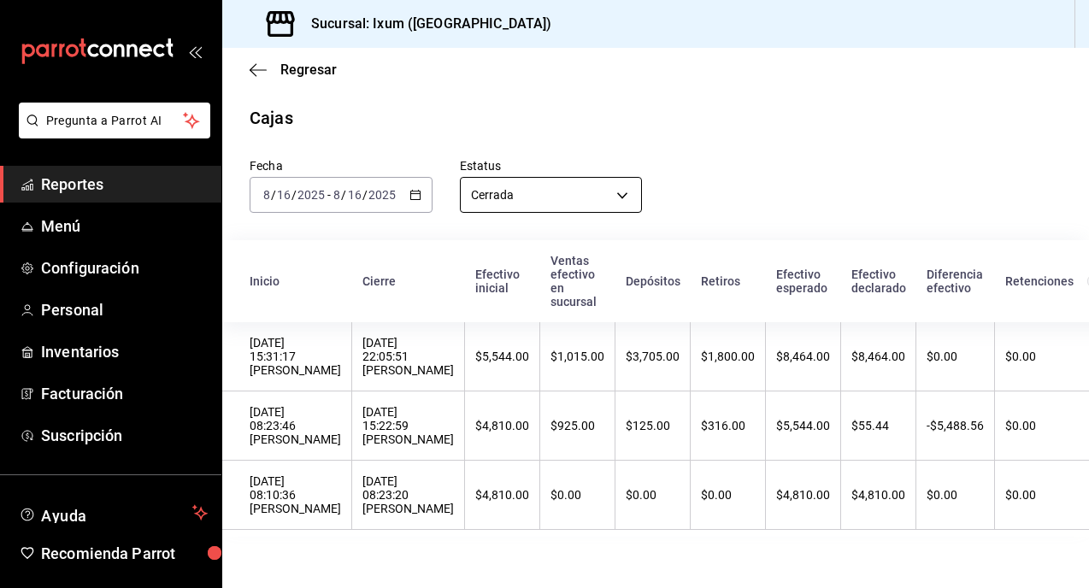
click at [591, 201] on body "Pregunta a Parrot AI Reportes Menú Configuración Personal Inventarios Facturaci…" at bounding box center [544, 294] width 1089 height 588
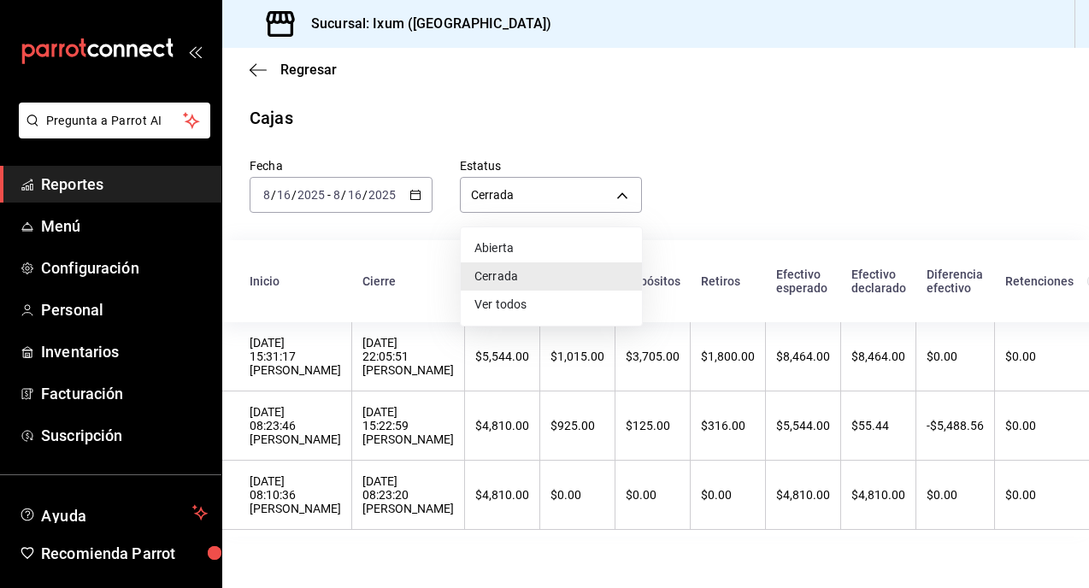
click at [513, 302] on li "Ver todos" at bounding box center [551, 305] width 181 height 28
type input "ALL"
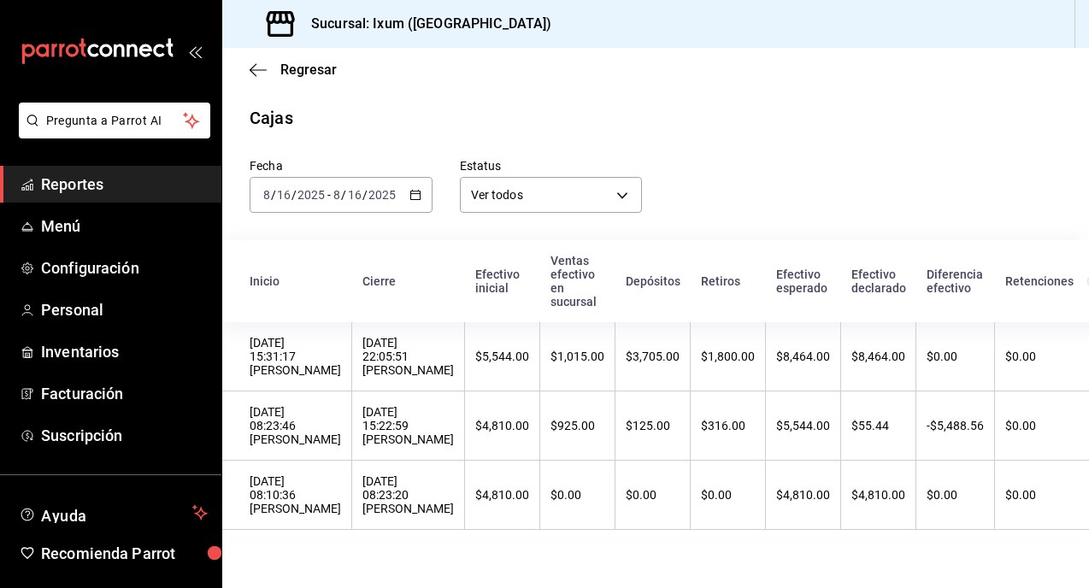
click at [115, 174] on span "Reportes" at bounding box center [124, 184] width 167 height 23
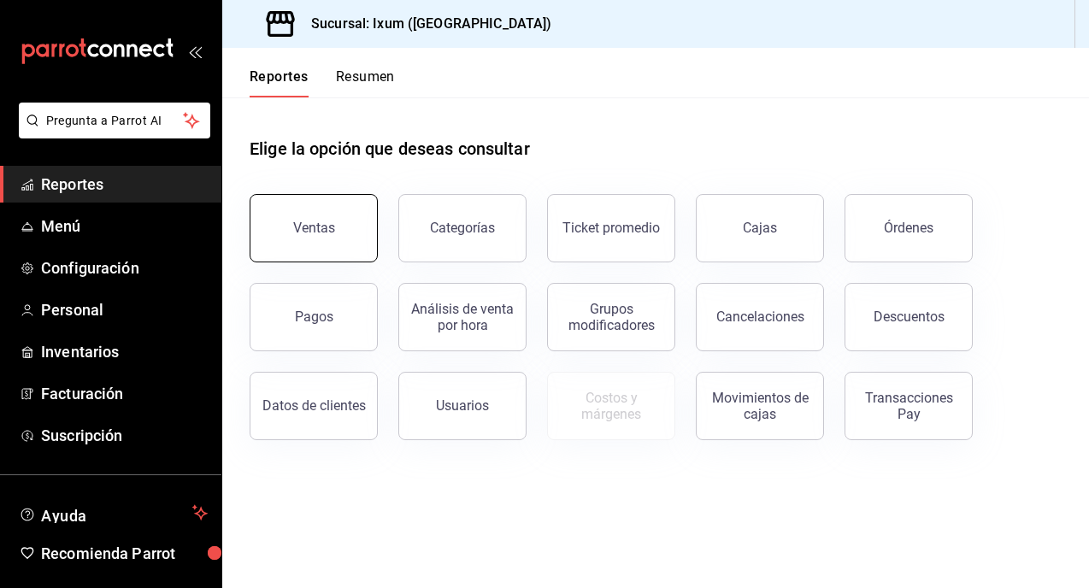
click at [361, 244] on button "Ventas" at bounding box center [314, 228] width 128 height 68
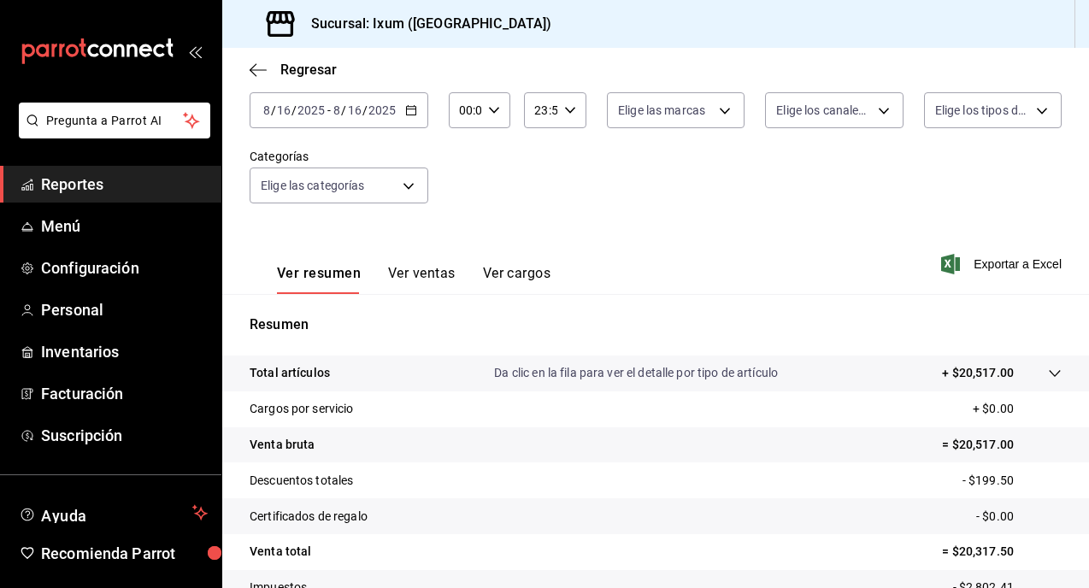
scroll to position [231, 0]
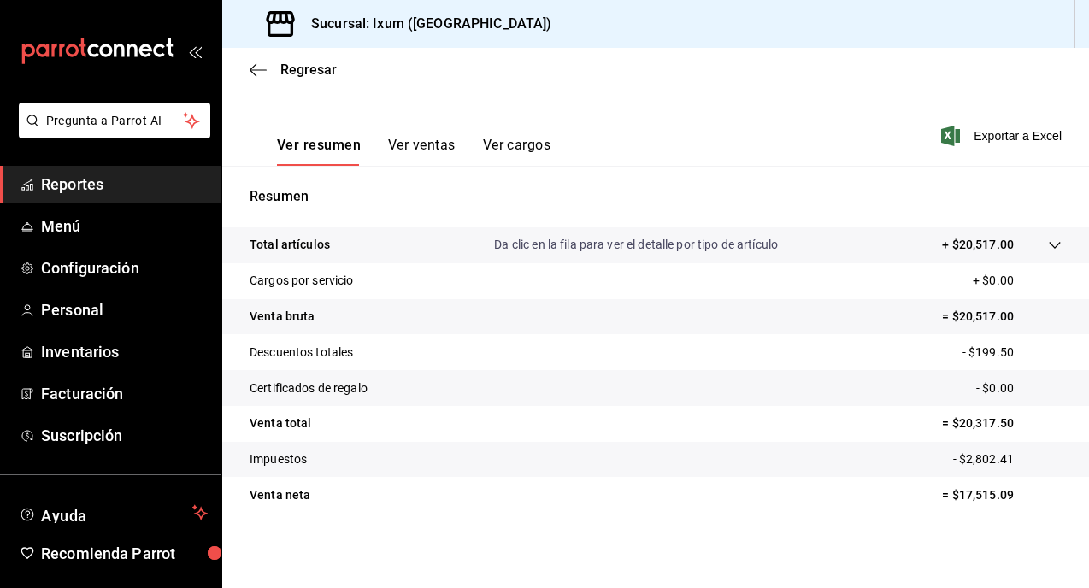
click at [396, 144] on button "Ver ventas" at bounding box center [422, 151] width 68 height 29
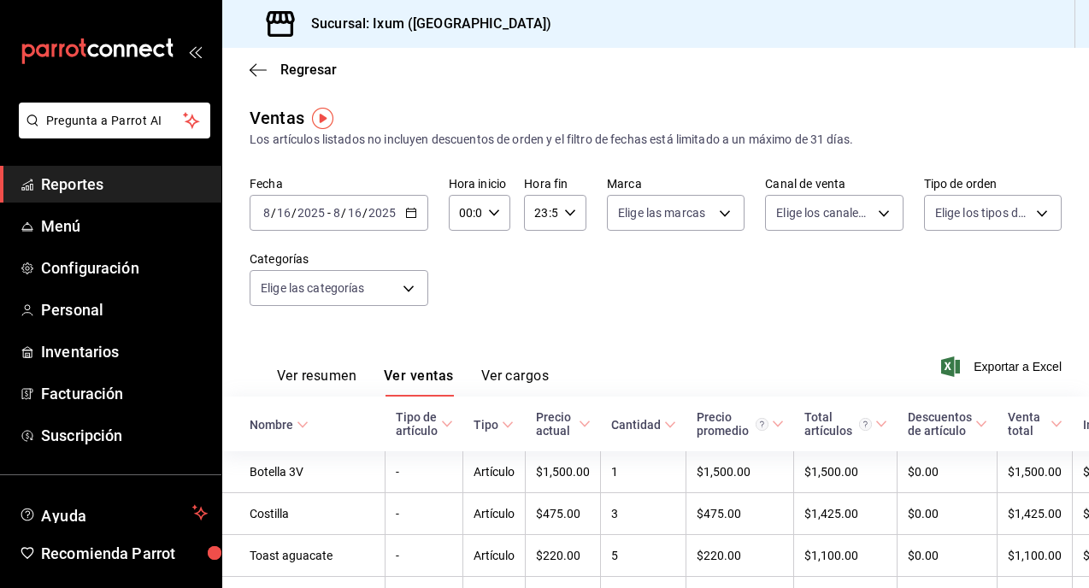
click at [122, 188] on span "Reportes" at bounding box center [124, 184] width 167 height 23
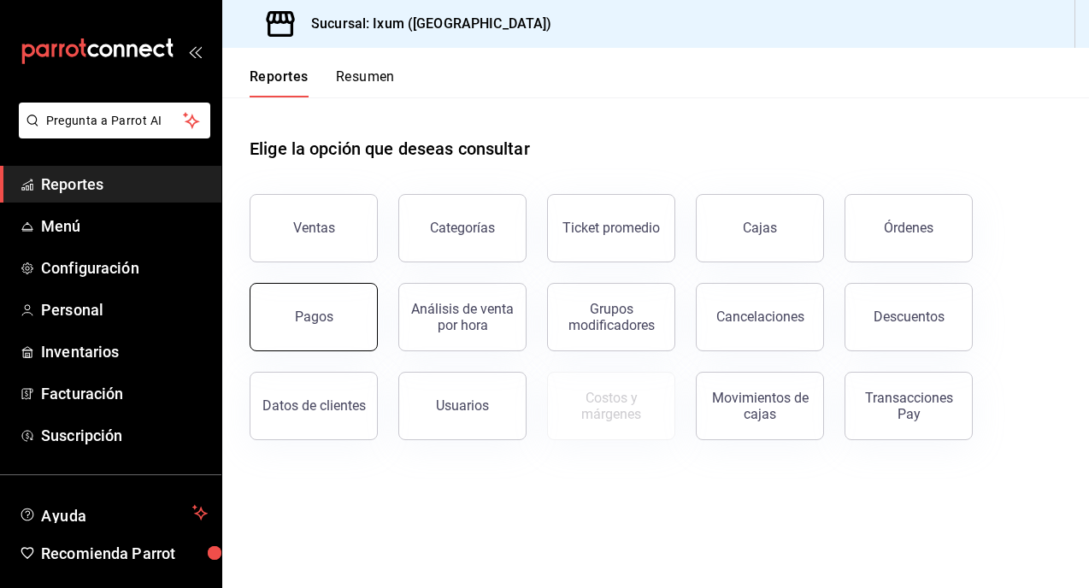
click at [335, 322] on button "Pagos" at bounding box center [314, 317] width 128 height 68
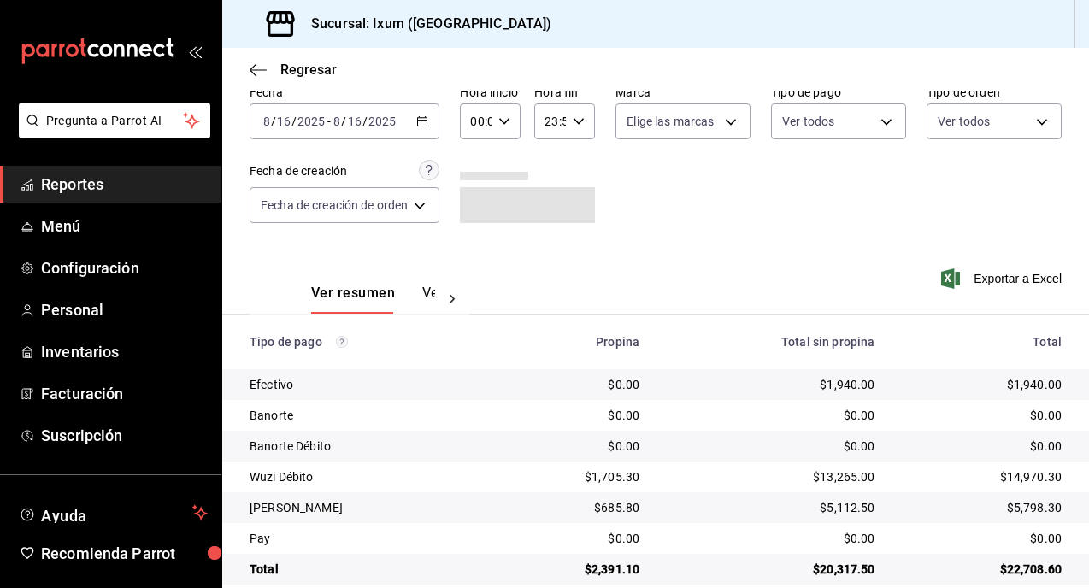
scroll to position [104, 0]
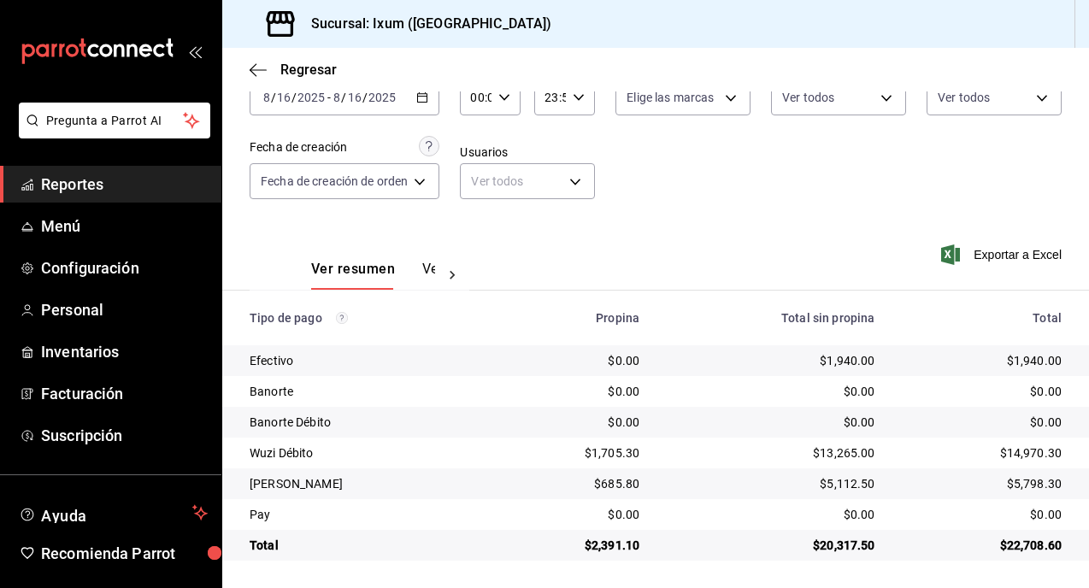
click at [422, 268] on button "Ver pagos" at bounding box center [454, 275] width 64 height 29
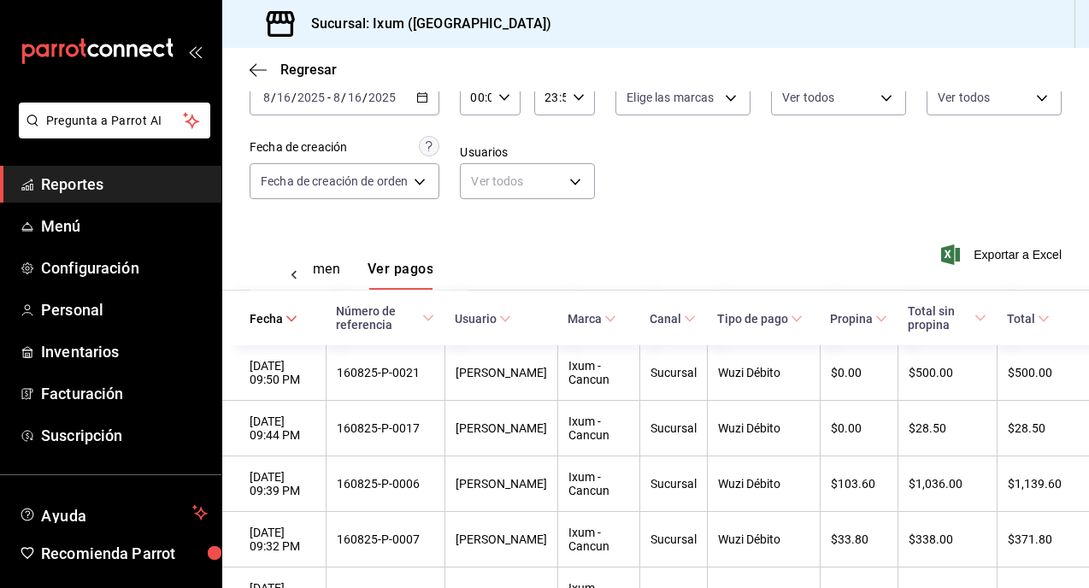
scroll to position [188, 0]
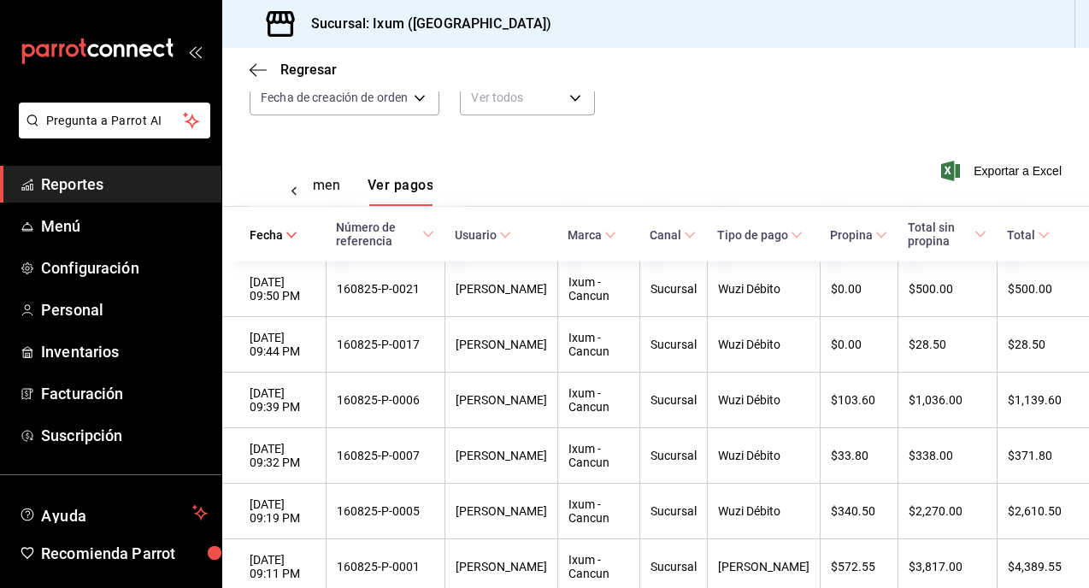
click at [338, 190] on button "Ver resumen" at bounding box center [300, 191] width 79 height 29
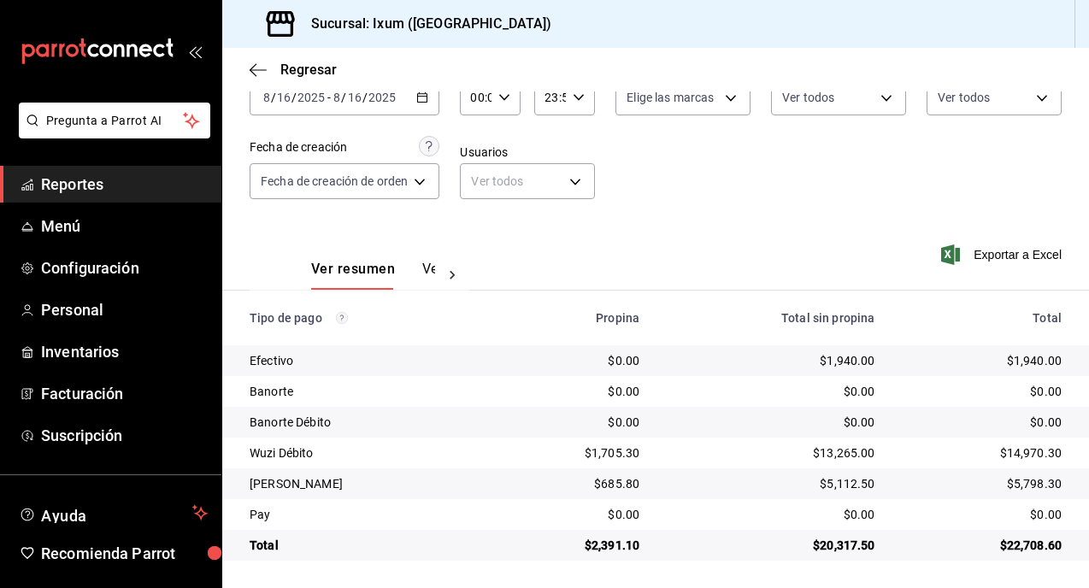
scroll to position [35, 0]
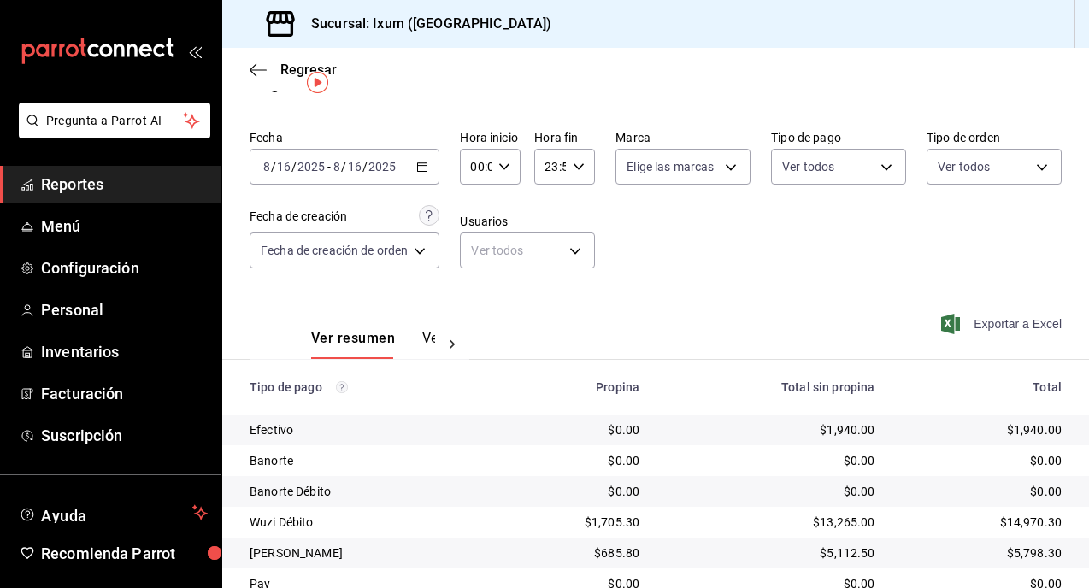
click at [1025, 318] on span "Exportar a Excel" at bounding box center [1002, 324] width 117 height 21
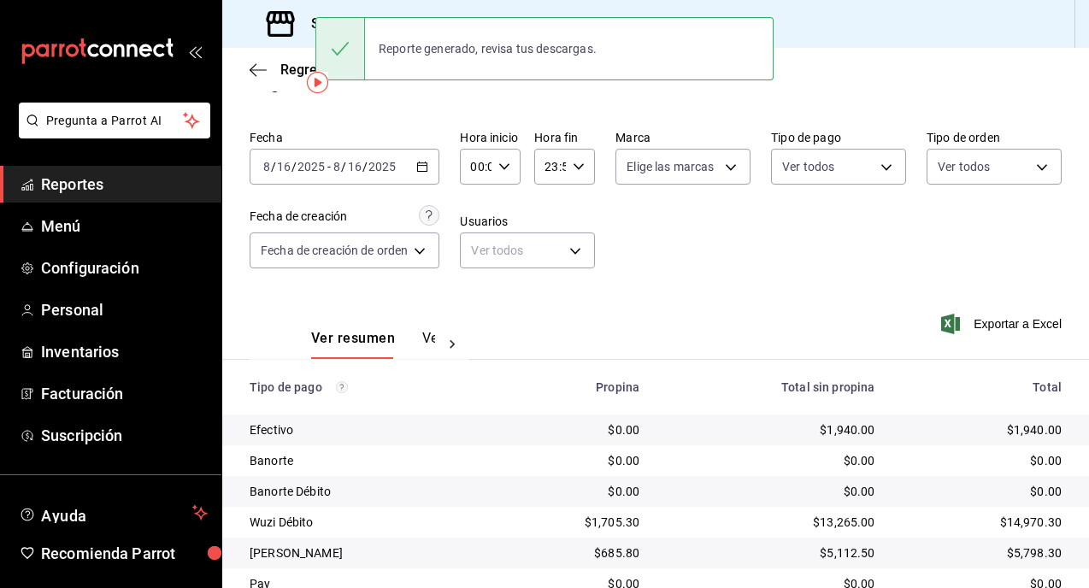
scroll to position [104, 0]
